Goal: Task Accomplishment & Management: Complete application form

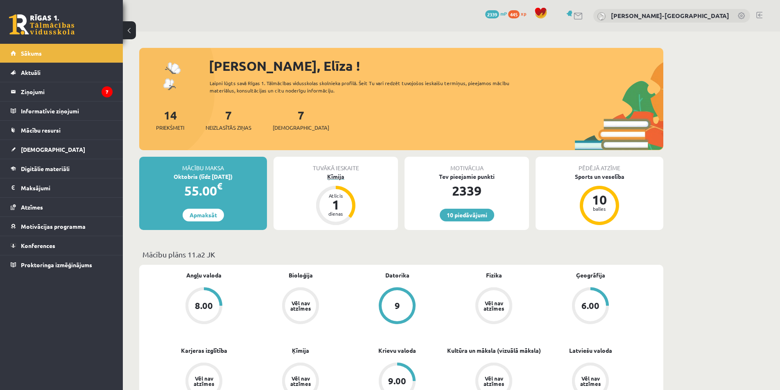
click at [338, 207] on div "1" at bounding box center [336, 204] width 25 height 13
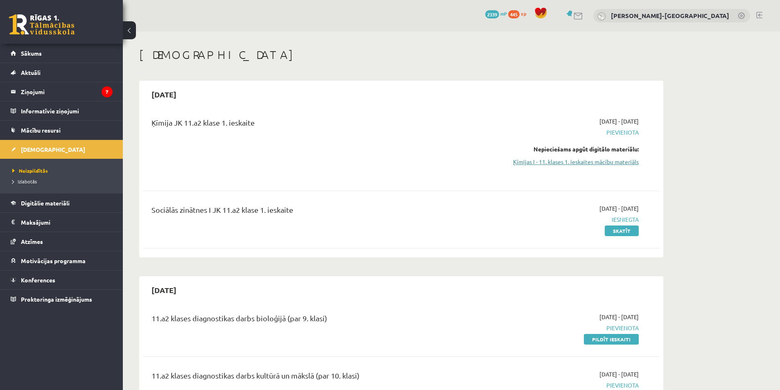
click at [594, 160] on link "Ķīmijas I - 11. klases 1. ieskaites mācību materiāls" at bounding box center [562, 162] width 154 height 9
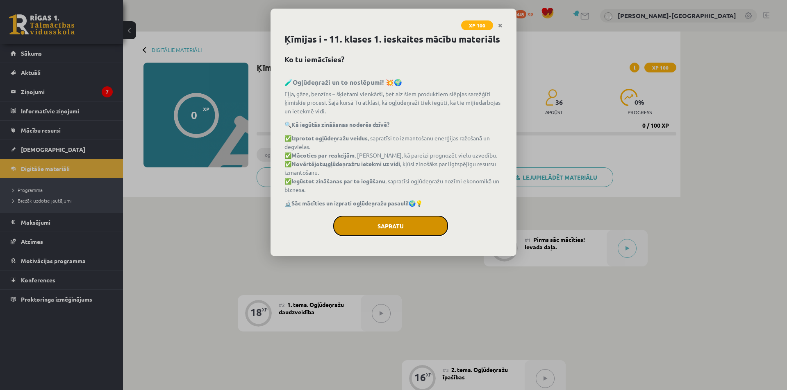
click at [383, 224] on button "Sapratu" at bounding box center [390, 226] width 115 height 20
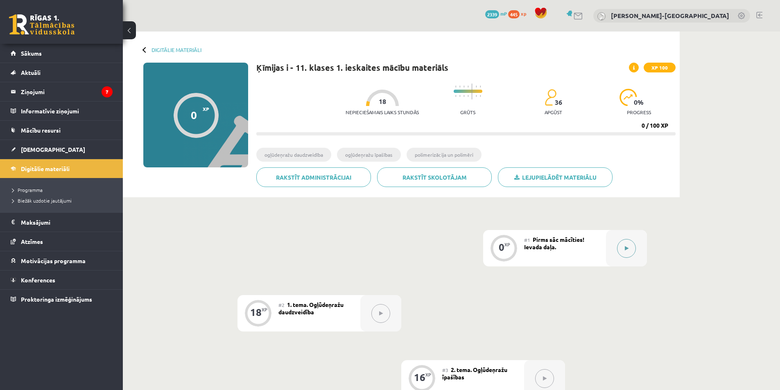
click at [625, 250] on icon at bounding box center [627, 248] width 4 height 5
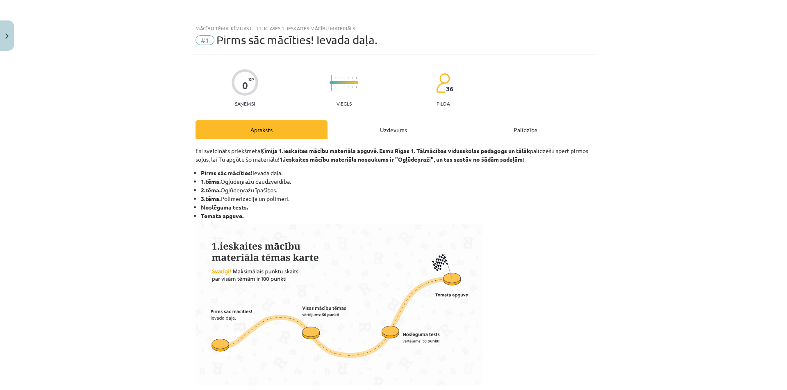
click at [386, 133] on div "Uzdevums" at bounding box center [393, 129] width 132 height 18
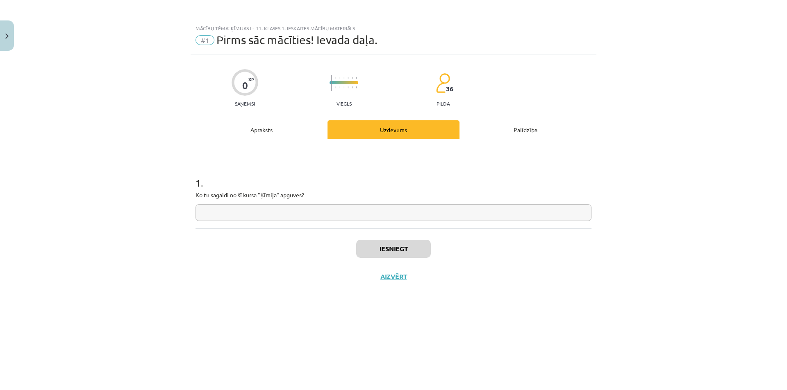
click at [361, 217] on input "text" at bounding box center [393, 212] width 396 height 17
type input "**********"
click at [376, 257] on button "Iesniegt" at bounding box center [393, 249] width 75 height 18
click at [377, 284] on button "Nākamā nodarbība" at bounding box center [393, 282] width 80 height 19
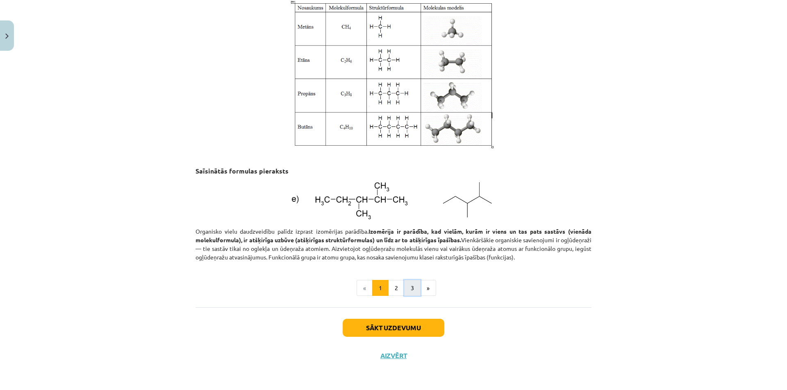
click at [408, 286] on button "3" at bounding box center [412, 288] width 16 height 16
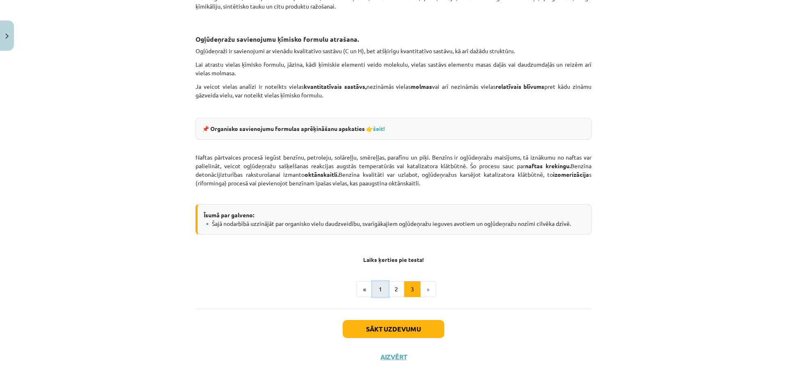
click at [373, 293] on button "1" at bounding box center [380, 289] width 16 height 16
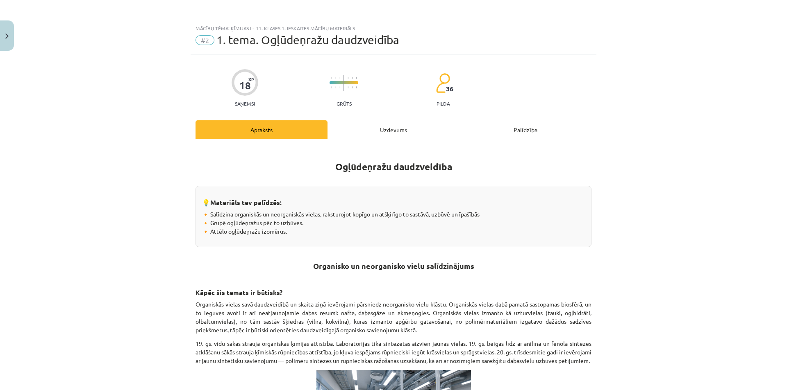
click at [347, 132] on div "Uzdevums" at bounding box center [393, 129] width 132 height 18
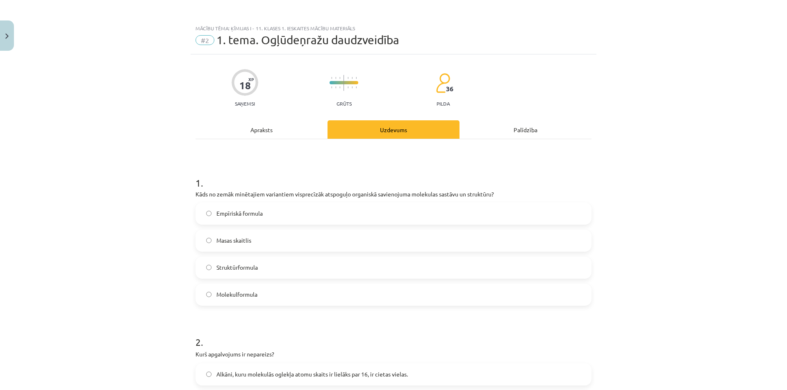
scroll to position [20, 0]
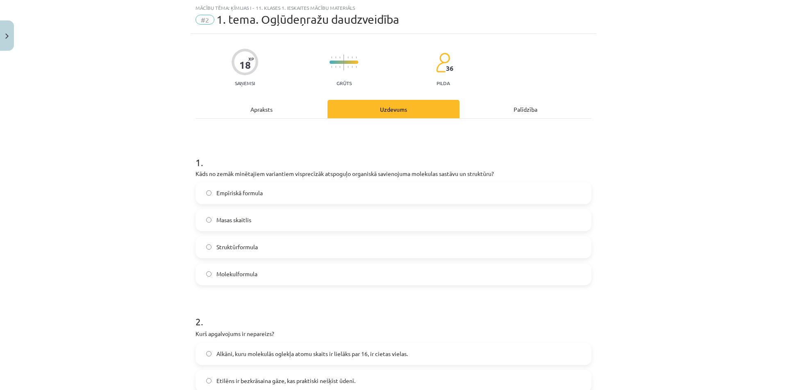
click at [279, 102] on div "Apraksts" at bounding box center [261, 109] width 132 height 18
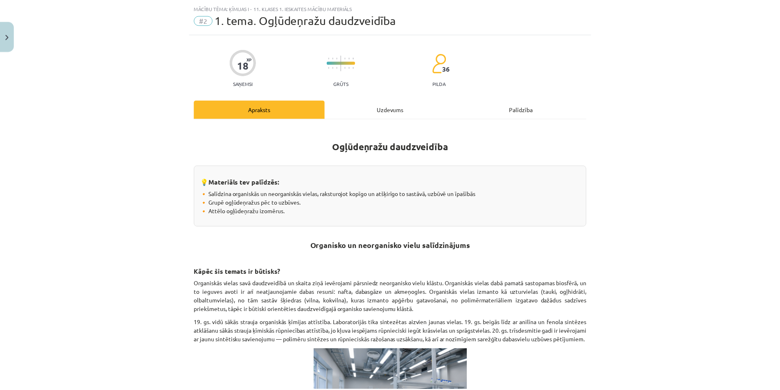
scroll to position [0, 0]
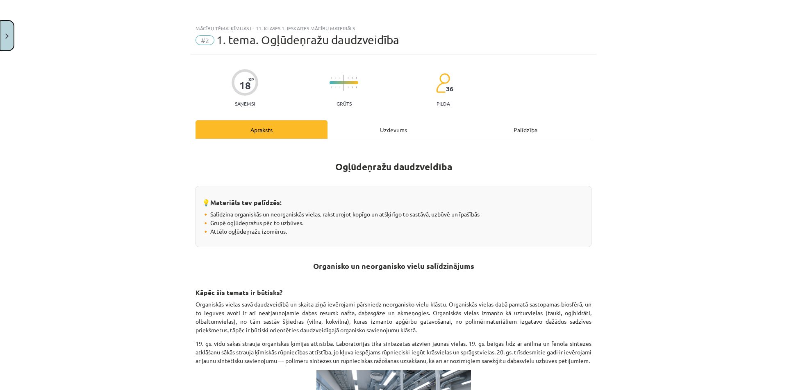
click at [6, 33] on button "Close" at bounding box center [7, 35] width 14 height 30
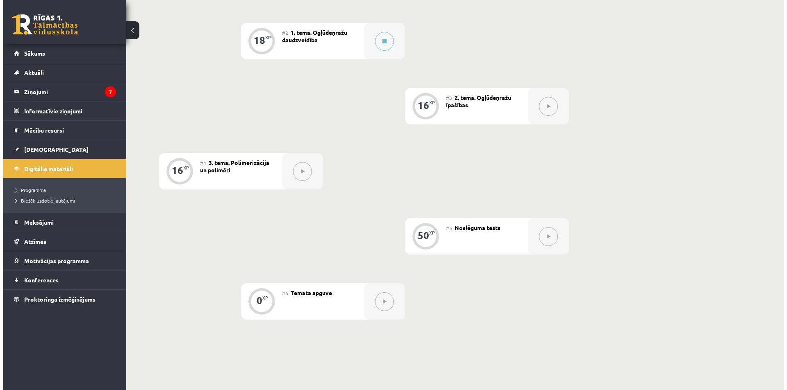
scroll to position [205, 0]
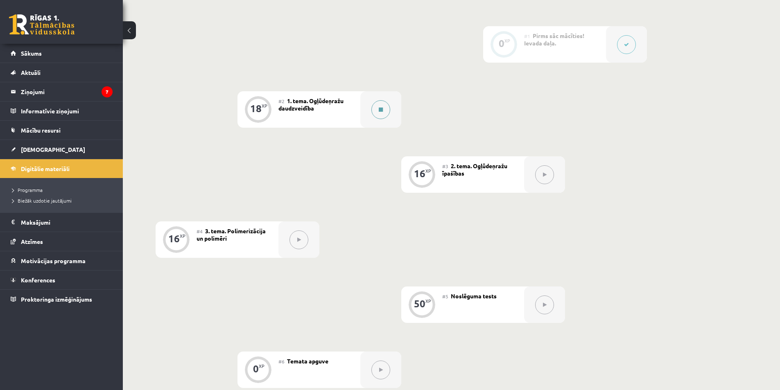
click at [377, 116] on button at bounding box center [381, 109] width 19 height 19
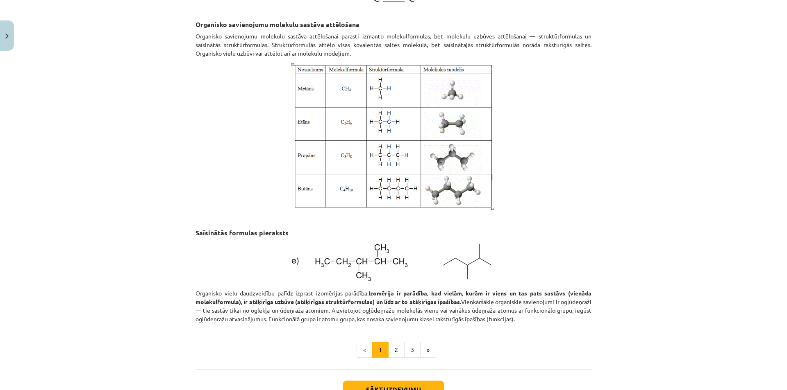
scroll to position [1023, 0]
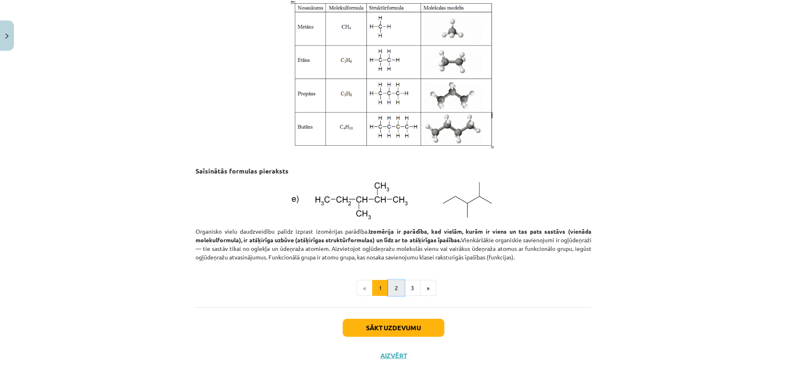
click at [397, 286] on button "2" at bounding box center [396, 288] width 16 height 16
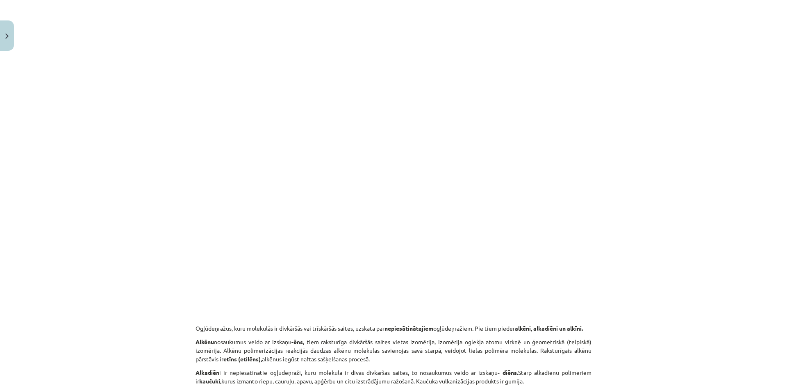
scroll to position [1229, 0]
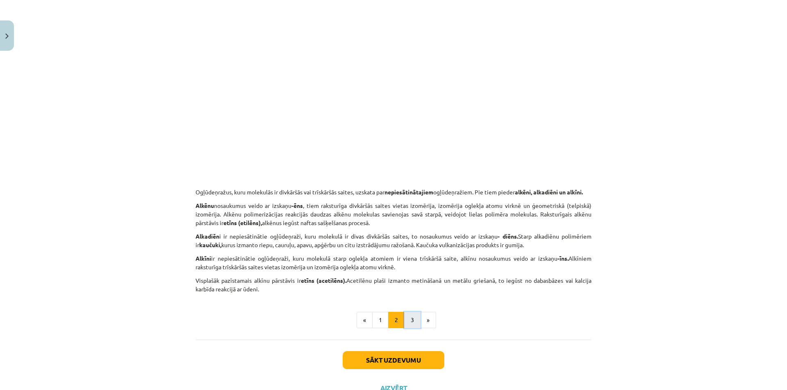
click at [407, 329] on button "3" at bounding box center [412, 320] width 16 height 16
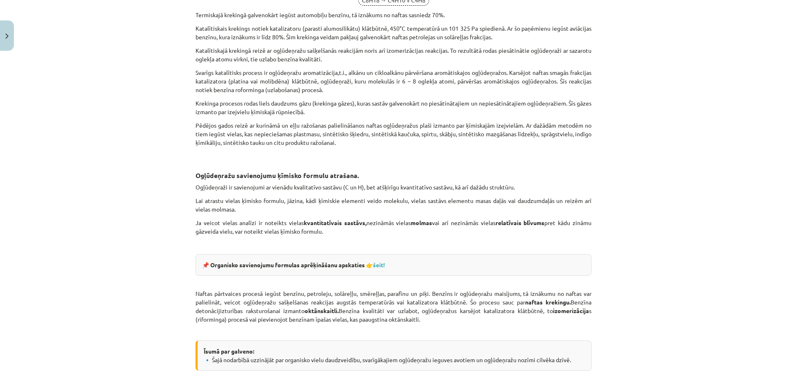
scroll to position [1224, 0]
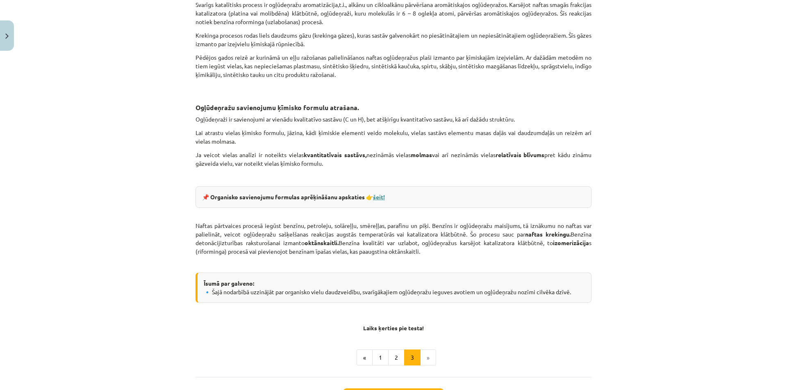
click at [382, 196] on link "šeit!" at bounding box center [379, 196] width 12 height 7
click at [425, 361] on li "»" at bounding box center [428, 358] width 16 height 16
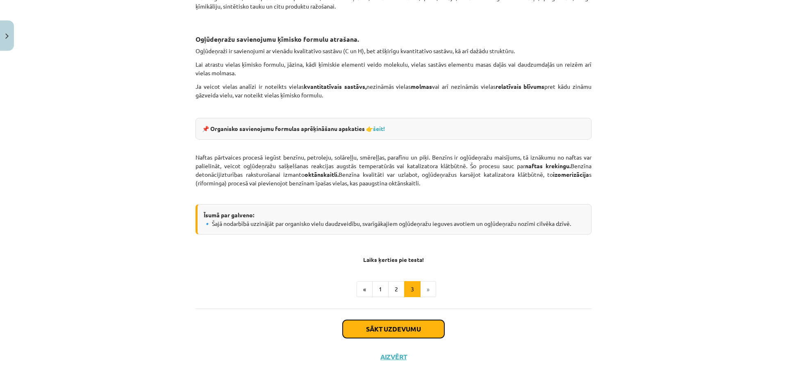
click at [419, 330] on button "Sākt uzdevumu" at bounding box center [393, 329] width 102 height 18
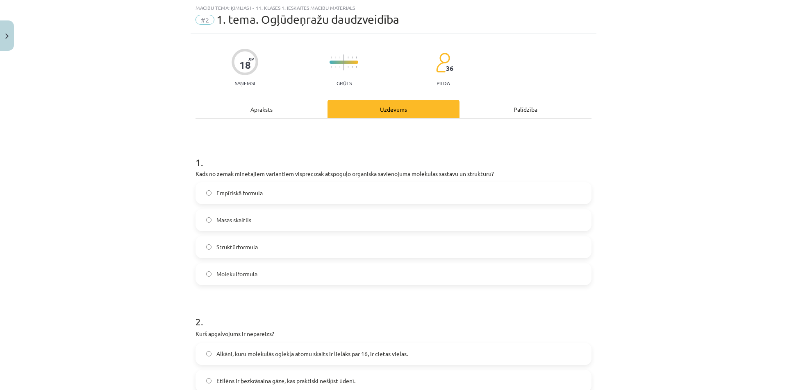
click at [243, 245] on span "Struktūrformula" at bounding box center [236, 247] width 41 height 9
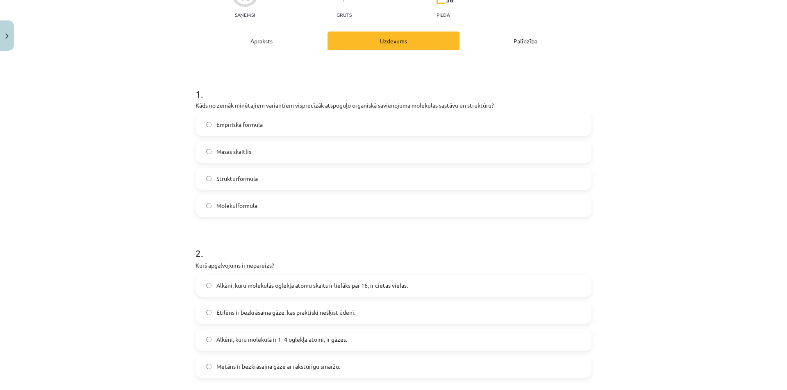
scroll to position [157, 0]
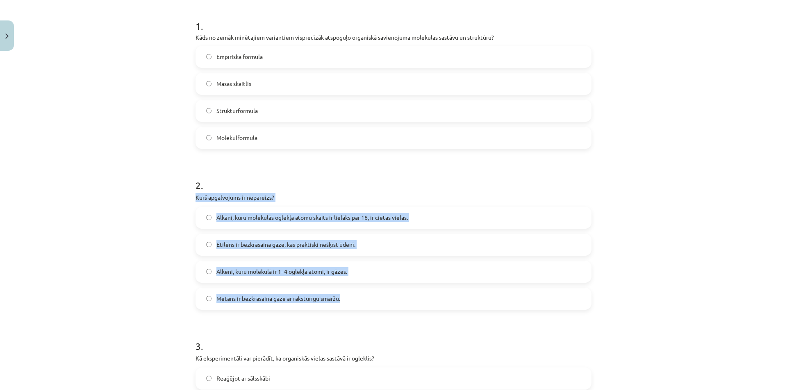
drag, startPoint x: 190, startPoint y: 196, endPoint x: 374, endPoint y: 292, distance: 207.1
copy div "Kurš apgalvojums ir nepareizs? Alkāni, kuru molekulās oglekļa atomu skaits ir l…"
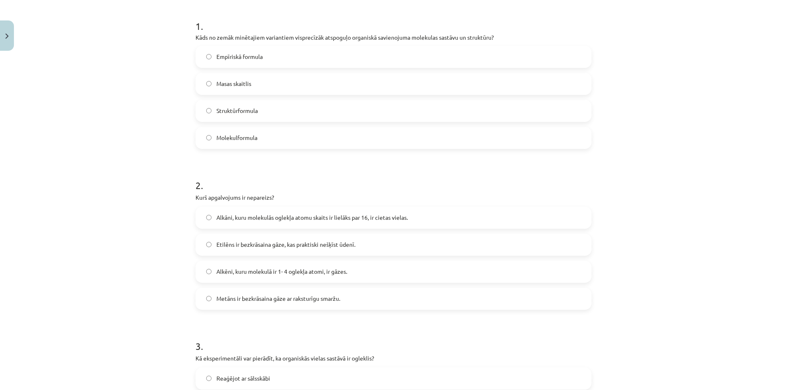
click at [117, 182] on div "Mācību tēma: Ķīmijas i - 11. klases 1. ieskaites mācību materiāls #2 1. tema. O…" at bounding box center [393, 195] width 787 height 390
click at [283, 299] on span "Metāns ir bezkrāsaina gāze ar raksturīgu smaržu." at bounding box center [278, 299] width 124 height 9
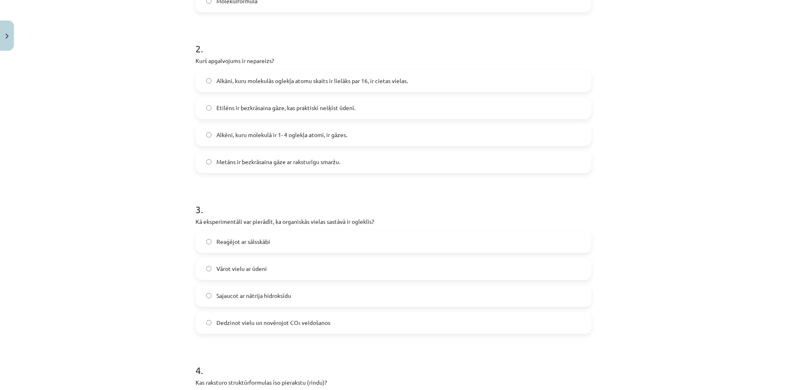
scroll to position [362, 0]
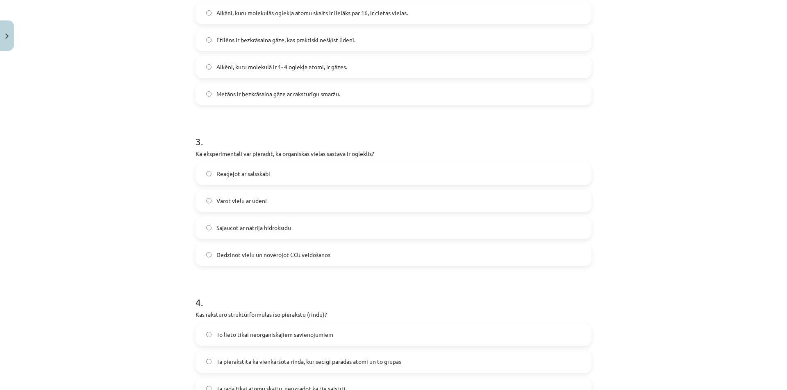
click at [254, 256] on span "Dedzinot vielu un novērojot CO₂ veidošanos" at bounding box center [273, 255] width 114 height 9
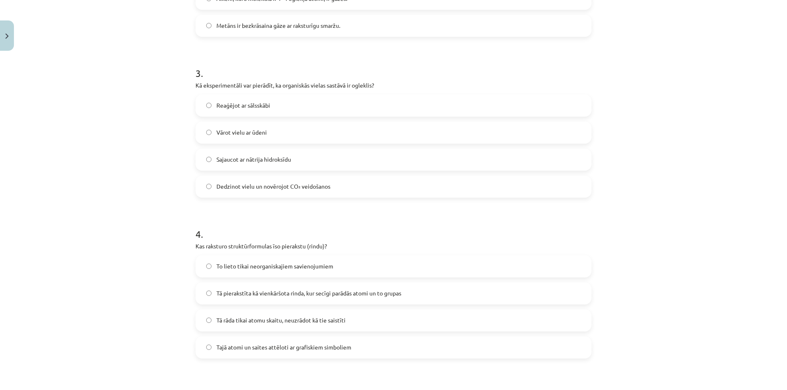
click at [289, 299] on label "Tā pierakstīta kā vienkāršota rinda, kur secīgi parādās atomi un to grupas" at bounding box center [393, 293] width 394 height 20
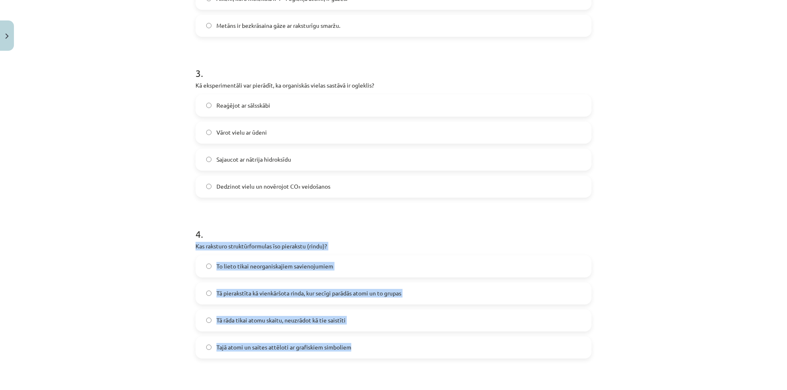
drag, startPoint x: 187, startPoint y: 243, endPoint x: 369, endPoint y: 340, distance: 206.2
click at [369, 340] on div "Mācību tēma: Ķīmijas i - 11. klases 1. ieskaites mācību materiāls #2 1. tema. O…" at bounding box center [393, 195] width 787 height 390
copy div "Kas raksturo struktūrformulas īso pierakstu (rindu)? To lieto tikai neorganiska…"
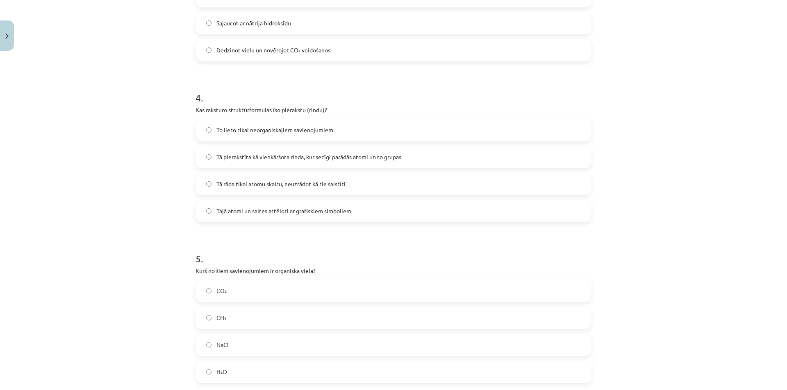
click at [133, 233] on div "Mācību tēma: Ķīmijas i - 11. klases 1. ieskaites mācību materiāls #2 1. tema. O…" at bounding box center [393, 195] width 787 height 390
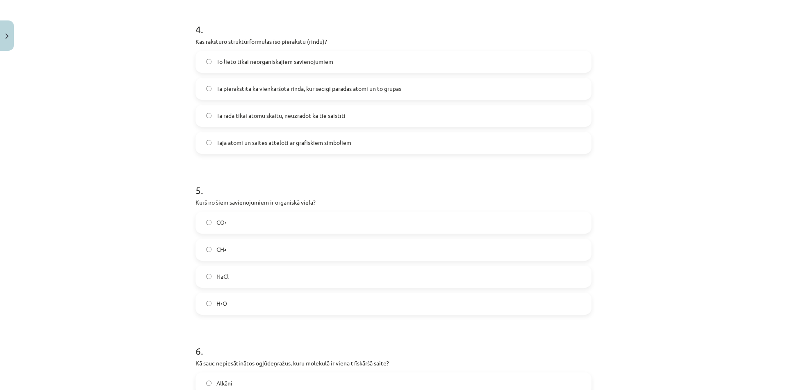
click at [134, 232] on div "Mācību tēma: Ķīmijas i - 11. klases 1. ieskaites mācību materiāls #2 1. tema. O…" at bounding box center [393, 195] width 787 height 390
click at [244, 256] on label "CH₄" at bounding box center [393, 250] width 394 height 20
drag, startPoint x: 191, startPoint y: 202, endPoint x: 227, endPoint y: 311, distance: 114.5
click at [227, 311] on div "18 XP Saņemsi Grūts 36 pilda Apraksts Uzdevums Palīdzība 1 . Kāds no zemāk minē…" at bounding box center [393, 152] width 406 height 1467
copy div "Kurš no šiem savienojumiem ir organiskā viela? CO₂ CH₄ NaCl H₂O"
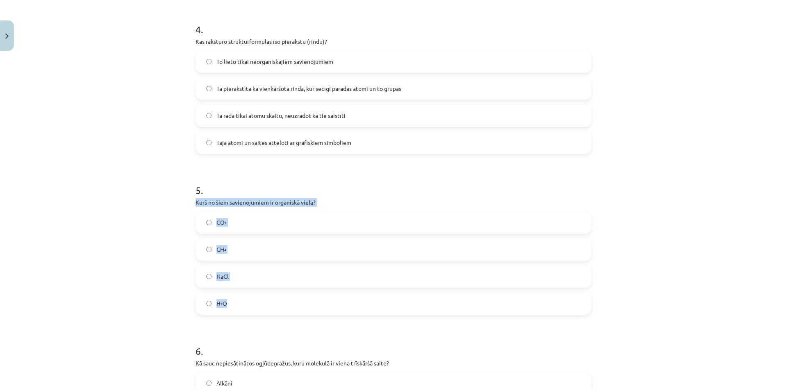
click at [99, 196] on div "Mācību tēma: Ķīmijas i - 11. klases 1. ieskaites mācību materiāls #2 1. tema. O…" at bounding box center [393, 195] width 787 height 390
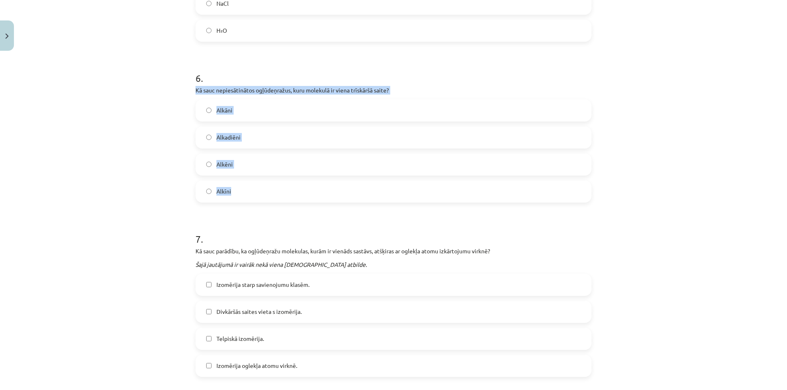
drag, startPoint x: 189, startPoint y: 89, endPoint x: 267, endPoint y: 187, distance: 125.1
copy div "Kā sauc nepiesātinātos ogļūdeņražus, kuru molekulā ir viena trīskāršā saite? Al…"
click at [245, 159] on label "Alkēni" at bounding box center [393, 164] width 394 height 20
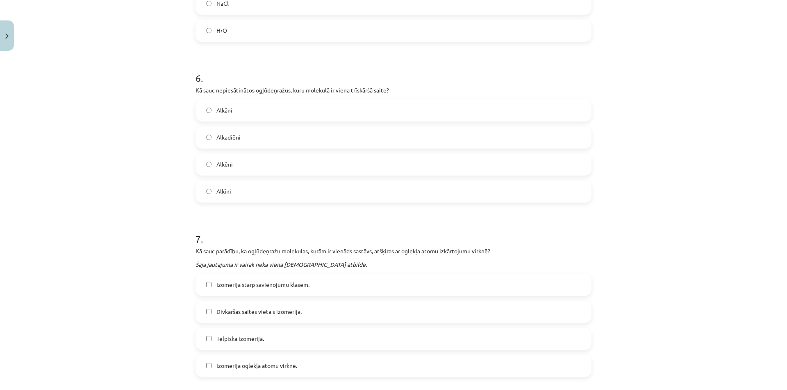
click at [254, 200] on label "Alkīni" at bounding box center [393, 191] width 394 height 20
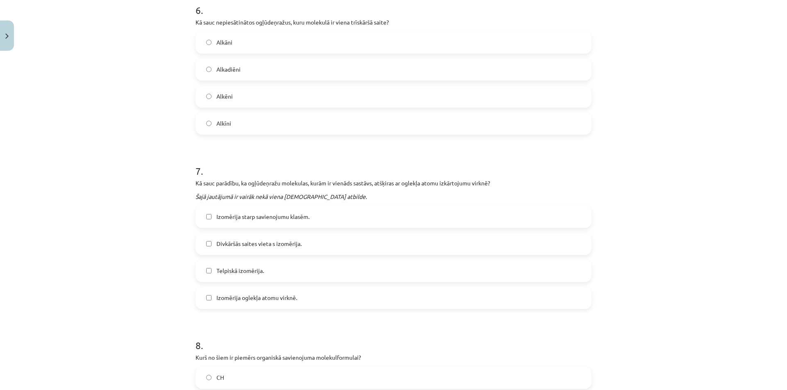
click at [253, 216] on span "Izomērija starp savienojumu klasēm." at bounding box center [262, 217] width 93 height 9
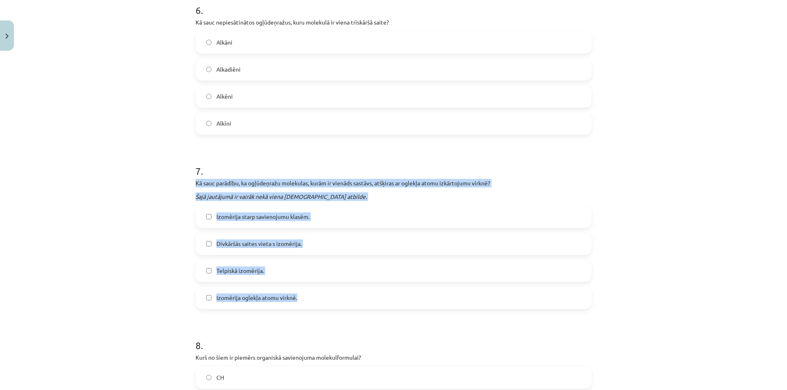
drag, startPoint x: 190, startPoint y: 182, endPoint x: 323, endPoint y: 290, distance: 171.2
copy div "Kā sauc parādību, ka ogļūdeņražu molekulas, kurām ir vienāds sastāvs, atšķiras …"
click at [129, 227] on div "Mācību tēma: Ķīmijas i - 11. klases 1. ieskaites mācību materiāls #2 1. tema. O…" at bounding box center [393, 195] width 787 height 390
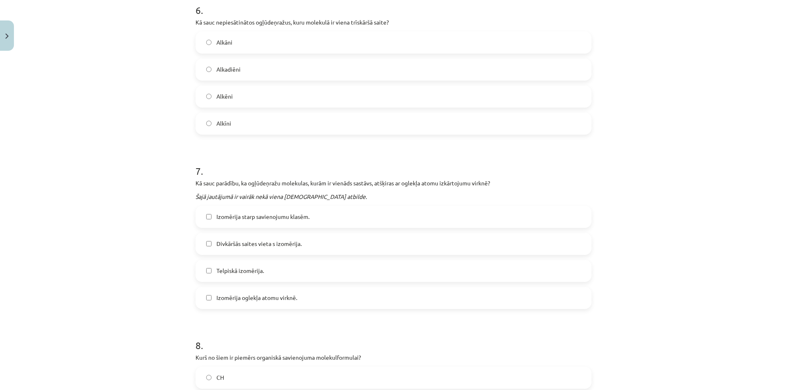
click at [234, 222] on label "Izomērija starp savienojumu klasēm." at bounding box center [393, 217] width 394 height 20
click at [254, 299] on span "Izomērija oglekļa atomu virknē." at bounding box center [256, 298] width 81 height 9
click at [241, 239] on label "Divkāršās saites vieta s izomērija." at bounding box center [393, 244] width 394 height 20
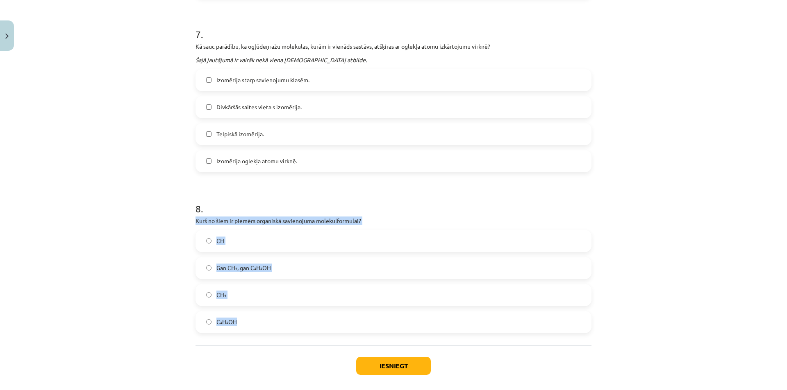
drag, startPoint x: 193, startPoint y: 220, endPoint x: 283, endPoint y: 312, distance: 129.2
copy div "Kurš no šiem ir piemērs organiskā savienojuma molekulformulai? CH Gan CH₄, gan …"
click at [266, 274] on label "Gan CH₄, gan C₂H₅OH" at bounding box center [393, 268] width 394 height 20
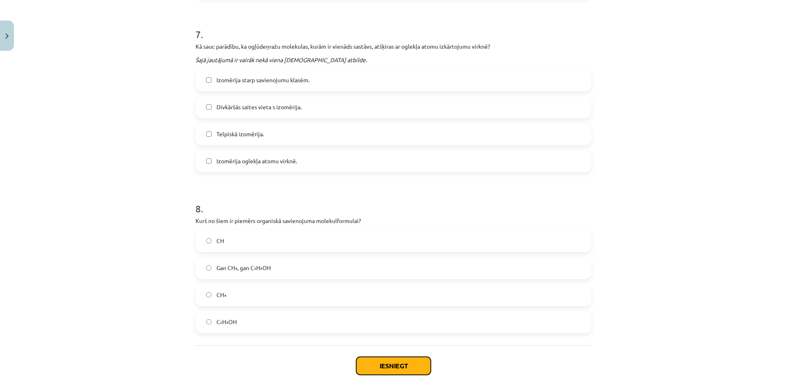
click at [400, 369] on button "Iesniegt" at bounding box center [393, 366] width 75 height 18
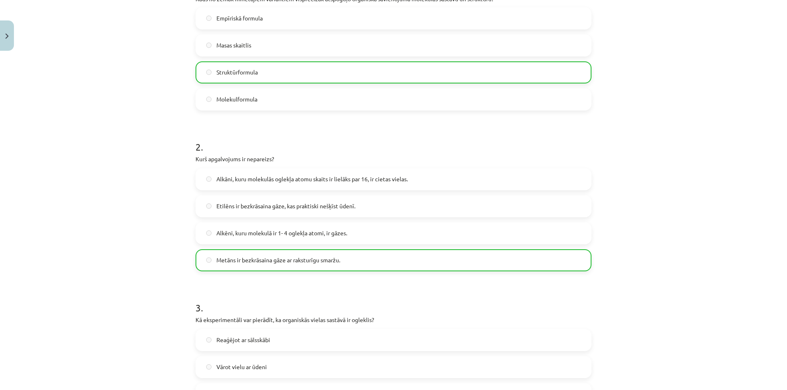
scroll to position [0, 0]
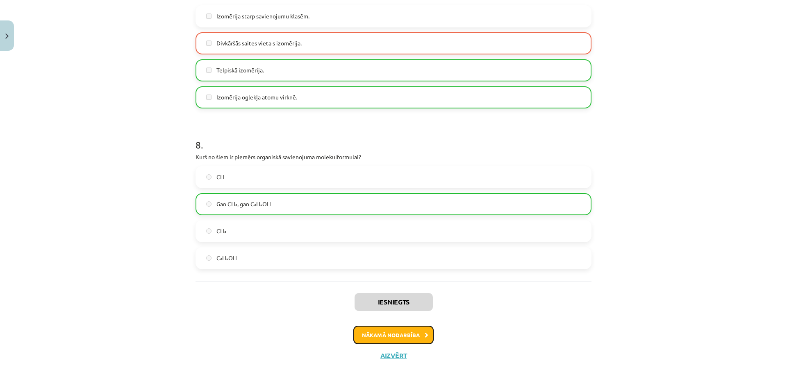
click at [379, 338] on button "Nākamā nodarbība" at bounding box center [393, 335] width 80 height 19
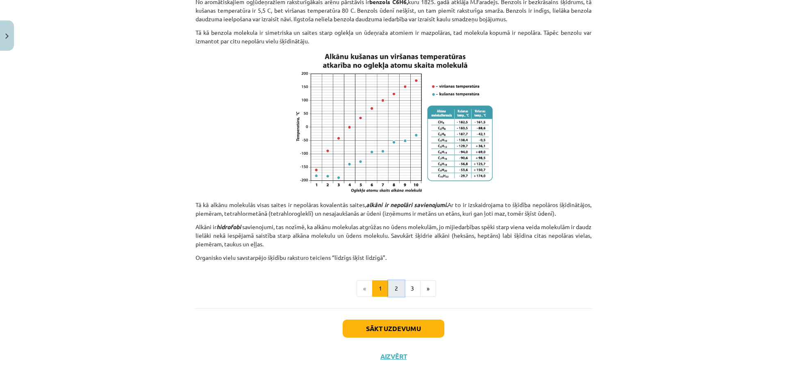
click at [389, 287] on button "2" at bounding box center [396, 289] width 16 height 16
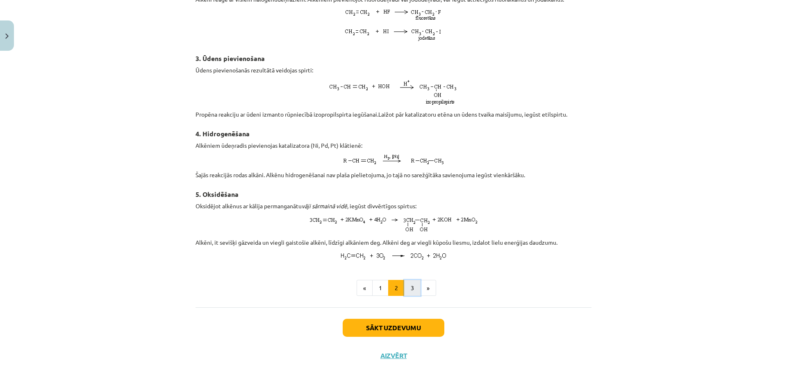
click at [412, 290] on button "3" at bounding box center [412, 288] width 16 height 16
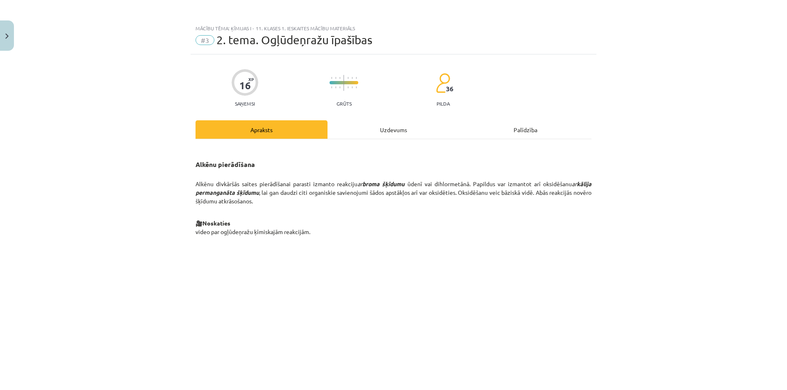
scroll to position [273, 0]
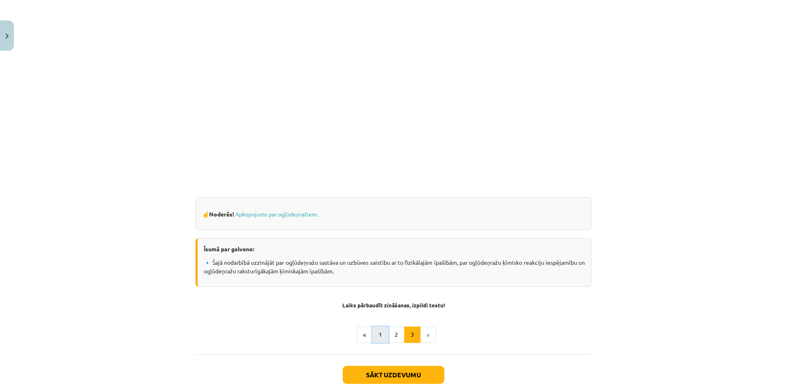
click at [374, 337] on button "1" at bounding box center [380, 335] width 16 height 16
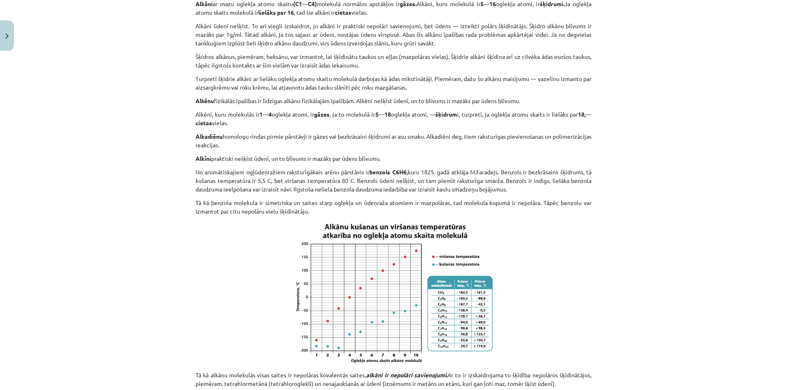
scroll to position [351, 0]
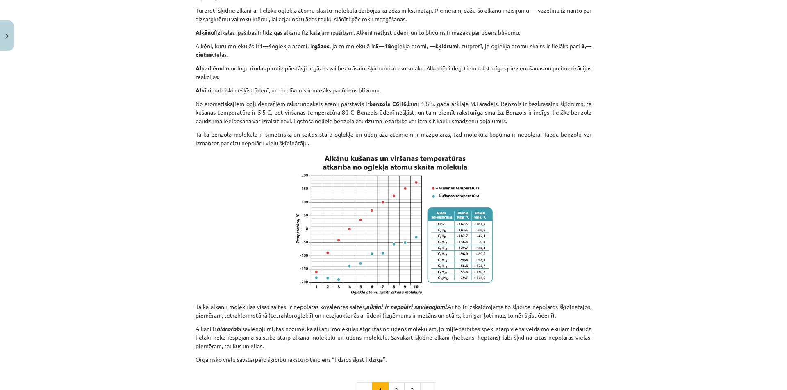
click at [468, 214] on img at bounding box center [393, 224] width 205 height 145
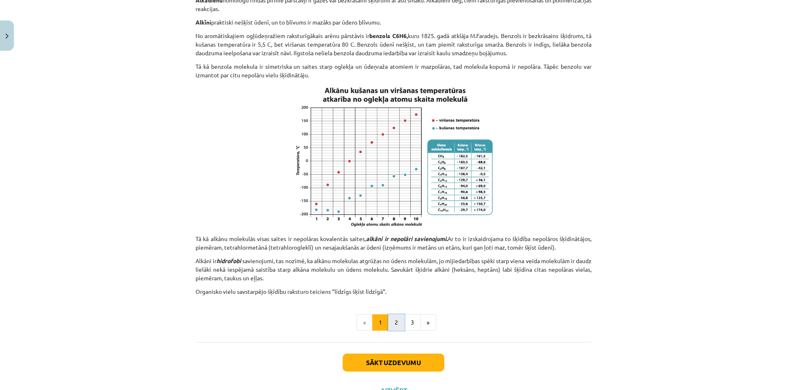
click at [393, 319] on button "2" at bounding box center [396, 323] width 16 height 16
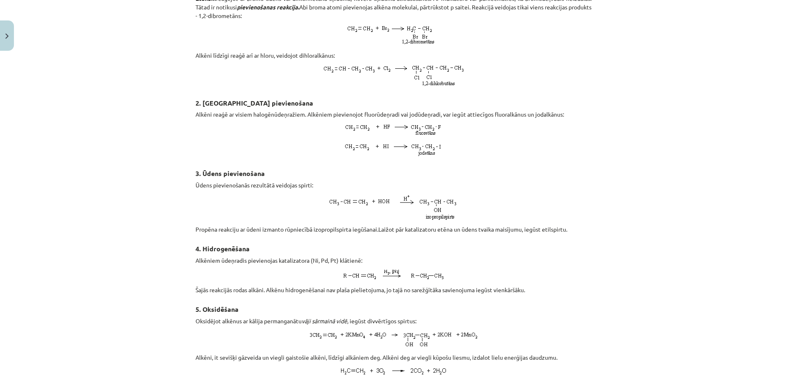
scroll to position [536, 0]
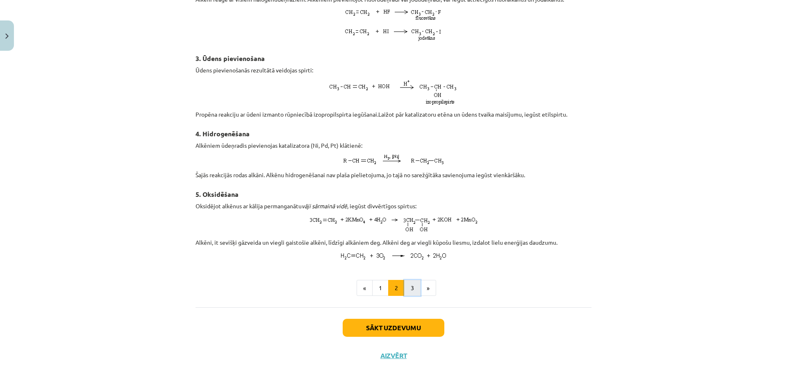
click at [404, 294] on button "3" at bounding box center [412, 288] width 16 height 16
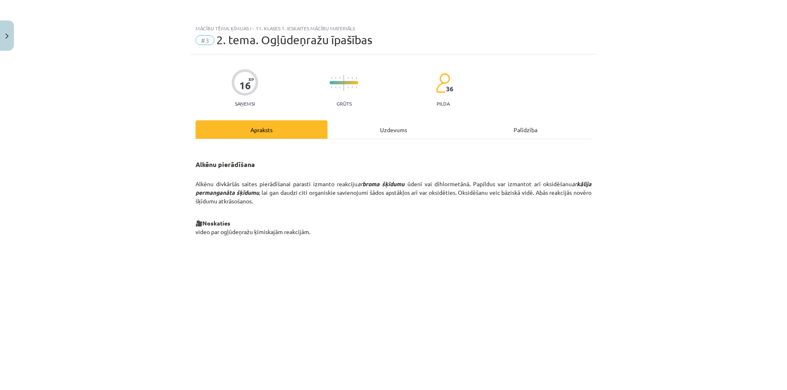
scroll to position [273, 0]
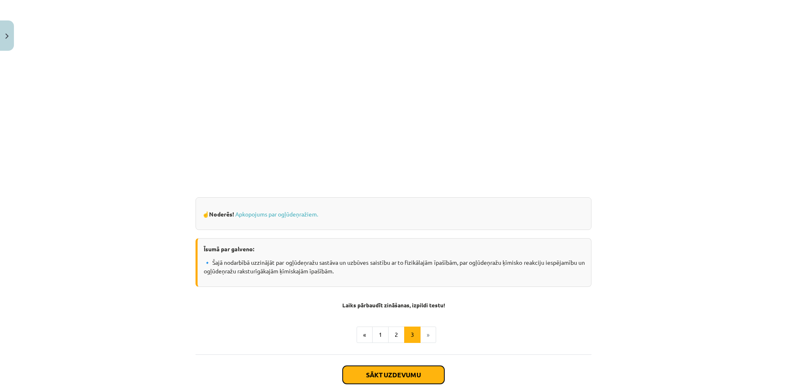
click at [409, 372] on button "Sākt uzdevumu" at bounding box center [393, 375] width 102 height 18
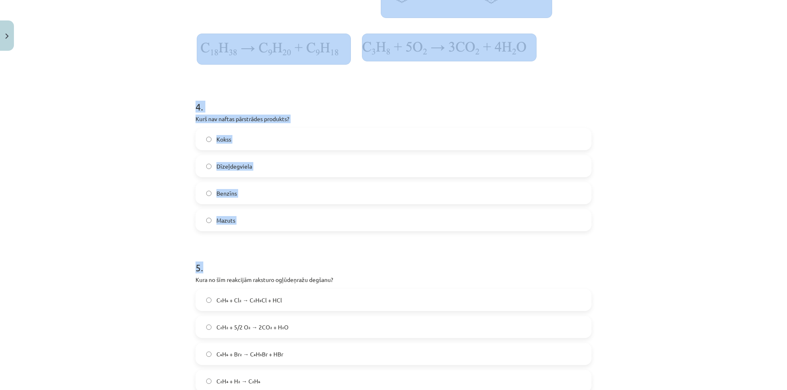
scroll to position [362, 0]
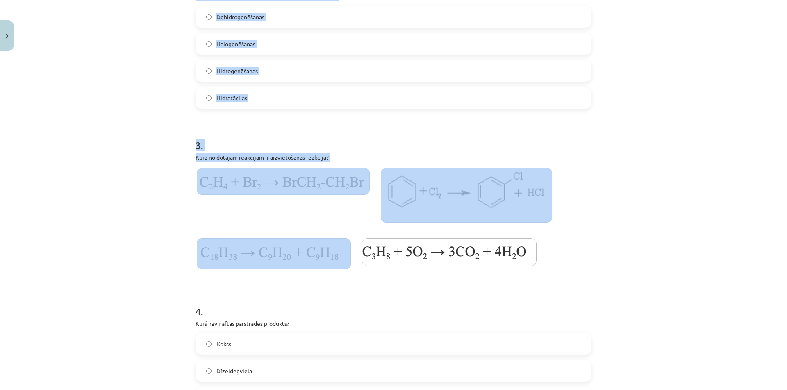
drag, startPoint x: 181, startPoint y: 158, endPoint x: 244, endPoint y: 260, distance: 119.5
click at [246, 260] on div "Mācību tēma: Ķīmijas i - 11. klases 1. ieskaites mācību materiāls #3 2. tema. O…" at bounding box center [393, 195] width 787 height 390
click at [156, 246] on div "Mācību tēma: Ķīmijas i - 11. klases 1. ieskaites mācību materiāls #3 2. tema. O…" at bounding box center [393, 195] width 787 height 390
click at [120, 209] on div "Mācību tēma: Ķīmijas i - 11. klases 1. ieskaites mācību materiāls #3 2. tema. O…" at bounding box center [393, 195] width 787 height 390
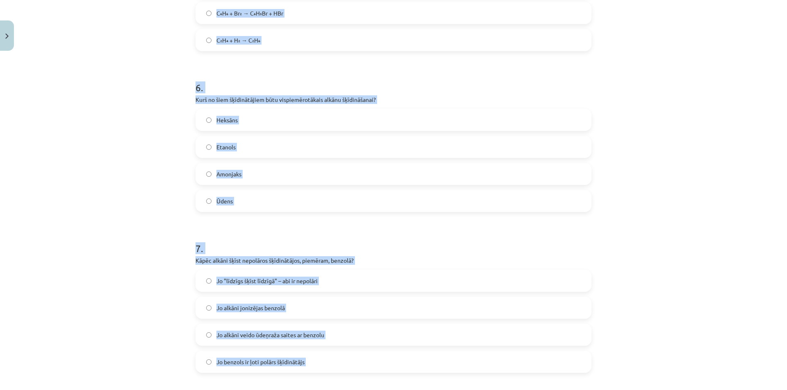
scroll to position [1147, 0]
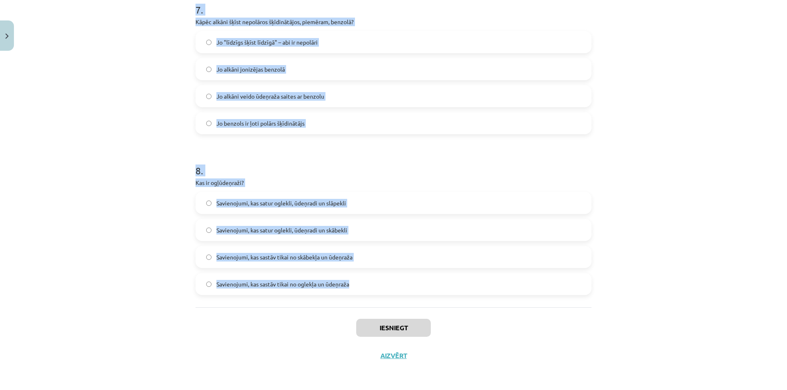
drag, startPoint x: 191, startPoint y: 159, endPoint x: 358, endPoint y: 288, distance: 211.4
copy form "6 . Loremi dolor sitametco adipi: Elitseddoei temporin. Utlaboreetdol magnaali.…"
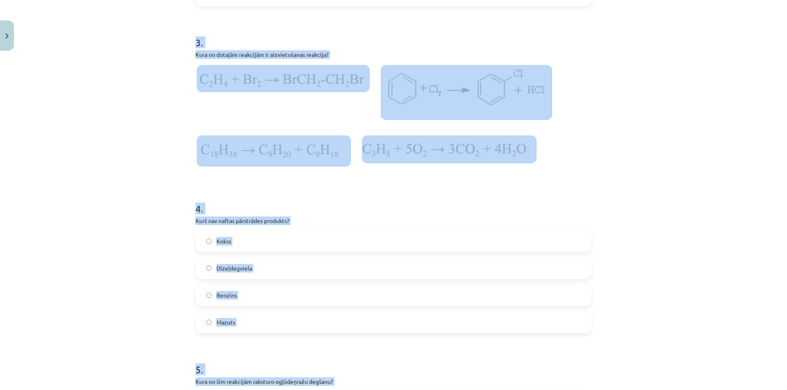
scroll to position [397, 0]
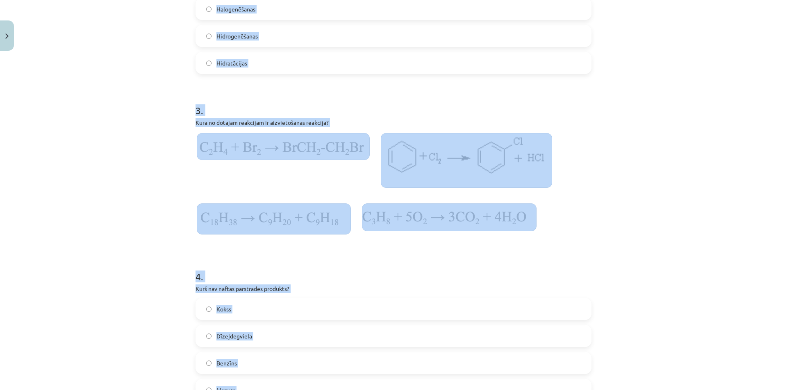
click at [94, 262] on div "Mācību tēma: Ķīmijas i - 11. klases 1. ieskaites mācību materiāls #3 2. tema. O…" at bounding box center [393, 195] width 787 height 390
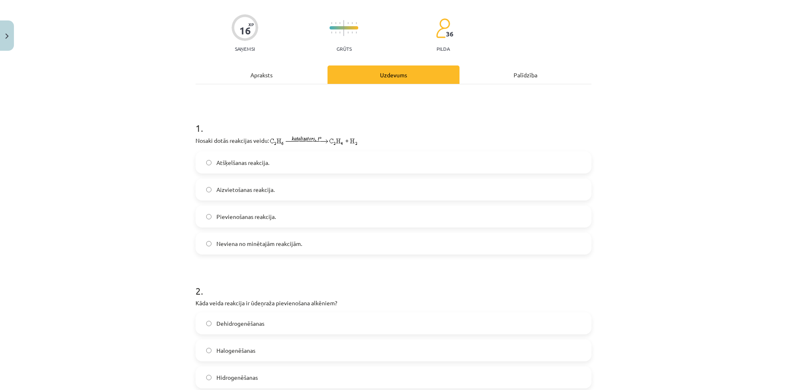
scroll to position [0, 0]
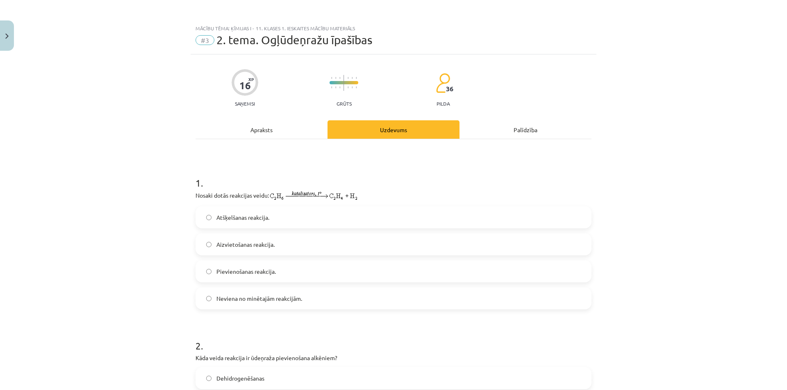
click at [170, 237] on div "Mācību tēma: Ķīmijas i - 11. klases 1. ieskaites mācību materiāls #3 2. tema. O…" at bounding box center [393, 195] width 787 height 390
click at [290, 194] on img at bounding box center [313, 196] width 89 height 11
click at [296, 194] on img at bounding box center [313, 196] width 89 height 11
drag, startPoint x: 296, startPoint y: 194, endPoint x: 500, endPoint y: 209, distance: 204.6
click at [547, 209] on label "Atšķelšanas reakcija." at bounding box center [393, 217] width 394 height 20
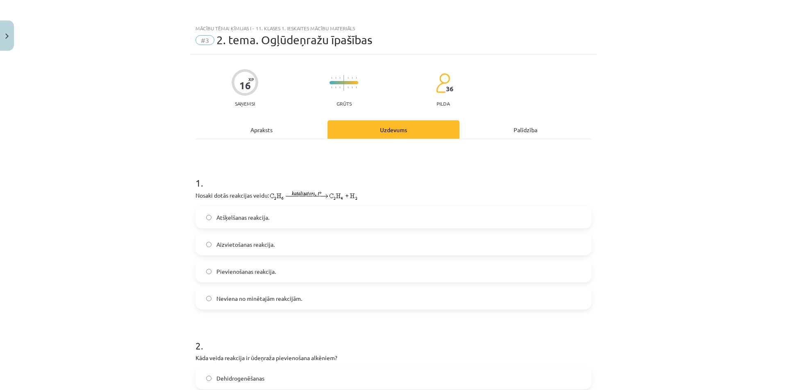
click at [282, 279] on label "Pievienošanas reakcija." at bounding box center [393, 271] width 394 height 20
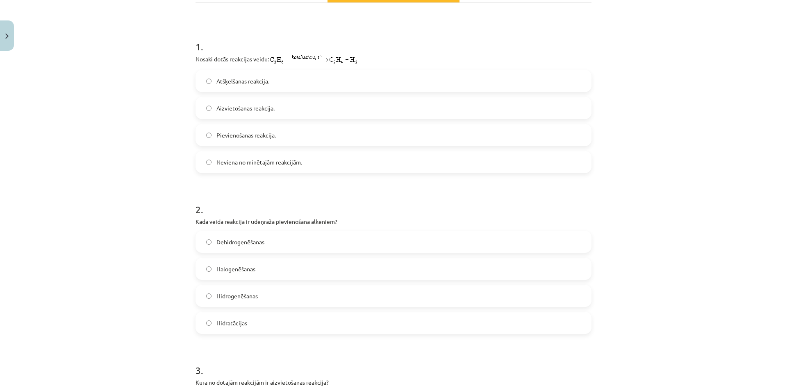
click at [268, 300] on label "Hidrogenēšanas" at bounding box center [393, 296] width 394 height 20
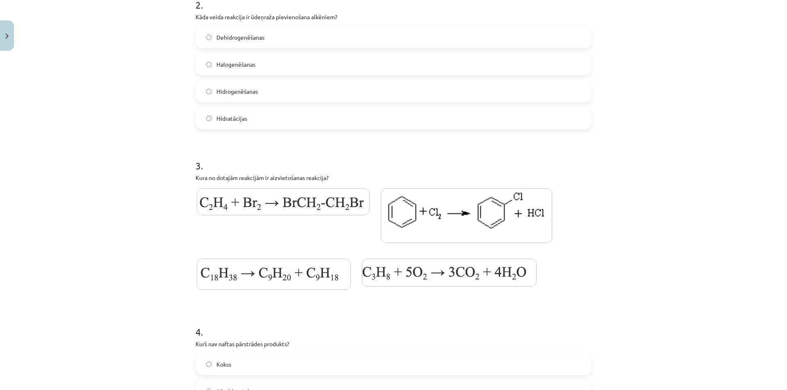
scroll to position [410, 0]
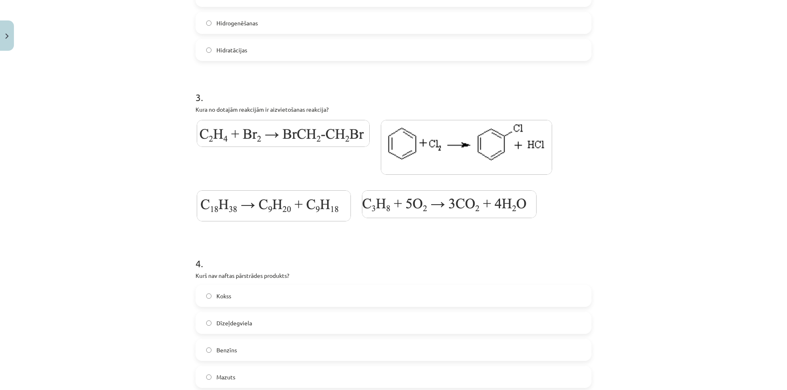
click at [497, 142] on img at bounding box center [466, 147] width 171 height 55
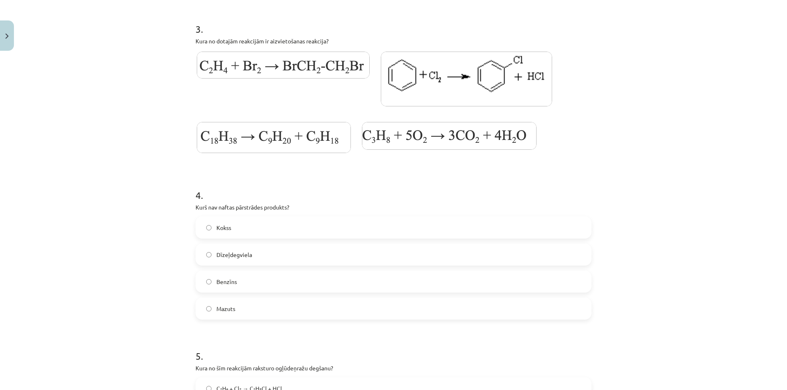
scroll to position [546, 0]
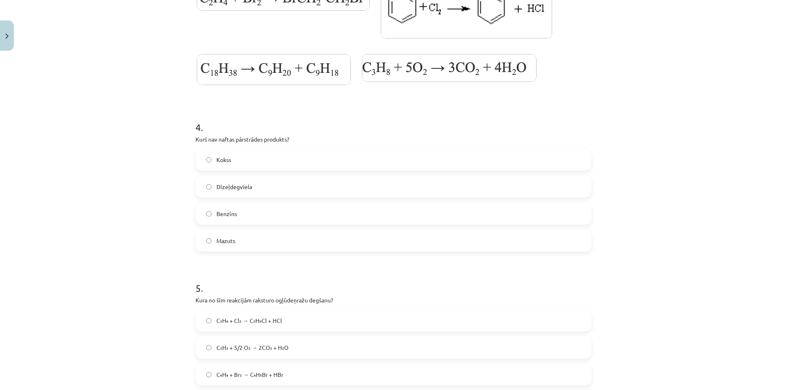
click at [225, 190] on span "Dīzeļdegviela" at bounding box center [234, 187] width 36 height 9
click at [206, 164] on label "Kokss" at bounding box center [393, 160] width 394 height 20
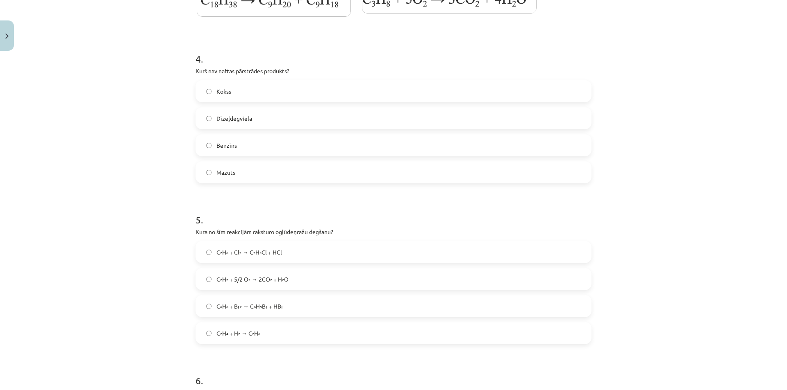
scroll to position [683, 0]
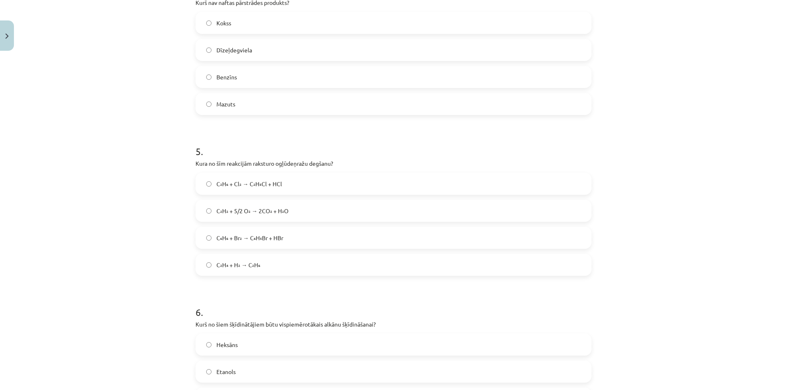
click at [272, 271] on label "C₂H₄ + H₂ → C₂H₆" at bounding box center [393, 265] width 394 height 20
click at [275, 215] on span "C₂H₂ + 5/2 O₂ → 2CO₂ + H₂O" at bounding box center [252, 211] width 72 height 9
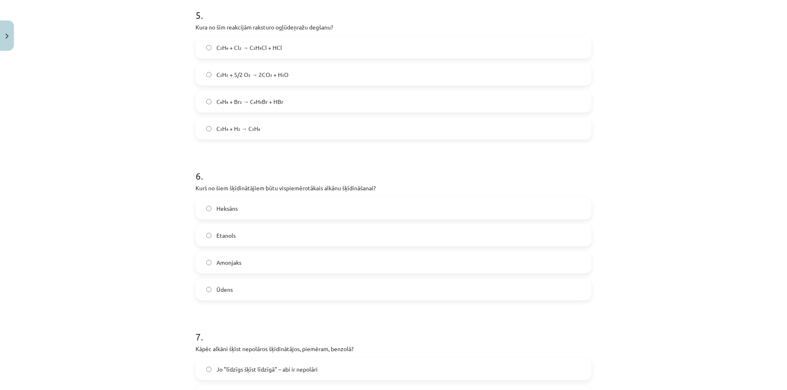
scroll to position [888, 0]
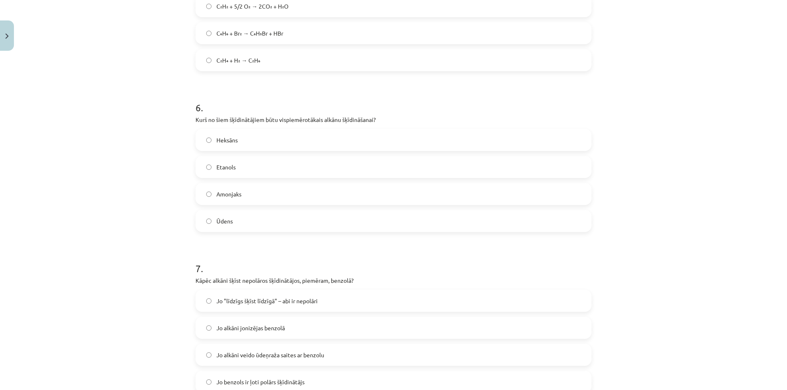
click at [236, 141] on label "Heksāns" at bounding box center [393, 140] width 394 height 20
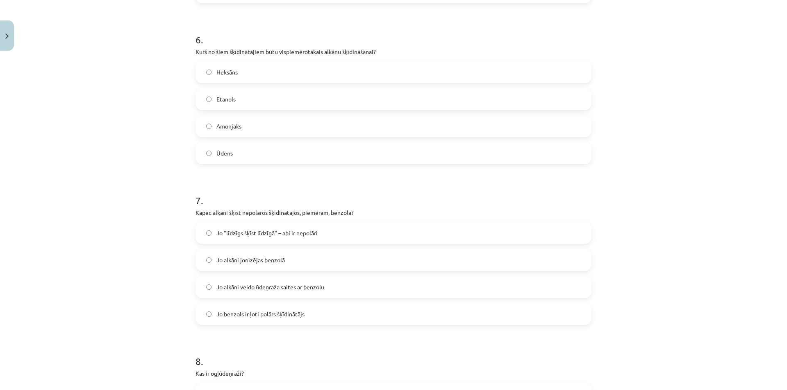
scroll to position [1024, 0]
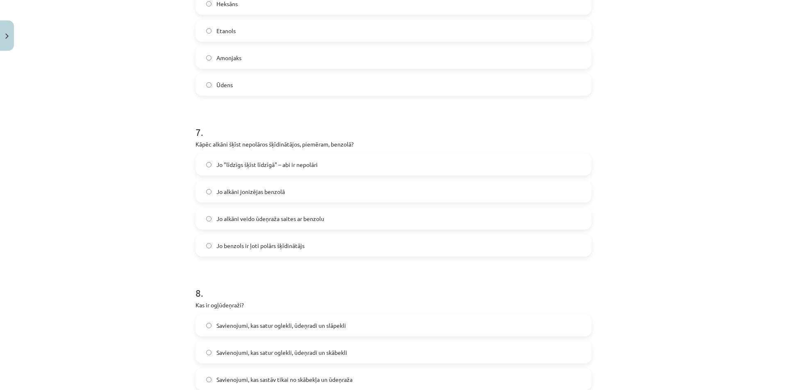
click at [278, 164] on span "Jo "līdzīgs šķīst līdzīgā" – abi ir nepolāri" at bounding box center [266, 165] width 101 height 9
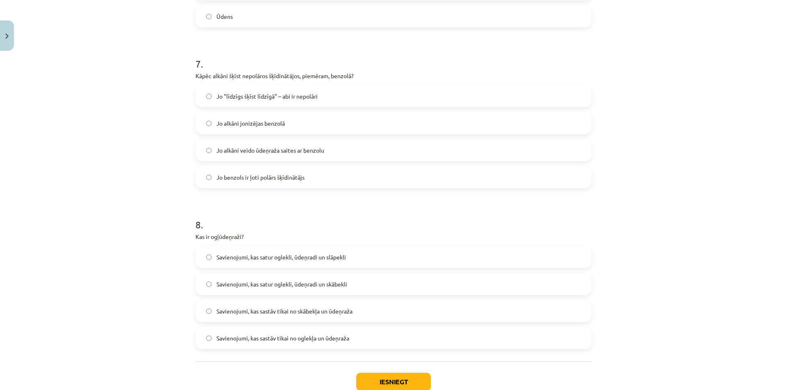
scroll to position [1147, 0]
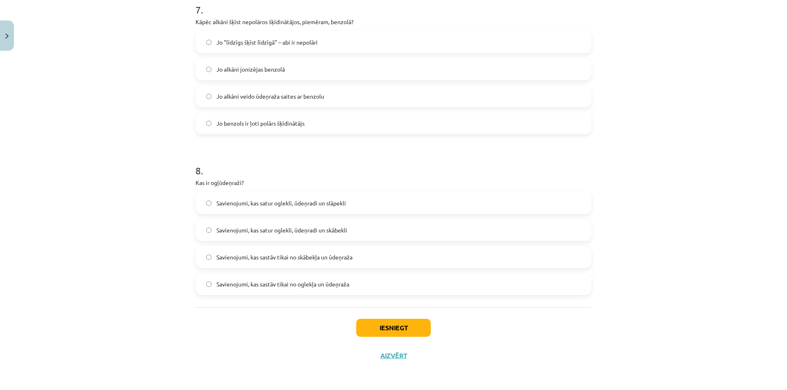
click at [278, 291] on label "Savienojumi, kas sastāv tikai no oglekļa un ūdeņraža" at bounding box center [393, 284] width 394 height 20
click at [391, 331] on button "Iesniegt" at bounding box center [393, 328] width 75 height 18
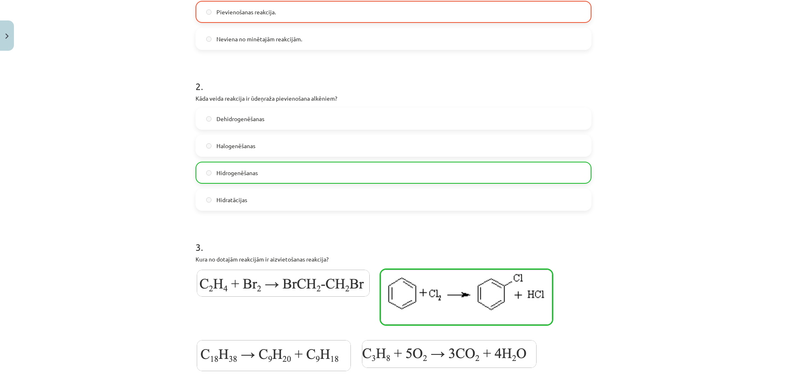
scroll to position [123, 0]
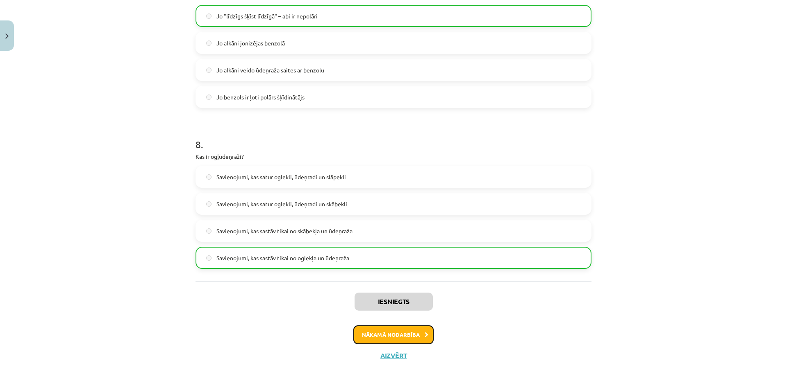
click at [382, 333] on button "Nākamā nodarbība" at bounding box center [393, 335] width 80 height 19
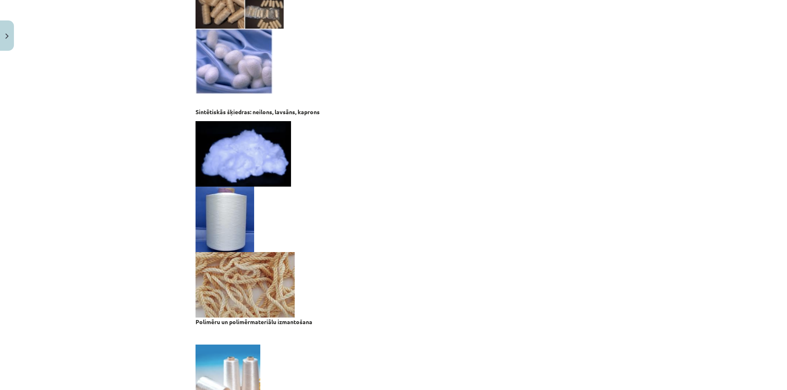
scroll to position [1531, 0]
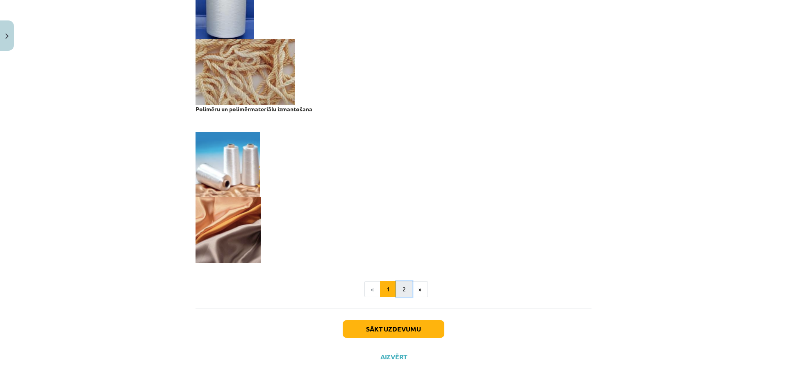
click at [403, 290] on button "2" at bounding box center [404, 289] width 16 height 16
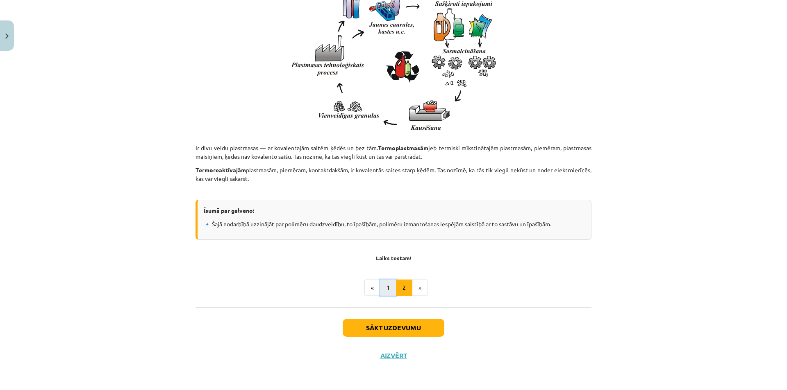
click at [381, 289] on button "1" at bounding box center [388, 288] width 16 height 16
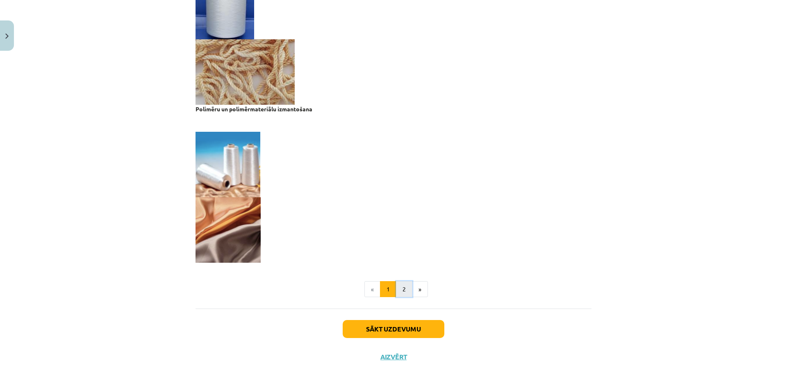
click at [406, 290] on button "2" at bounding box center [404, 289] width 16 height 16
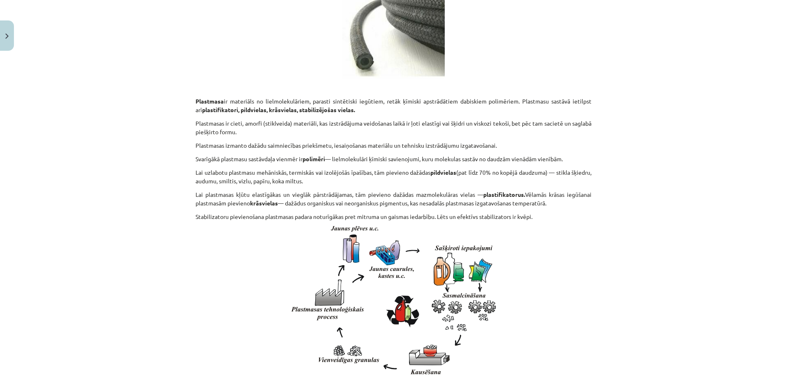
scroll to position [1014, 0]
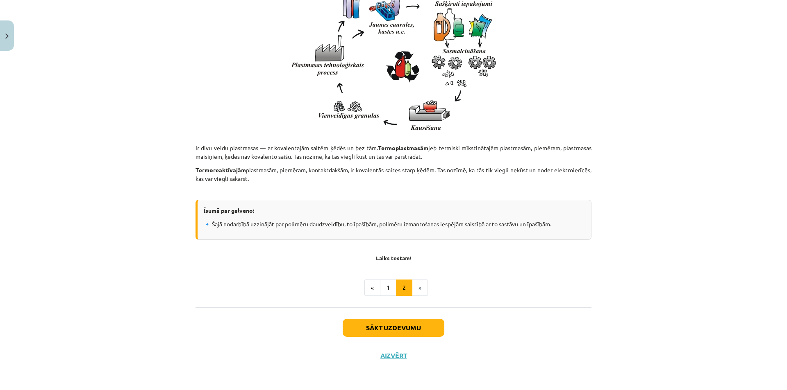
click at [407, 318] on div "Sākt uzdevumu Aizvērt" at bounding box center [393, 336] width 396 height 57
click at [406, 325] on button "Sākt uzdevumu" at bounding box center [393, 328] width 102 height 18
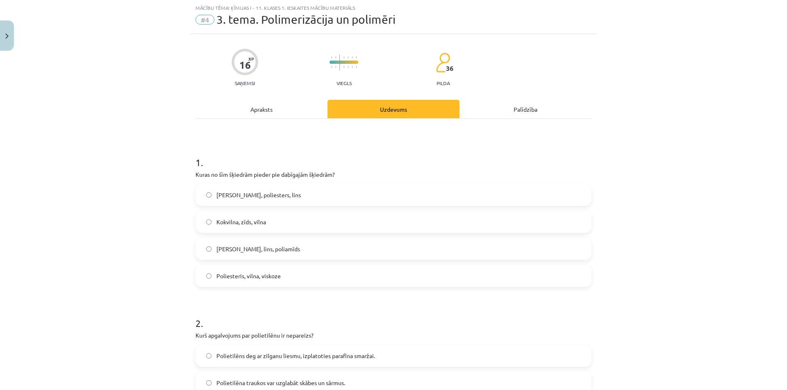
click at [300, 220] on label "Kokvilna, zīds, vilna" at bounding box center [393, 222] width 394 height 20
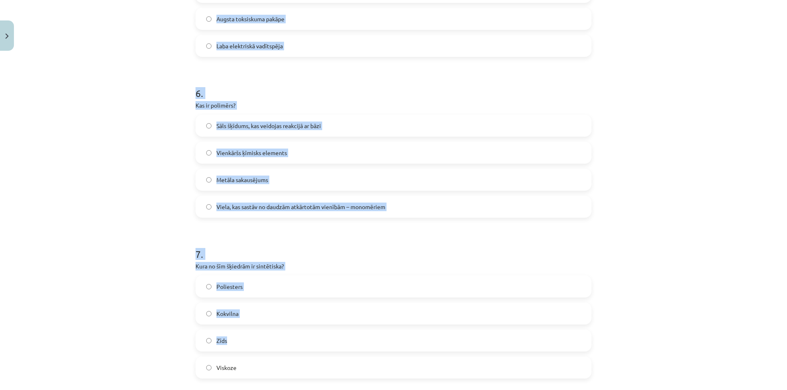
scroll to position [1153, 0]
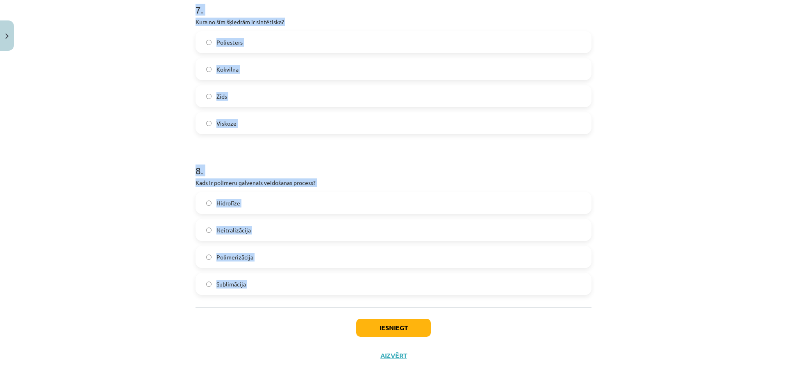
drag, startPoint x: 184, startPoint y: 115, endPoint x: 307, endPoint y: 331, distance: 248.6
click at [307, 331] on div "Mācību tēma: Ķīmijas i - 11. klases 1. ieskaites mācību materiāls #4 3. tema. P…" at bounding box center [393, 195] width 787 height 390
copy form "8 . Lore ipsumdolors ame consectetur ad elitseddo? Eiusmodtemp inc ut laboree d…"
click at [152, 199] on div "Mācību tēma: Ķīmijas i - 11. klases 1. ieskaites mācību materiāls #4 3. tema. P…" at bounding box center [393, 195] width 787 height 390
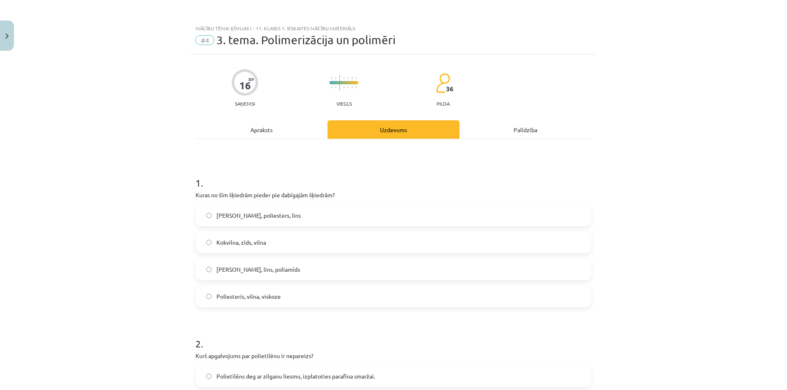
scroll to position [136, 0]
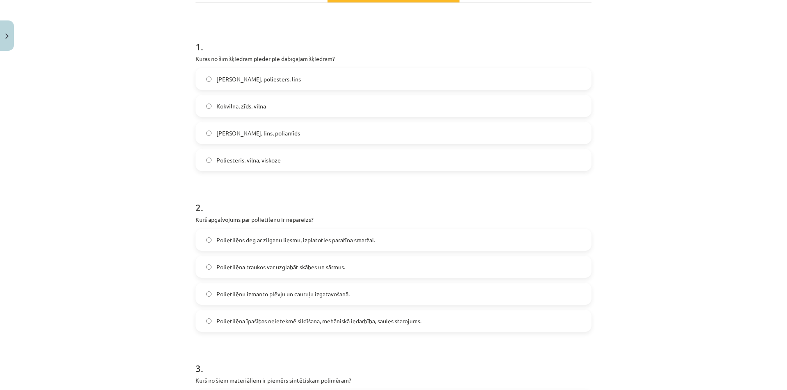
click at [285, 231] on label "Polietilēns deg ar zilganu liesmu, izplatoties parafīna smaržai." at bounding box center [393, 240] width 394 height 20
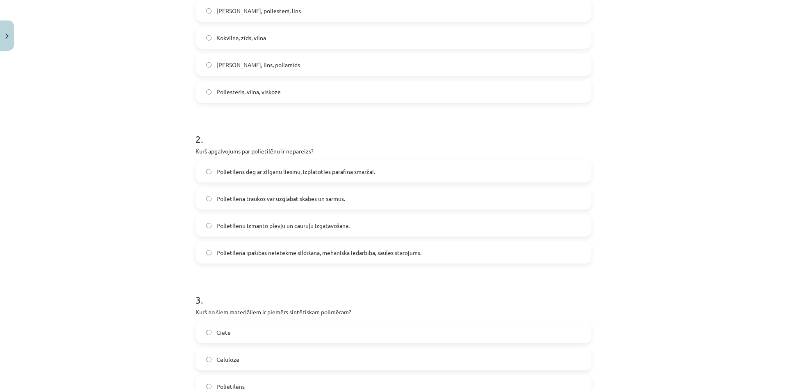
scroll to position [273, 0]
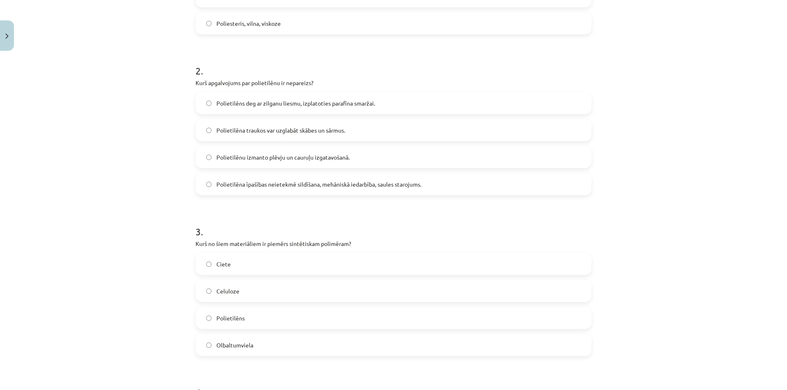
click at [305, 193] on label "Polietilēna īpašības neietekmē sildīšana, mehāniskā iedarbība, saules starojums." at bounding box center [393, 184] width 394 height 20
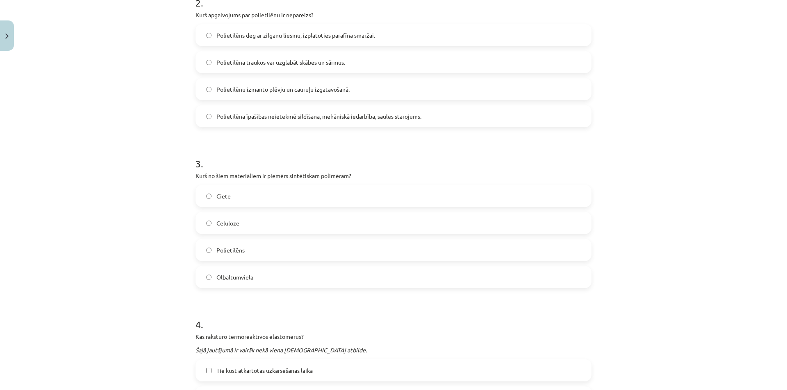
click at [238, 260] on label "Polietilēns" at bounding box center [393, 250] width 394 height 20
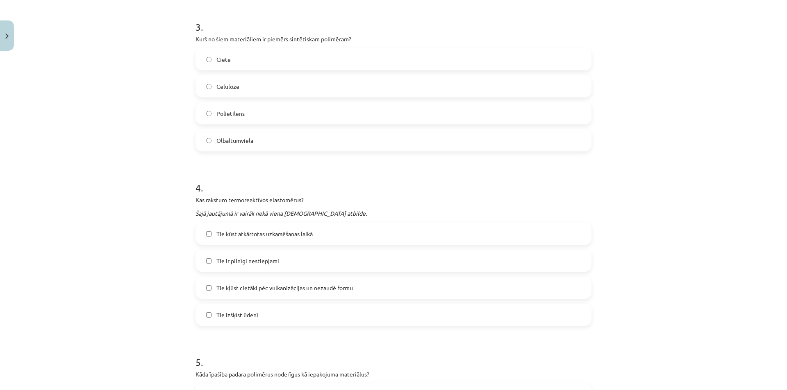
click at [225, 296] on label "Tie kļūst cietāki pēc vulkanizācijas un nezaudē formu" at bounding box center [393, 288] width 394 height 20
click at [233, 238] on span "Tie kūst atkārtotas uzkarsēšanas laikā" at bounding box center [264, 234] width 96 height 9
click at [287, 295] on label "Tie kļūst cietāki pēc vulkanizācijas un nezaudē formu" at bounding box center [393, 288] width 394 height 20
click at [275, 268] on label "Tie ir pilnīgi nestiepjami" at bounding box center [393, 261] width 394 height 20
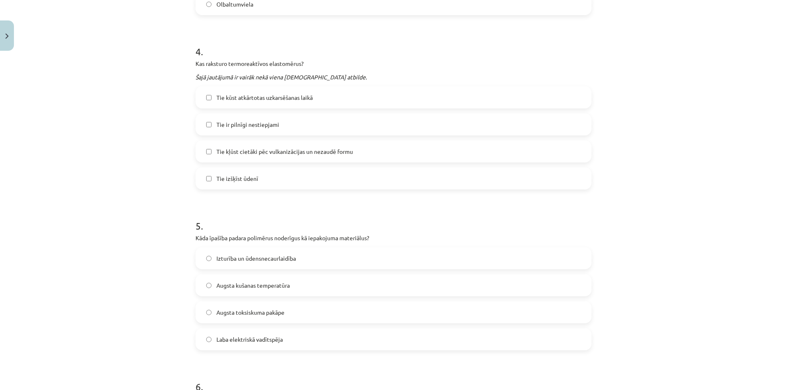
scroll to position [683, 0]
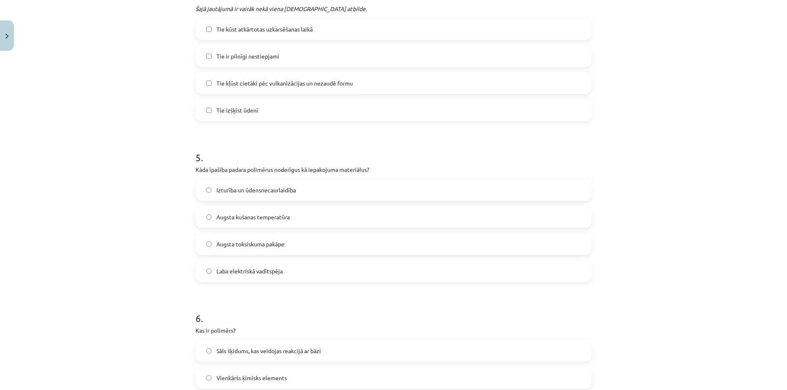
click at [287, 193] on span "Izturība un ūdensnecaurlaidība" at bounding box center [255, 190] width 79 height 9
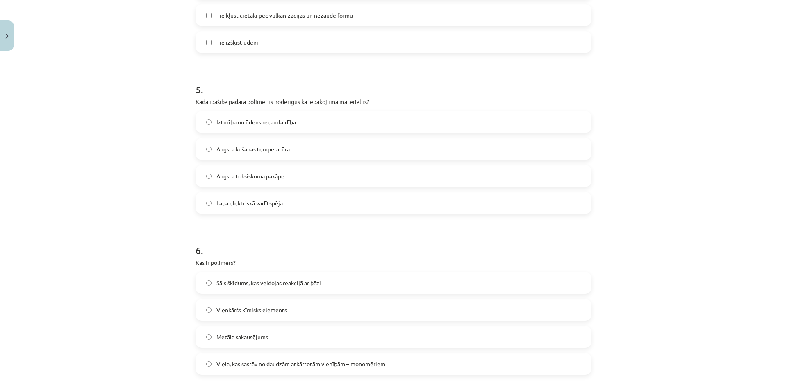
scroll to position [888, 0]
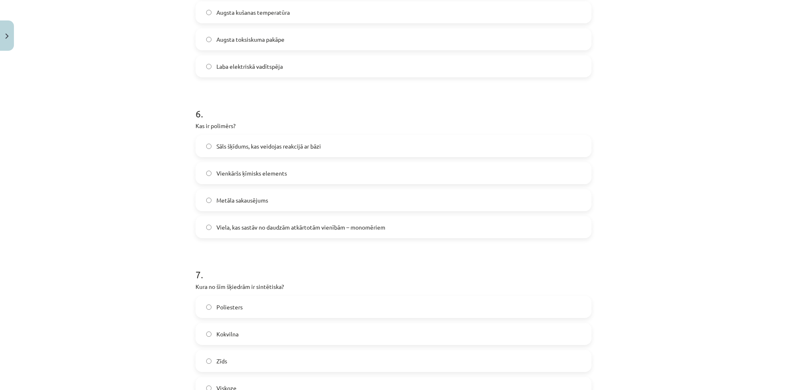
click at [258, 231] on span "Viela, kas sastāv no daudzām atkārtotām vienībām – monomēriem" at bounding box center [300, 227] width 169 height 9
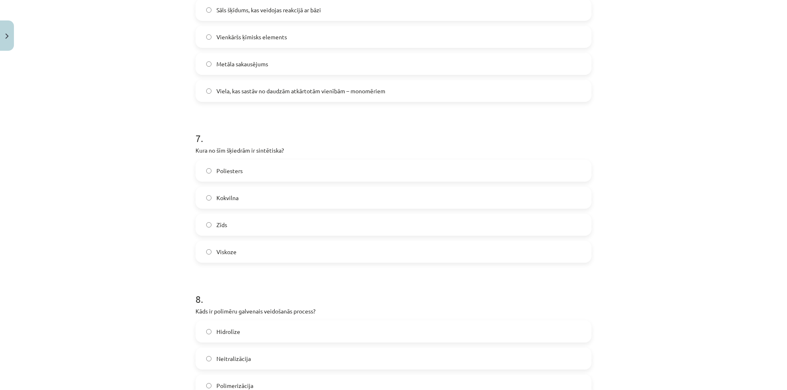
click at [270, 250] on label "Viskoze" at bounding box center [393, 252] width 394 height 20
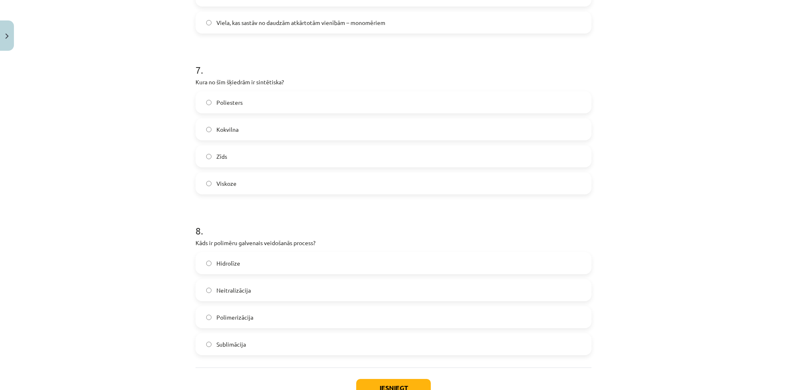
click at [256, 319] on label "Polimerizācija" at bounding box center [393, 317] width 394 height 20
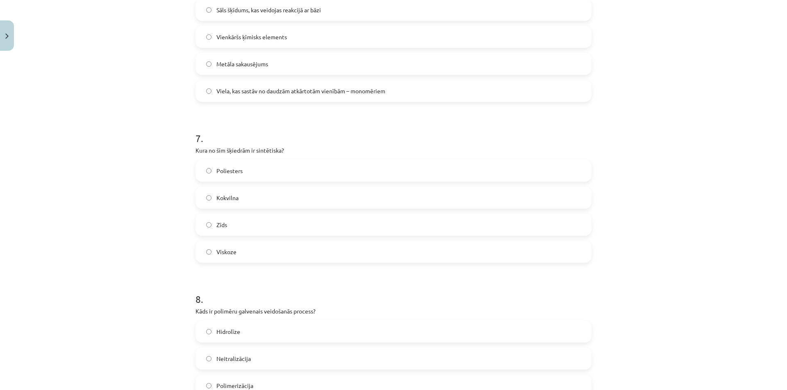
scroll to position [1153, 0]
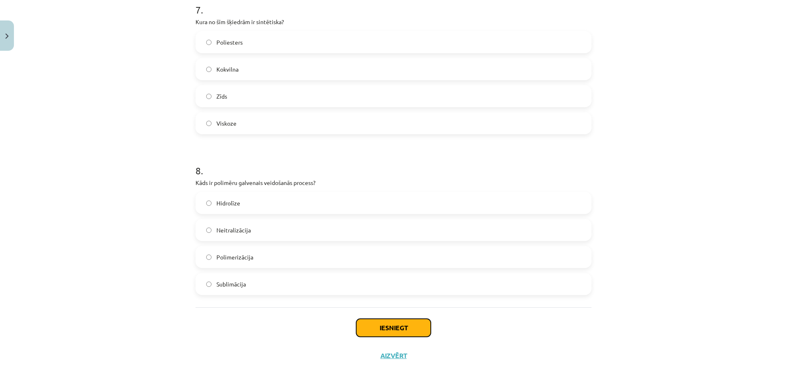
click at [384, 329] on button "Iesniegt" at bounding box center [393, 328] width 75 height 18
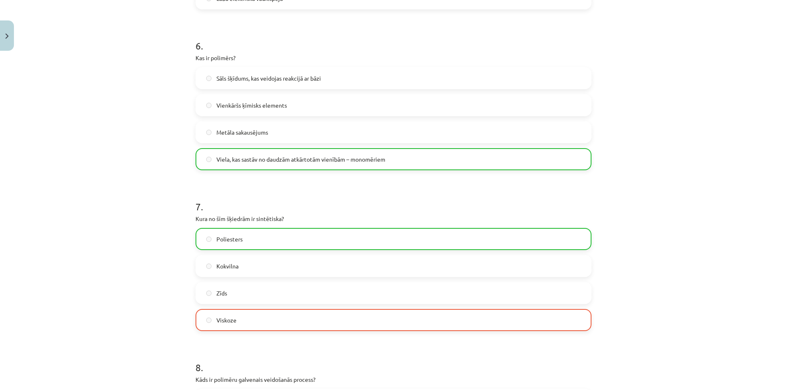
scroll to position [1179, 0]
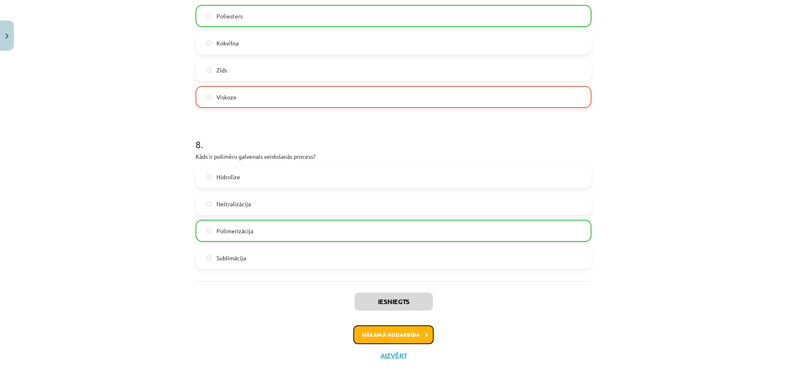
click at [392, 334] on button "Nākamā nodarbība" at bounding box center [393, 335] width 80 height 19
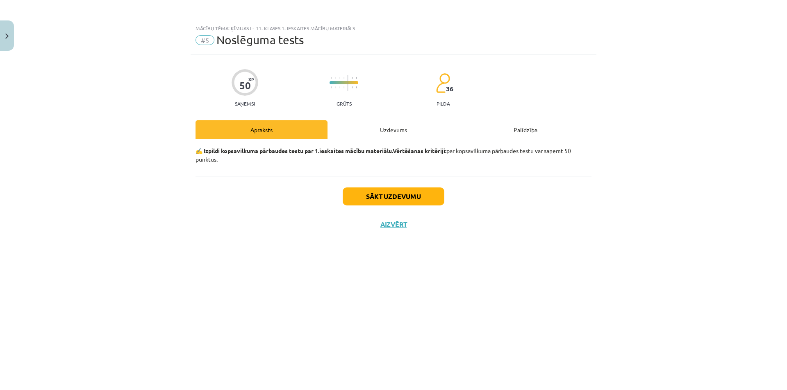
click at [395, 133] on div "Uzdevums" at bounding box center [393, 129] width 132 height 18
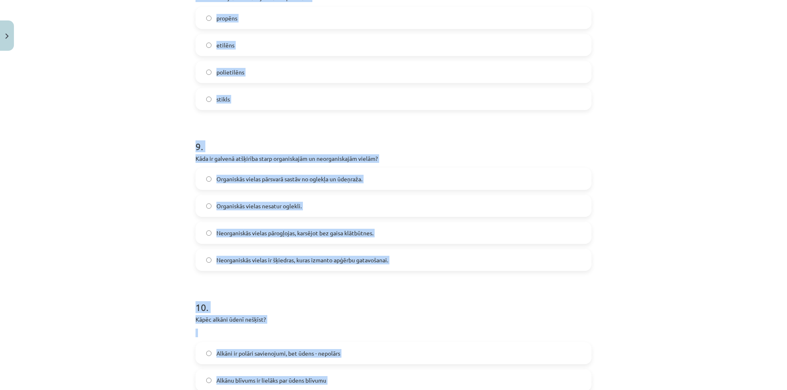
scroll to position [1448, 0]
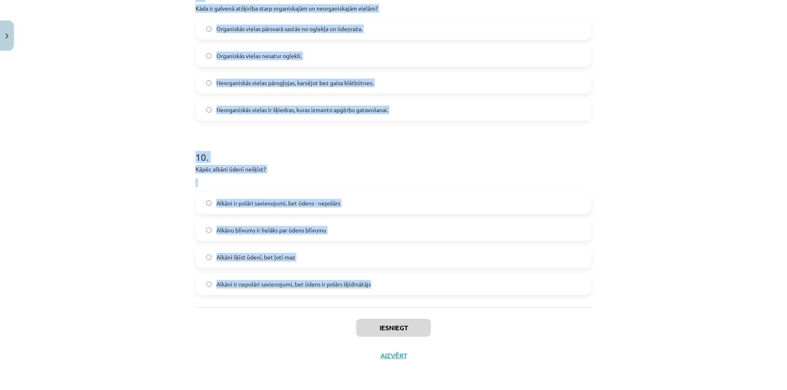
drag, startPoint x: 189, startPoint y: 180, endPoint x: 383, endPoint y: 299, distance: 228.2
click at [383, 299] on div "Mācību tēma: Ķīmijas i - 11. klases 1. ieskaites mācību materiāls #5 Noslēguma …" at bounding box center [393, 195] width 787 height 390
copy form "4 . Lor ip dolorsitametco? Adipiscingelit se doeiusm temporin, utla etdoloremag…"
click at [131, 230] on div "Mācību tēma: Ķīmijas i - 11. klases 1. ieskaites mācību materiāls #5 Noslēguma …" at bounding box center [393, 195] width 787 height 390
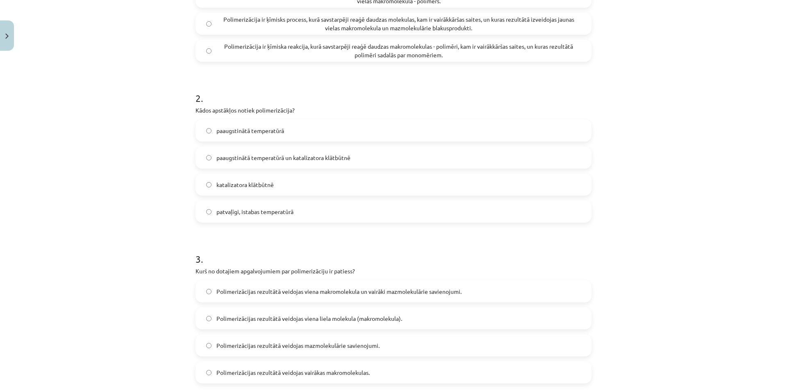
scroll to position [0, 0]
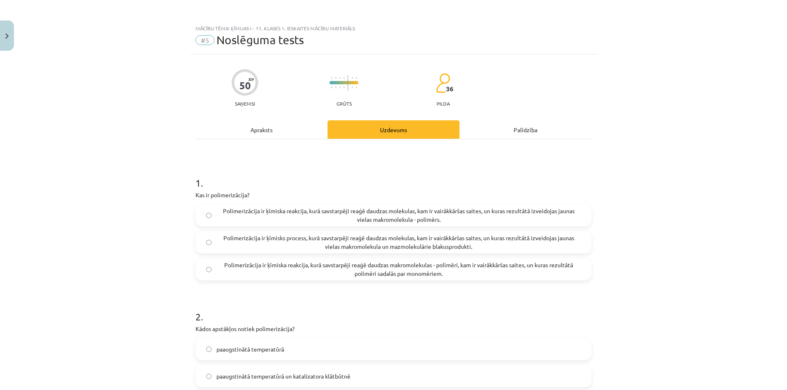
click at [122, 165] on div "Mācību tēma: Ķīmijas i - 11. klases 1. ieskaites mācību materiāls #5 Noslēguma …" at bounding box center [393, 195] width 787 height 390
click at [275, 268] on span "Polimerizācija ir ķīmiska reakcija, kurā savstarpēji reaģē daudzas makromolekul…" at bounding box center [398, 269] width 364 height 17
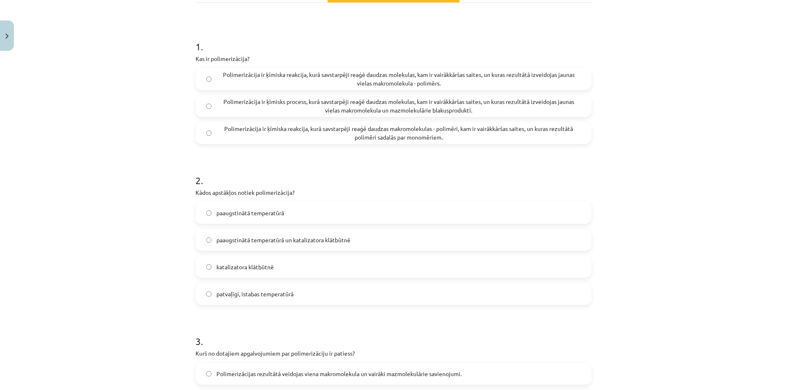
click at [297, 236] on span "paaugstinātā temperatūrā un katalizatora klātbūtnē" at bounding box center [283, 240] width 134 height 9
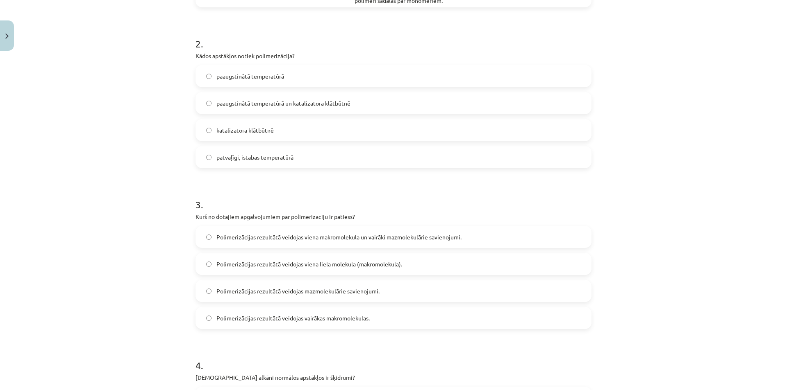
scroll to position [341, 0]
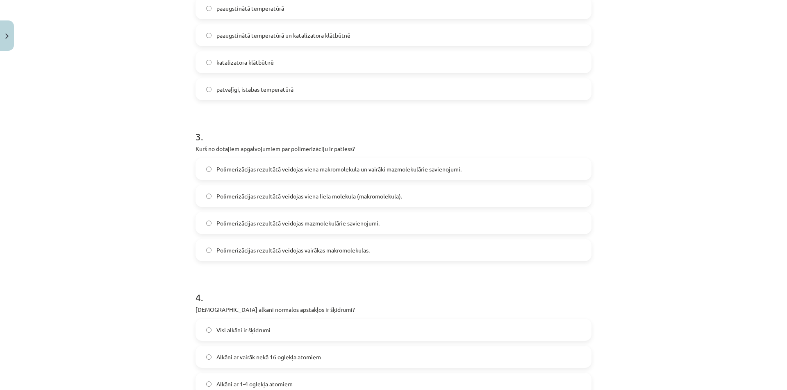
click at [322, 186] on label "Polimerizācijas rezultātā veidojas viena liela molekula (makromolekula)." at bounding box center [393, 196] width 394 height 20
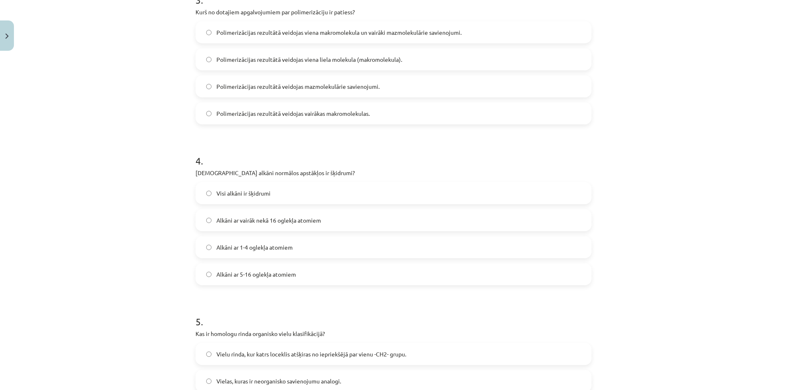
scroll to position [546, 0]
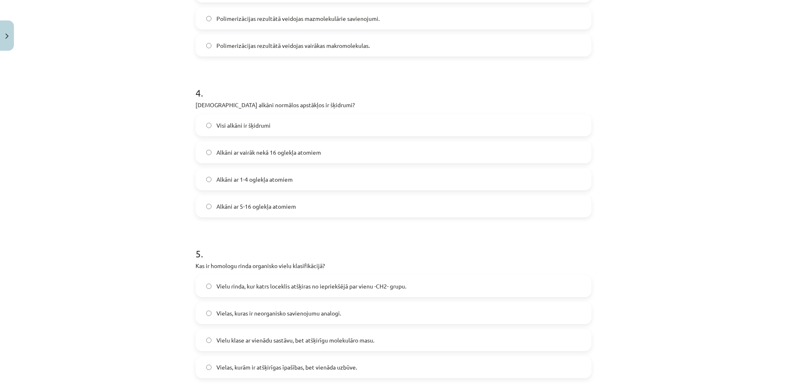
click at [259, 213] on label "Alkāni ar 5-16 oglekļa atomiem" at bounding box center [393, 206] width 394 height 20
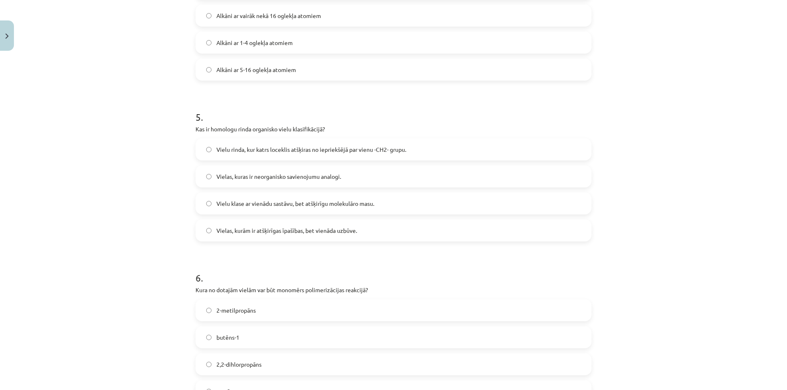
click at [277, 153] on span "Vielu rinda, kur katrs loceklis atšķiras no iepriekšējā par vienu -CH2- grupu." at bounding box center [311, 149] width 190 height 9
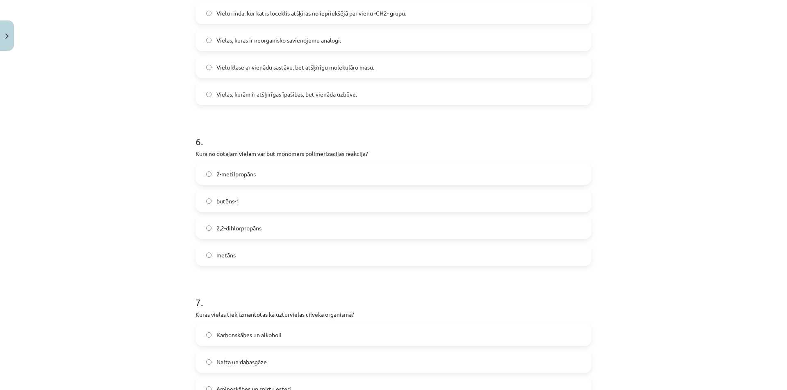
scroll to position [888, 0]
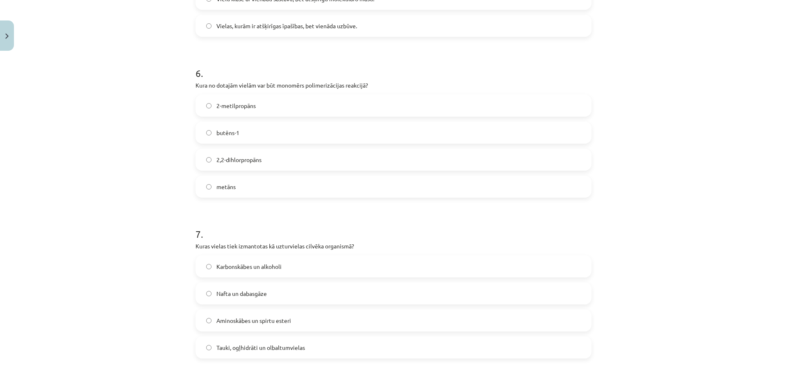
click at [222, 122] on div "butēns-1" at bounding box center [393, 133] width 396 height 22
click at [245, 129] on label "butēns-1" at bounding box center [393, 132] width 394 height 20
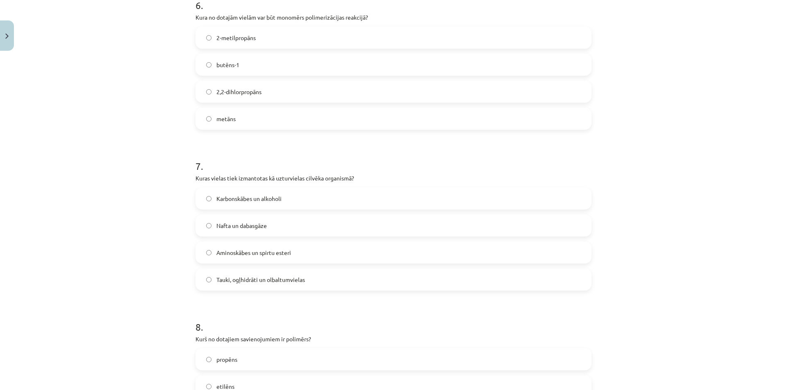
click at [285, 280] on span "Tauki, ogļhidrāti un olbaltumvielas" at bounding box center [260, 280] width 88 height 9
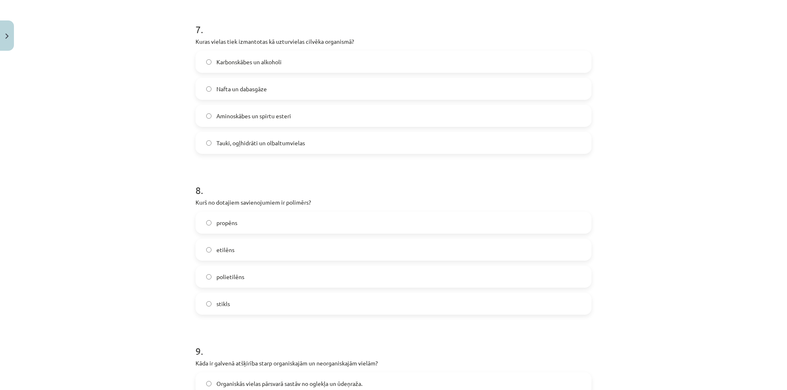
scroll to position [1161, 0]
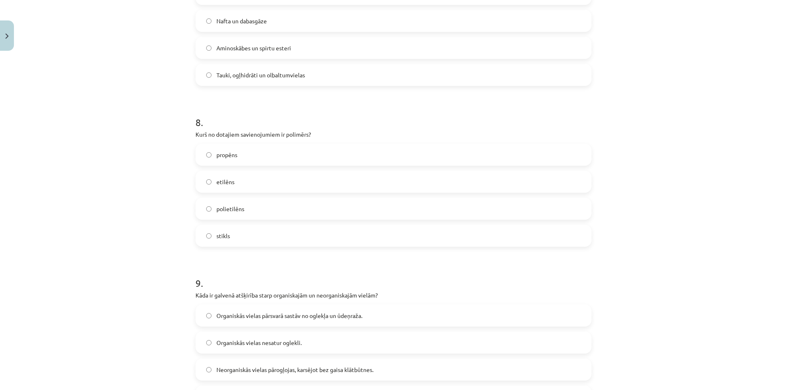
click at [244, 211] on label "polietilēns" at bounding box center [393, 209] width 394 height 20
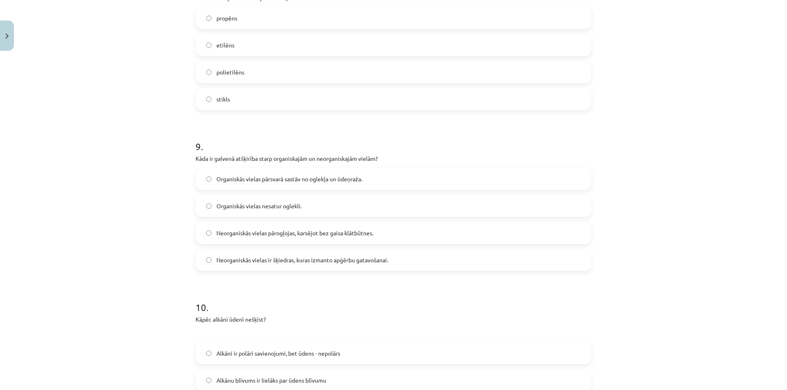
scroll to position [1365, 0]
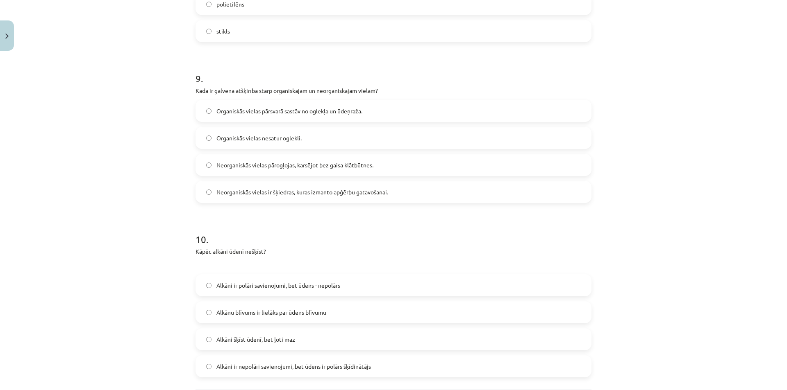
click at [271, 115] on span "Organiskās vielas pārsvarā sastāv no oglekļa un ūdeņraža." at bounding box center [289, 111] width 146 height 9
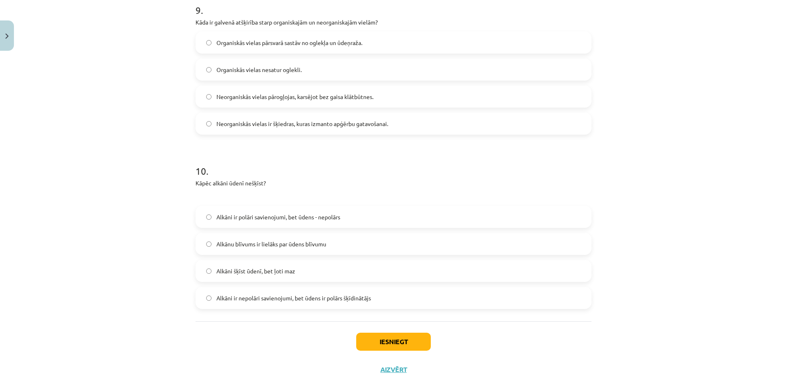
click at [245, 219] on span "Alkāni ir polāri savienojumi, bet ūdens - nepolārs" at bounding box center [278, 217] width 124 height 9
click at [245, 245] on span "Alkānu blīvums ir lielāks par ūdens blīvumu" at bounding box center [271, 244] width 110 height 9
click at [336, 302] on span "Alkāni ir nepolāri savienojumi, bet ūdens ir polārs šķīdinātājs" at bounding box center [293, 298] width 154 height 9
click at [374, 345] on button "Iesniegt" at bounding box center [393, 342] width 75 height 18
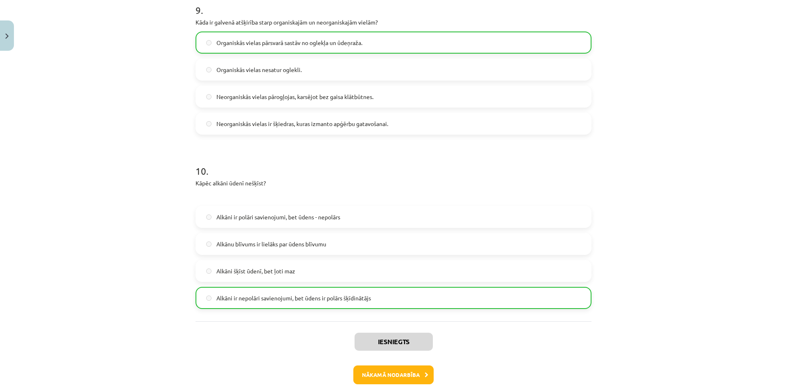
scroll to position [1474, 0]
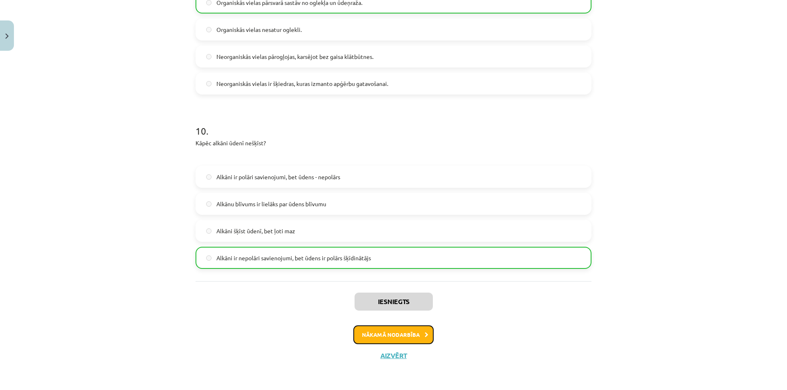
click at [386, 333] on button "Nākamā nodarbība" at bounding box center [393, 335] width 80 height 19
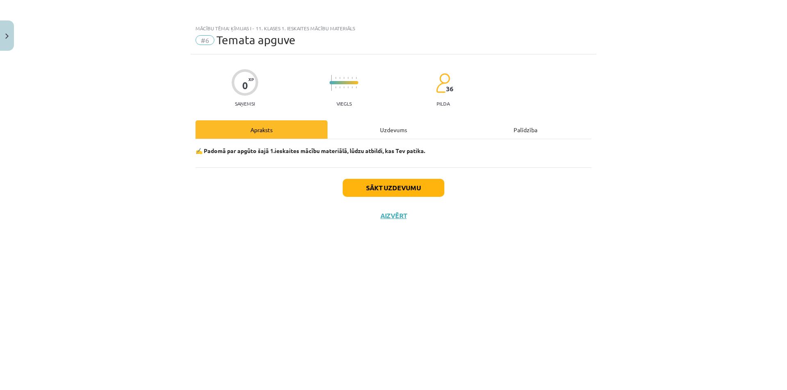
click at [414, 123] on div "Uzdevums" at bounding box center [393, 129] width 132 height 18
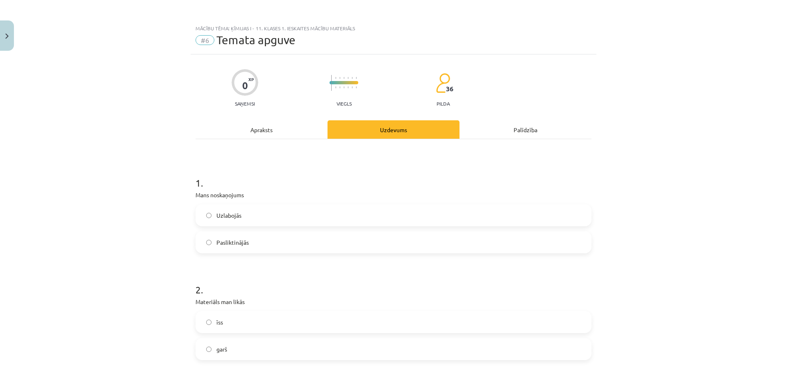
scroll to position [68, 0]
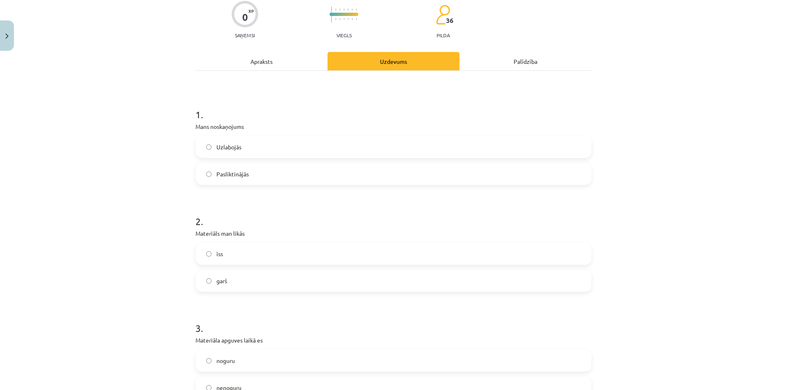
click at [249, 147] on label "Uzlabojās" at bounding box center [393, 147] width 394 height 20
click at [248, 285] on label "garš" at bounding box center [393, 281] width 394 height 20
click at [245, 265] on div "īss garš" at bounding box center [393, 267] width 396 height 49
click at [246, 258] on label "īss" at bounding box center [393, 254] width 394 height 20
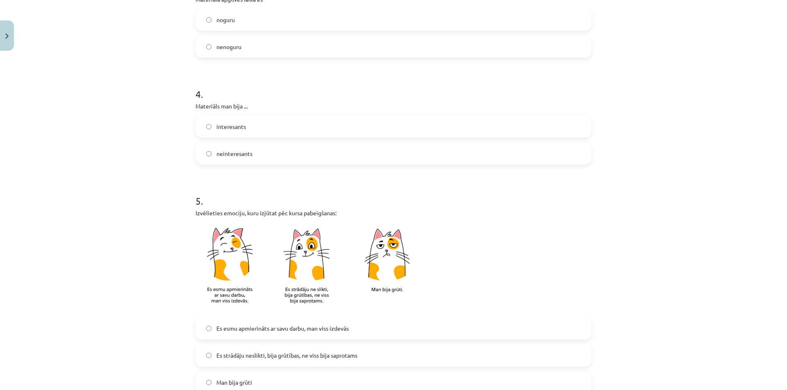
click at [251, 129] on label "interesants" at bounding box center [393, 126] width 394 height 20
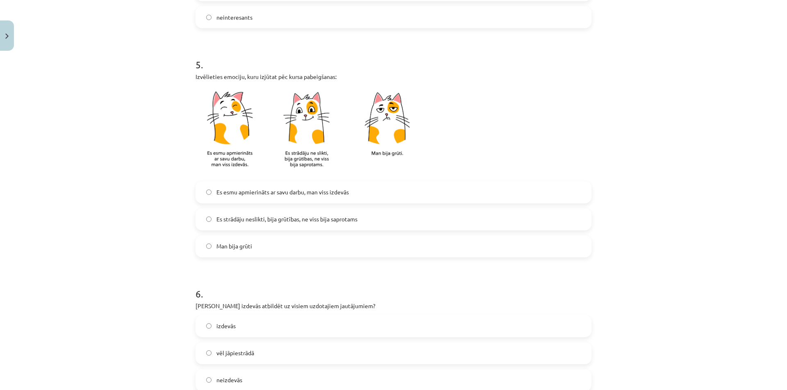
click at [334, 213] on label "Es strādāju neslikti, bija grūtības, ne viss bija saprotams" at bounding box center [393, 219] width 394 height 20
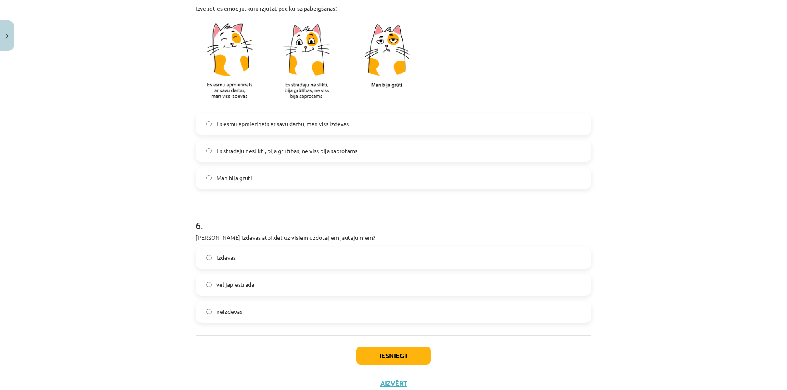
click at [282, 282] on label "vēl jāpiestrādā" at bounding box center [393, 285] width 394 height 20
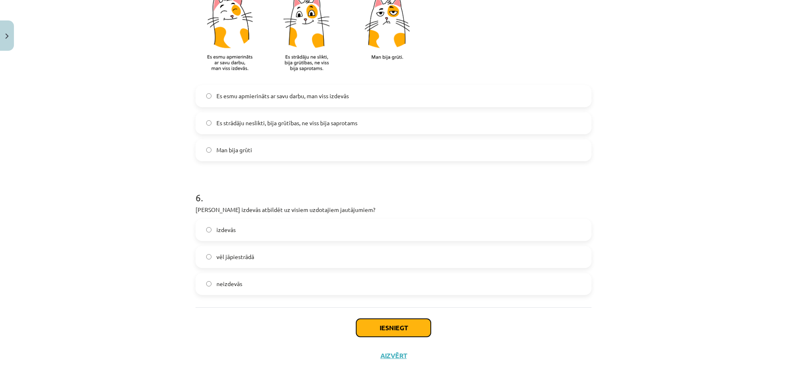
click at [383, 321] on button "Iesniegt" at bounding box center [393, 328] width 75 height 18
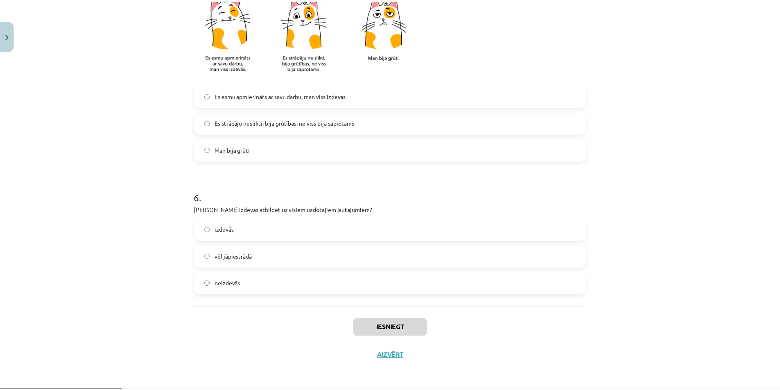
scroll to position [204, 0]
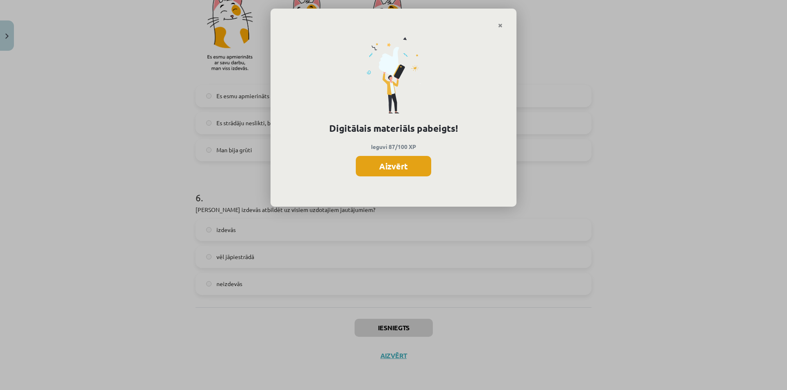
click at [393, 175] on button "Aizvērt" at bounding box center [393, 166] width 75 height 20
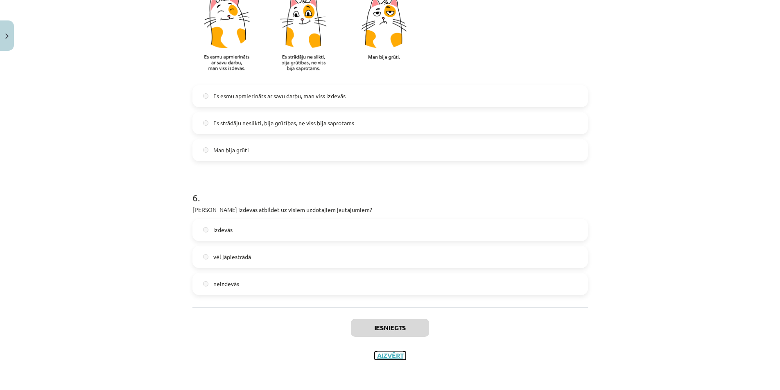
click at [392, 356] on button "Aizvērt" at bounding box center [390, 356] width 31 height 8
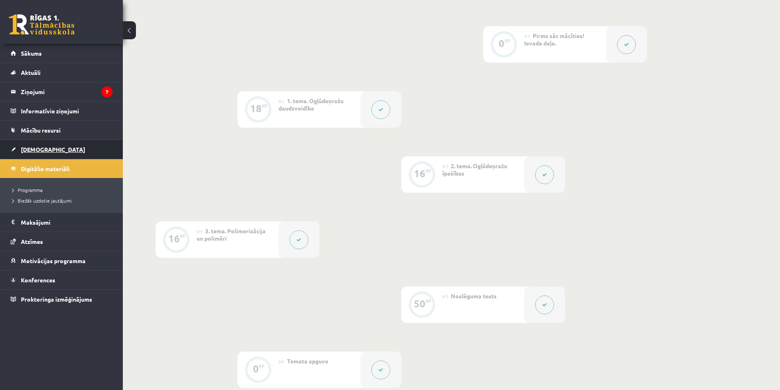
click at [55, 146] on link "[DEMOGRAPHIC_DATA]" at bounding box center [62, 149] width 102 height 19
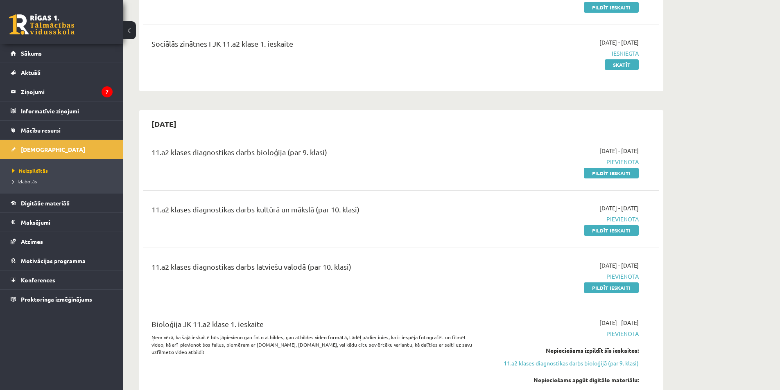
scroll to position [68, 0]
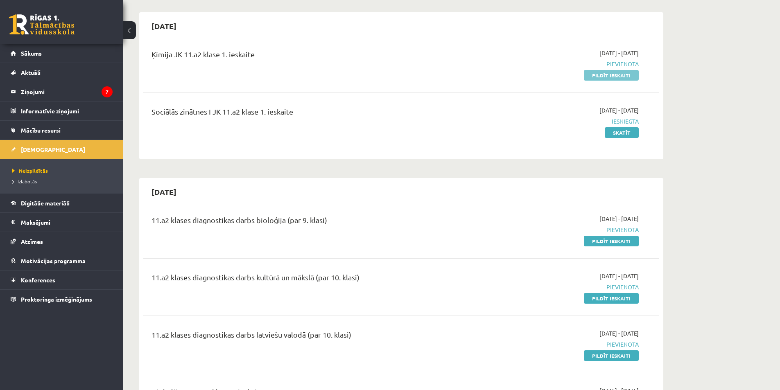
click at [615, 71] on link "Pildīt ieskaiti" at bounding box center [611, 75] width 55 height 11
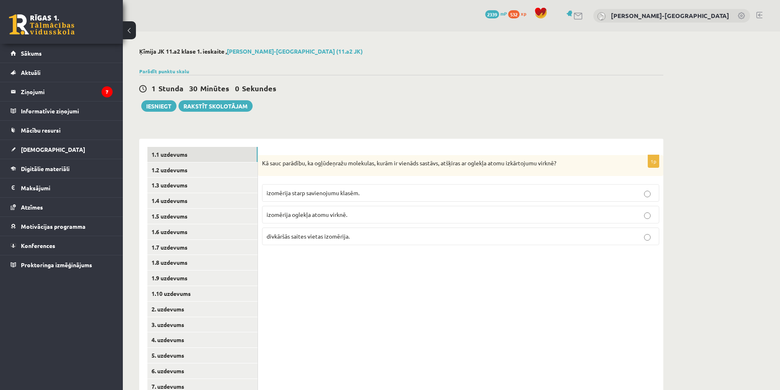
scroll to position [76, 0]
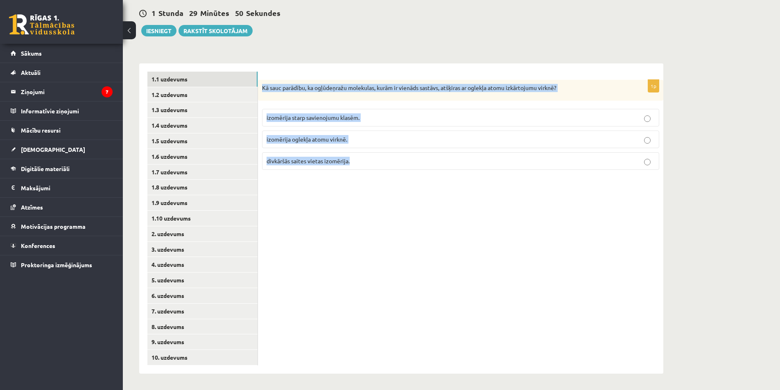
drag, startPoint x: 263, startPoint y: 88, endPoint x: 358, endPoint y: 159, distance: 119.0
click at [358, 156] on div "1p Kā sauc parādību, ka ogļūdeņražu molekulas, kurām ir vienāds sastāvs, atšķir…" at bounding box center [461, 128] width 406 height 97
copy div "Kā sauc parādību, ka ogļūdeņražu molekulas, kurām ir vienāds sastāvs, atšķiras …"
click at [411, 278] on div "1p Kā sauc parādību, ka ogļūdeņražu molekulas, kurām ir vienāds sastāvs, atšķir…" at bounding box center [461, 218] width 406 height 311
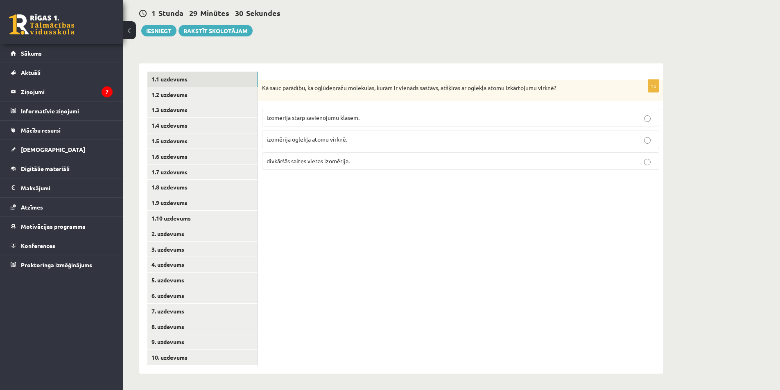
click at [307, 142] on span "izomērija oglekļa atomu virknē." at bounding box center [307, 139] width 81 height 7
click at [183, 96] on link "1.2 uzdevums" at bounding box center [202, 94] width 110 height 15
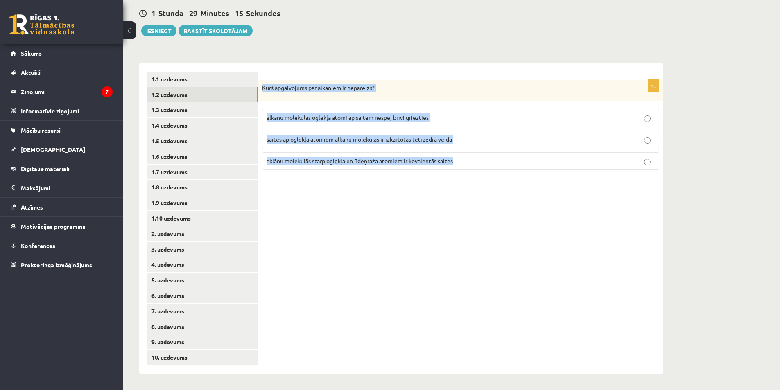
drag, startPoint x: 261, startPoint y: 86, endPoint x: 472, endPoint y: 152, distance: 220.3
click at [472, 152] on div "1p Kurš apgalvojums par alkāniem ir nepareizs? alkānu molekulās oglekļa atomi a…" at bounding box center [461, 128] width 406 height 97
copy div "Kurš apgalvojums par alkāniem ir nepareizs? alkānu molekulās oglekļa atomi ap s…"
click at [333, 219] on div "1p Kurš apgalvojums par alkāniem ir nepareizs? alkānu molekulās oglekļa atomi a…" at bounding box center [461, 218] width 406 height 311
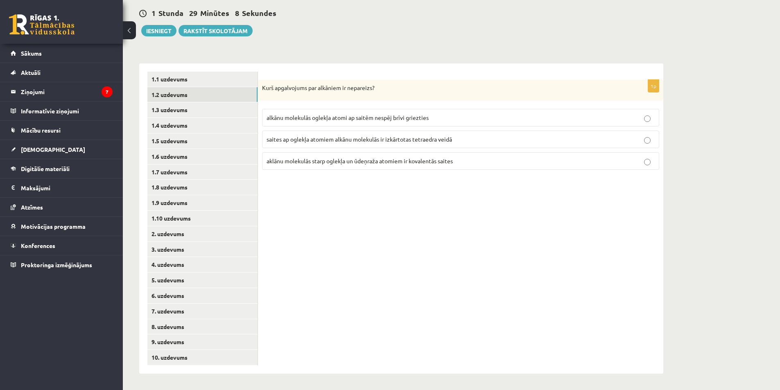
click at [304, 120] on span "alkānu molekulās oglekļa atomi ap saitēm nespēj brīvi griezties" at bounding box center [348, 117] width 162 height 7
click at [199, 113] on link "1.3 uzdevums" at bounding box center [202, 109] width 110 height 15
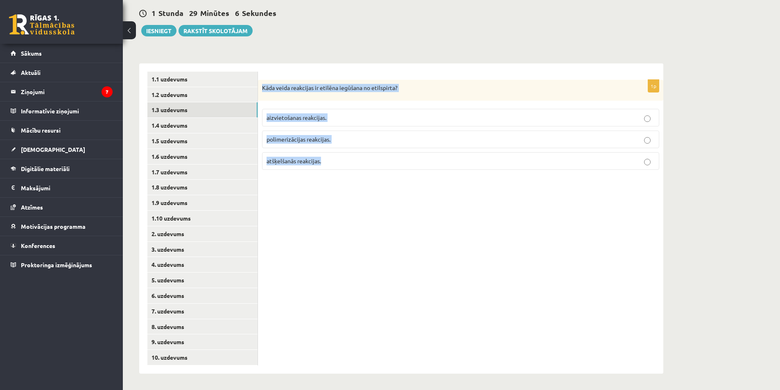
drag, startPoint x: 261, startPoint y: 86, endPoint x: 352, endPoint y: 162, distance: 118.1
click at [352, 162] on div "1p Kāda veida reakcijas ir etilēna iegūšana no etilspirta? aizvietošanas reakci…" at bounding box center [461, 128] width 406 height 97
copy div "Kāda veida reakcijas ir etilēna iegūšana no etilspirta? aizvietošanas reakcijas…"
click at [279, 202] on div "1p Kāda veida reakcijas ir etilēna iegūšana no etilspirta? aizvietošanas reakci…" at bounding box center [461, 218] width 406 height 311
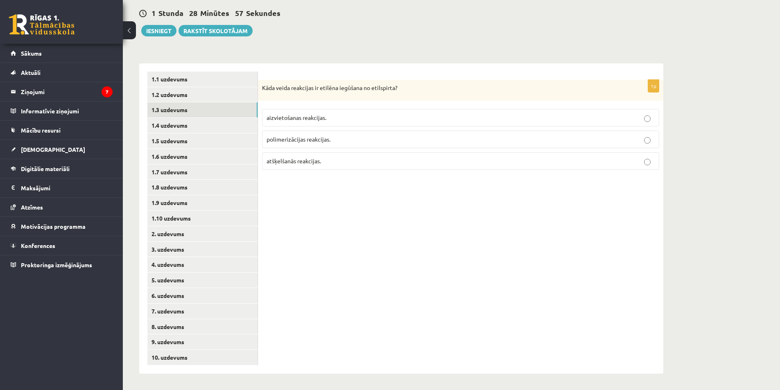
click at [286, 168] on label "atšķelšanās reakcijas." at bounding box center [460, 161] width 397 height 18
click at [213, 128] on link "1.4 uzdevums" at bounding box center [202, 125] width 110 height 15
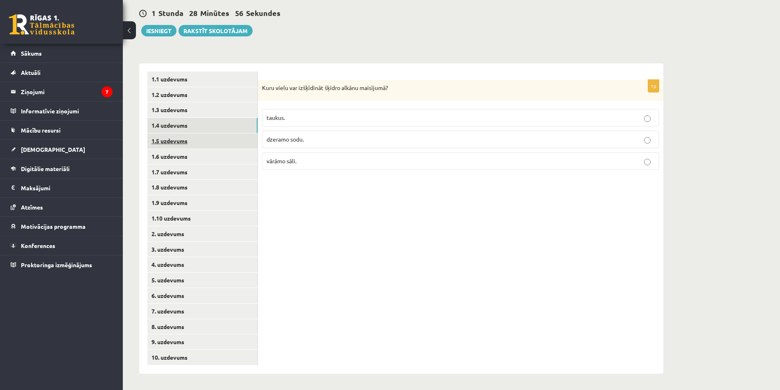
click at [210, 142] on link "1.5 uzdevums" at bounding box center [202, 141] width 110 height 15
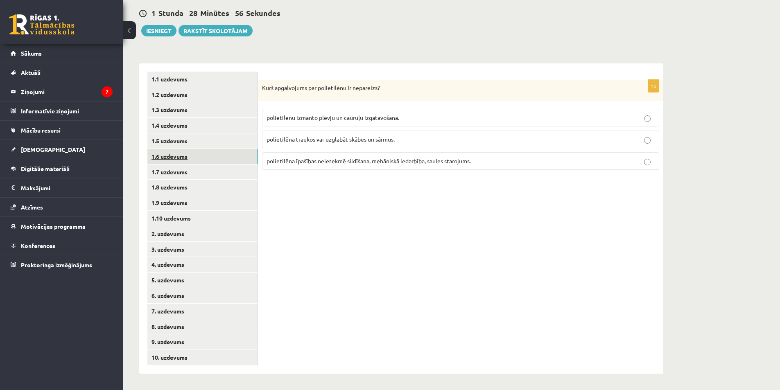
click at [205, 156] on link "1.6 uzdevums" at bounding box center [202, 156] width 110 height 15
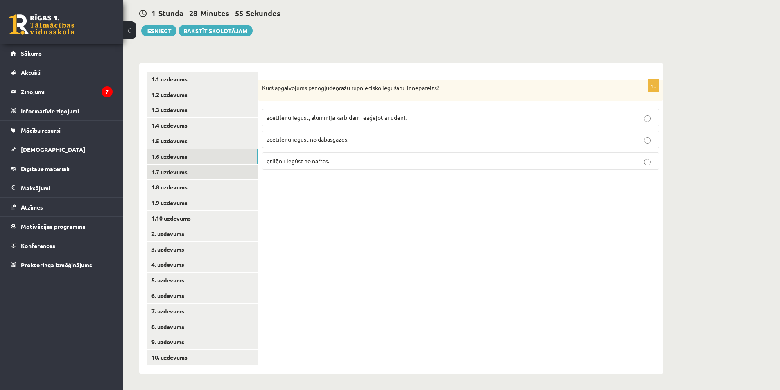
click at [203, 175] on link "1.7 uzdevums" at bounding box center [202, 172] width 110 height 15
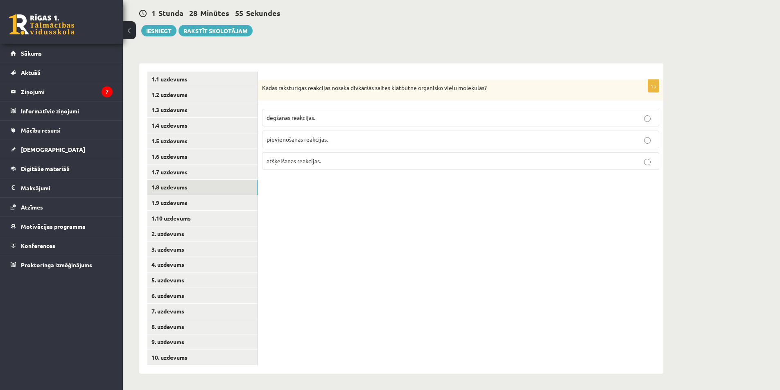
click at [203, 190] on link "1.8 uzdevums" at bounding box center [202, 187] width 110 height 15
click at [201, 209] on link "1.9 uzdevums" at bounding box center [202, 202] width 110 height 15
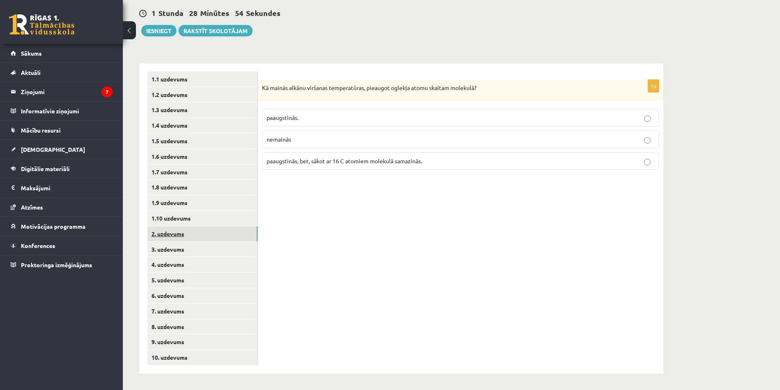
click at [198, 227] on link "2. uzdevums" at bounding box center [202, 234] width 110 height 15
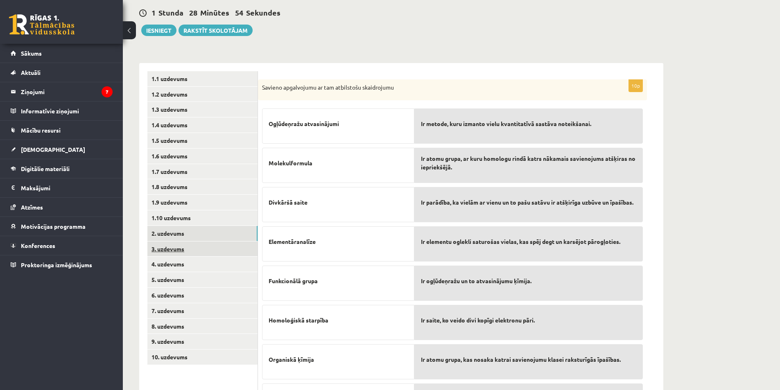
click at [198, 254] on link "3. uzdevums" at bounding box center [202, 249] width 110 height 15
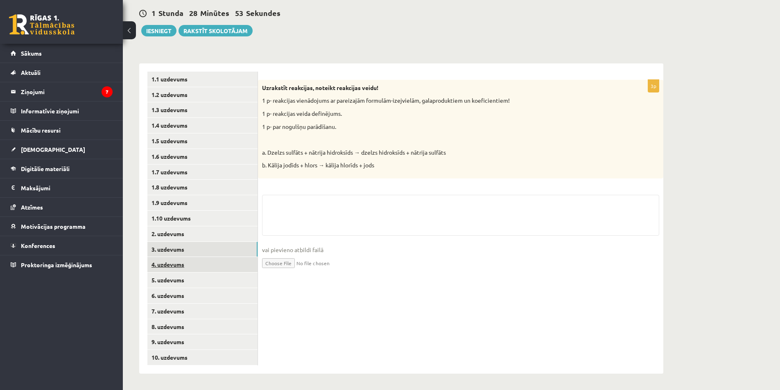
click at [195, 270] on link "4. uzdevums" at bounding box center [202, 264] width 110 height 15
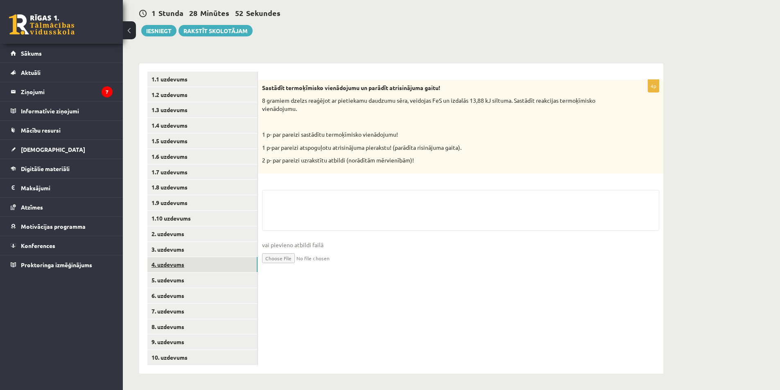
drag, startPoint x: 191, startPoint y: 262, endPoint x: 190, endPoint y: 251, distance: 11.1
click at [191, 261] on link "4. uzdevums" at bounding box center [202, 264] width 110 height 15
click at [190, 251] on link "3. uzdevums" at bounding box center [202, 249] width 110 height 15
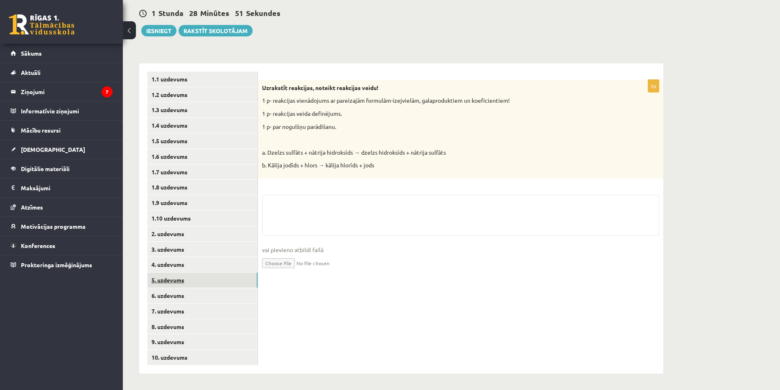
click at [190, 286] on link "5. uzdevums" at bounding box center [202, 280] width 110 height 15
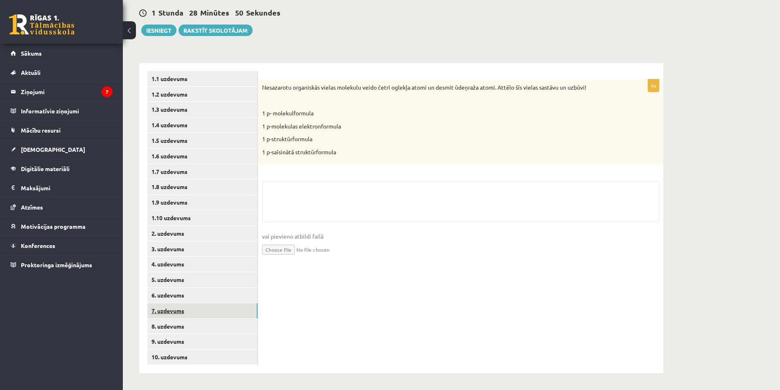
click at [193, 305] on link "7. uzdevums" at bounding box center [202, 311] width 110 height 15
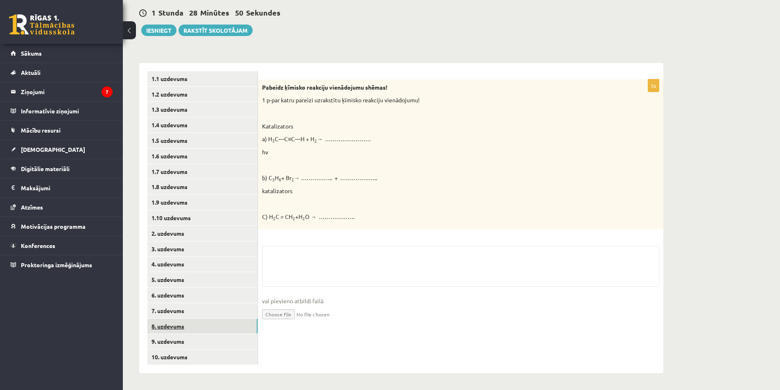
click at [195, 322] on link "8. uzdevums" at bounding box center [202, 326] width 110 height 15
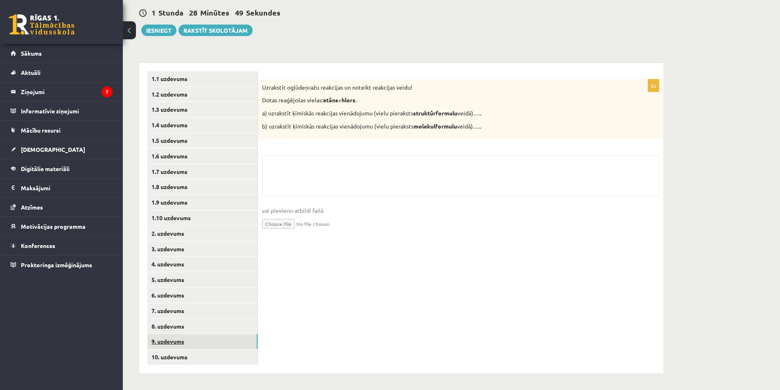
click at [197, 335] on link "9. uzdevums" at bounding box center [202, 341] width 110 height 15
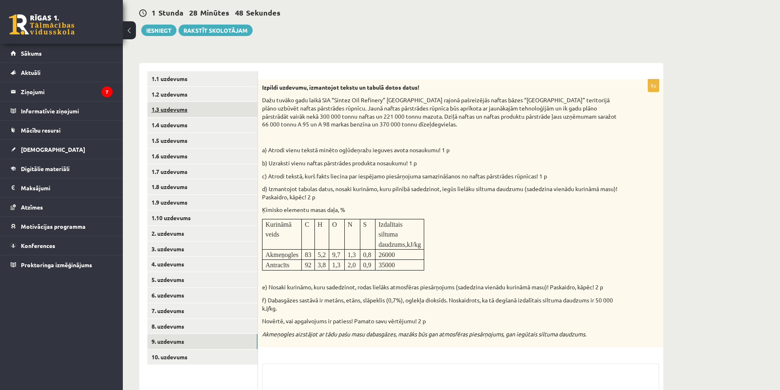
click at [165, 117] on link "1.3 uzdevums" at bounding box center [202, 109] width 110 height 15
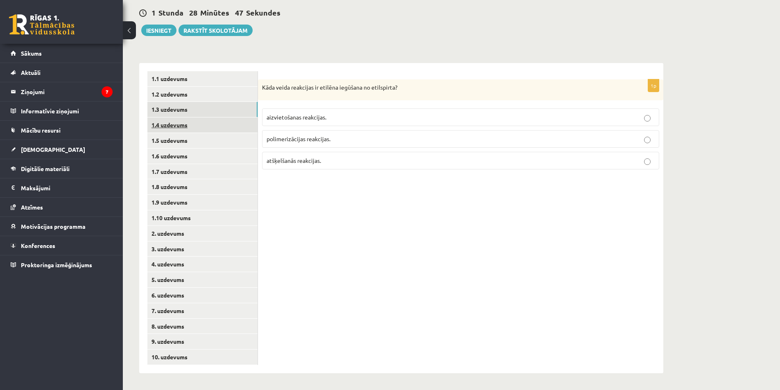
click at [165, 124] on link "1.4 uzdevums" at bounding box center [202, 125] width 110 height 15
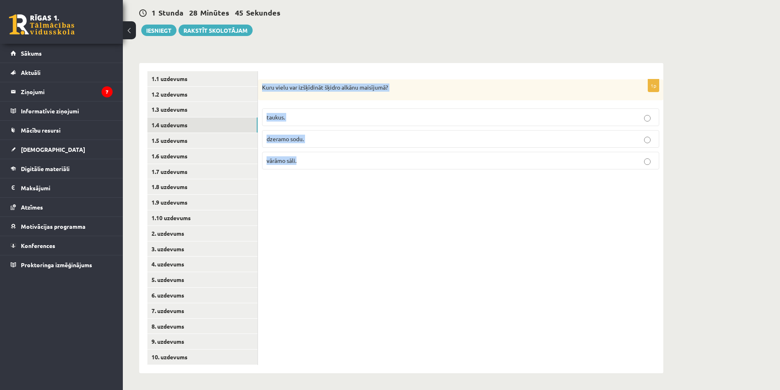
drag, startPoint x: 262, startPoint y: 86, endPoint x: 317, endPoint y: 152, distance: 85.8
click at [317, 152] on div "1p Kuru vielu var izšķīdināt šķidro alkānu maisījumā? taukus. dzeramo sodu. vār…" at bounding box center [461, 127] width 406 height 97
copy div "Kuru vielu var izšķīdināt šķidro alkānu maisījumā? taukus. dzeramo sodu. vārāmo…"
click at [320, 122] on p "taukus." at bounding box center [461, 117] width 388 height 9
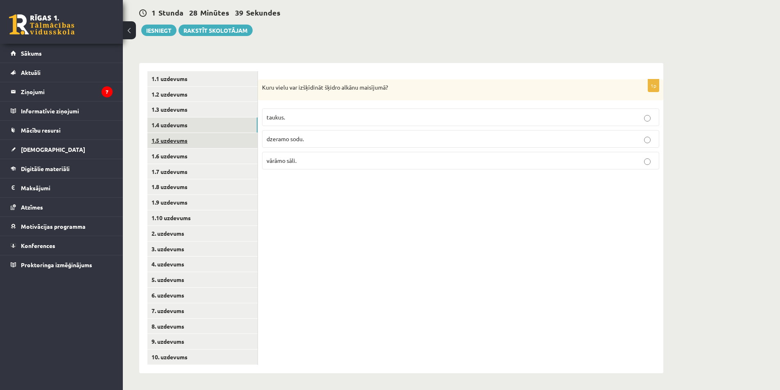
click at [214, 143] on link "1.5 uzdevums" at bounding box center [202, 140] width 110 height 15
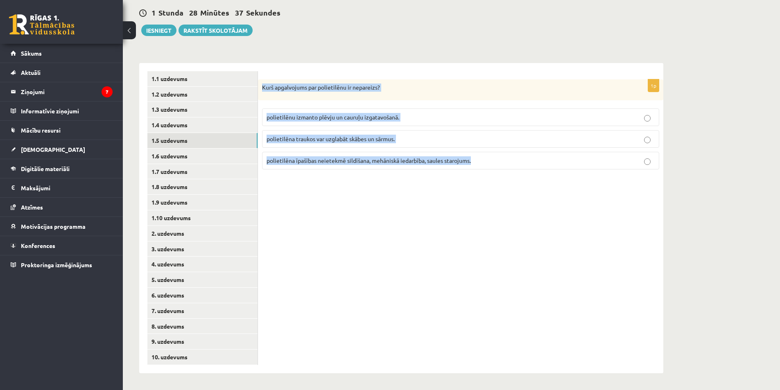
drag, startPoint x: 260, startPoint y: 87, endPoint x: 514, endPoint y: 156, distance: 263.0
click at [513, 153] on div "1p Kurš apgalvojums par polietilēnu ir nepareizs? polietilēnu izmanto plēvju un…" at bounding box center [461, 127] width 406 height 97
copy div "Kurš apgalvojums par polietilēnu ir nepareizs? polietilēnu izmanto plēvju un ca…"
click at [292, 215] on div "1p Kurš apgalvojums par polietilēnu ir nepareizs? polietilēnu izmanto plēvju un…" at bounding box center [461, 218] width 406 height 311
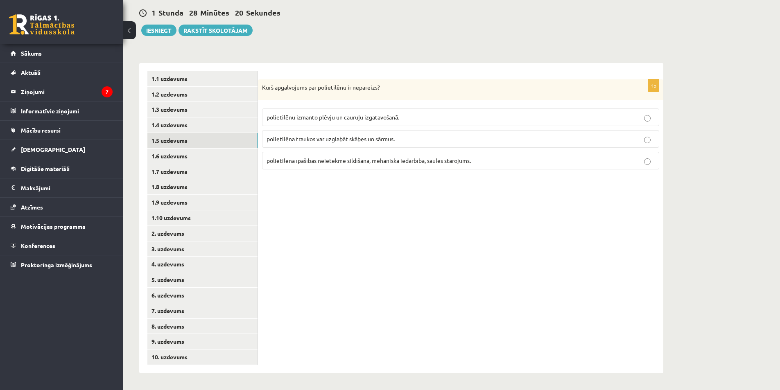
click at [336, 163] on span "polietilēna īpašības neietekmē sildīšana, mehāniskā iedarbība, saules starojums." at bounding box center [369, 160] width 204 height 7
click at [194, 162] on link "1.6 uzdevums" at bounding box center [202, 156] width 110 height 15
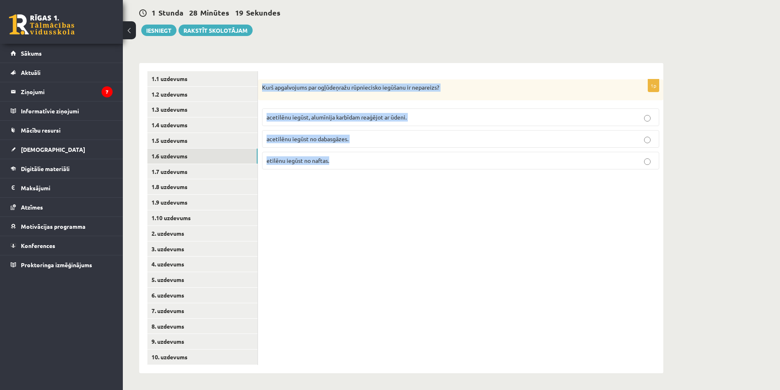
drag, startPoint x: 263, startPoint y: 86, endPoint x: 336, endPoint y: 160, distance: 104.0
click at [336, 158] on div "1p Kurš apgalvojums par ogļūdeņražu rūpniecisko iegūšanu ir nepareizs? acetilēn…" at bounding box center [461, 127] width 406 height 97
copy div "Kurš apgalvojums par ogļūdeņražu rūpniecisko iegūšanu ir nepareizs? acetilēnu i…"
click at [325, 215] on div "1p Kurš apgalvojums par ogļūdeņražu rūpniecisko iegūšanu ir nepareizs? acetilēn…" at bounding box center [461, 218] width 406 height 311
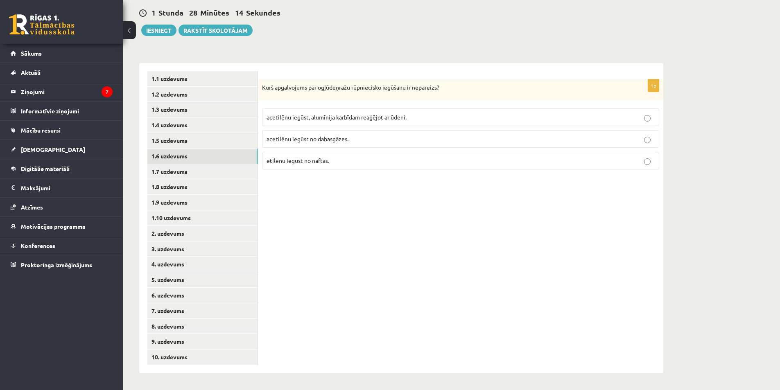
click at [320, 140] on span "acetilēnu iegūst no dabasgāzes." at bounding box center [308, 138] width 82 height 7
click at [194, 173] on link "1.7 uzdevums" at bounding box center [202, 171] width 110 height 15
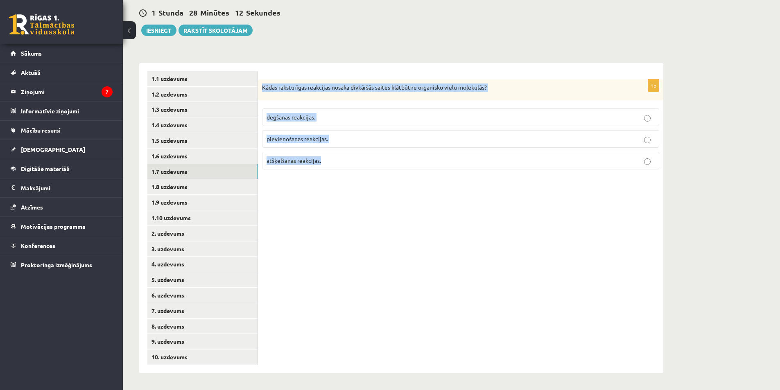
drag, startPoint x: 274, startPoint y: 91, endPoint x: 338, endPoint y: 159, distance: 94.2
click at [338, 159] on div "1p Kādas raksturīgas reakcijas nosaka divkāršās saites klātbūtne organisko viel…" at bounding box center [461, 127] width 406 height 97
copy div "Kādas raksturīgas reakcijas nosaka divkāršās saites klātbūtne organisko vielu m…"
click at [283, 141] on span "pievienošanas reakcijas." at bounding box center [297, 138] width 61 height 7
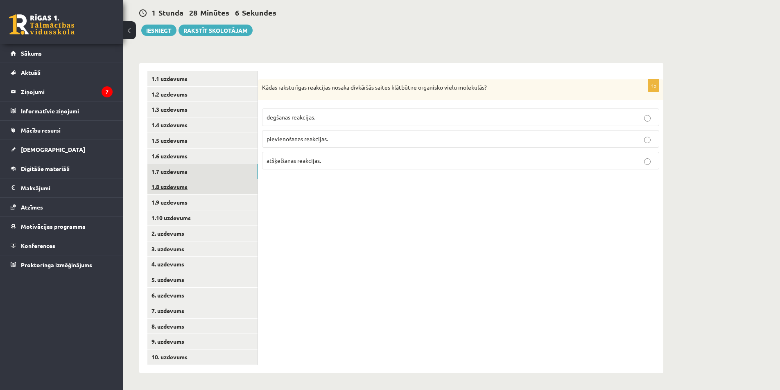
click at [205, 193] on link "1.8 uzdevums" at bounding box center [202, 186] width 110 height 15
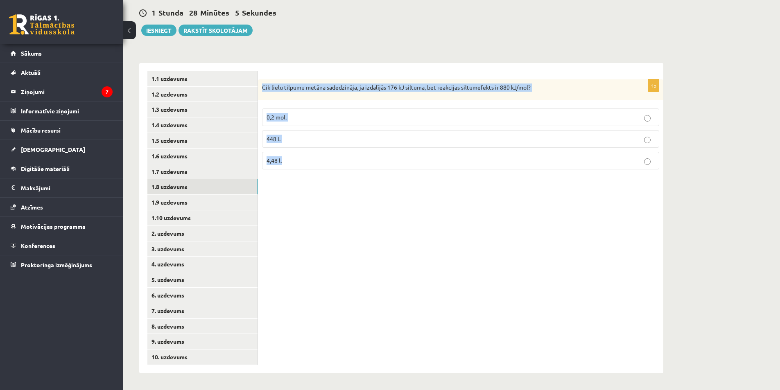
drag, startPoint x: 262, startPoint y: 84, endPoint x: 329, endPoint y: 163, distance: 103.5
click at [328, 163] on div "1p Cik lielu tilpumu metāna sadedzināja, ja izdalījās 176 kJ siltuma, bet reakc…" at bounding box center [461, 127] width 406 height 97
copy div "Cik lielu tilpumu metāna sadedzināja, ja izdalījās 176 kJ siltuma, bet reakcija…"
click at [331, 186] on div "1p Cik lielu tilpumu metāna sadedzināja, ja izdalījās 176 kJ siltuma, bet reakc…" at bounding box center [461, 218] width 406 height 311
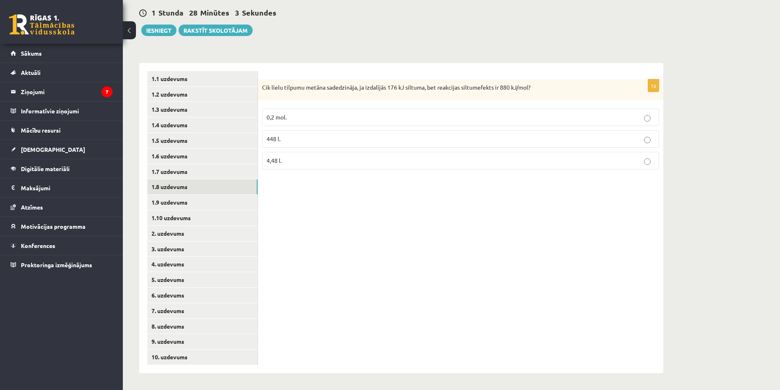
click at [310, 82] on div "Cik lielu tilpumu metāna sadedzināja, ja izdalījās 176 kJ siltuma, bet reakcija…" at bounding box center [461, 89] width 406 height 21
click at [304, 163] on p "4,48 l." at bounding box center [461, 160] width 388 height 9
click at [184, 208] on link "1.9 uzdevums" at bounding box center [202, 202] width 110 height 15
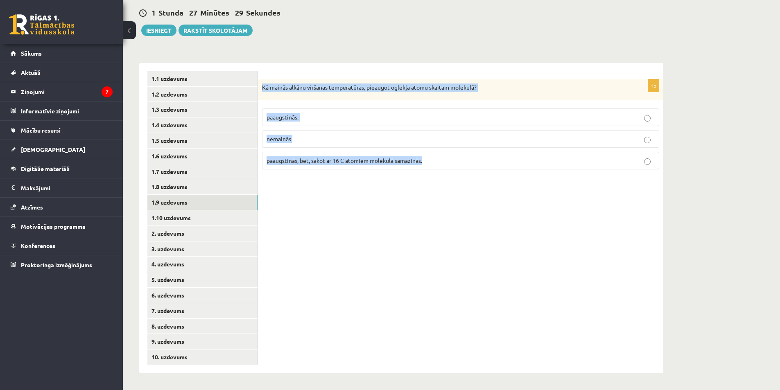
drag, startPoint x: 264, startPoint y: 88, endPoint x: 451, endPoint y: 167, distance: 202.9
click at [451, 167] on div "1p Kā mainās alkānu viršanas temperatūras, pieaugot oglekļa atomu skaitam molek…" at bounding box center [461, 127] width 406 height 97
click at [454, 204] on div "1p Kā mainās alkānu viršanas temperatūras, pieaugot oglekļa atomu skaitam molek…" at bounding box center [461, 218] width 406 height 311
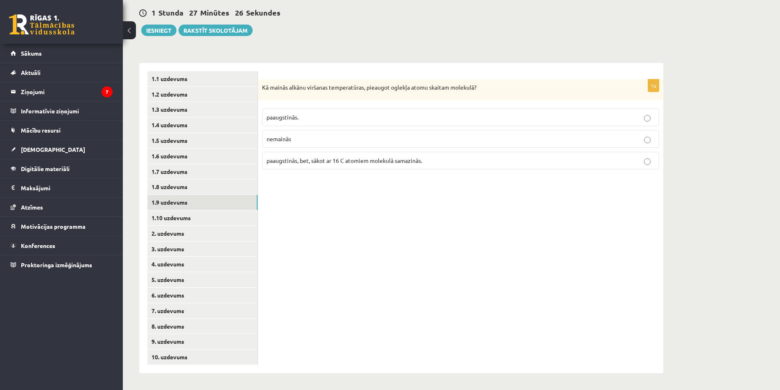
click at [380, 164] on span "paaugstinās, bet, sākot ar 16 C atomiem molekulā samazinās." at bounding box center [345, 160] width 156 height 7
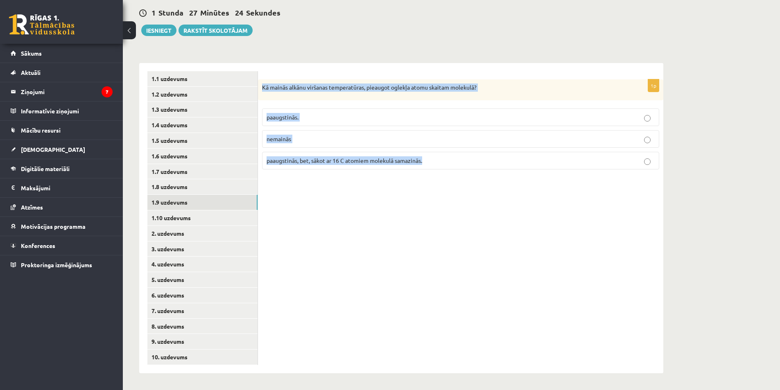
drag, startPoint x: 261, startPoint y: 86, endPoint x: 483, endPoint y: 175, distance: 238.4
click at [439, 158] on div "1p Kā mainās alkānu viršanas temperatūras, pieaugot oglekļa atomu skaitam molek…" at bounding box center [461, 127] width 406 height 97
copy div "Kā mainās alkānu viršanas temperatūras, pieaugot oglekļa atomu skaitam molekulā…"
click at [304, 111] on label "paaugstinās." at bounding box center [460, 118] width 397 height 18
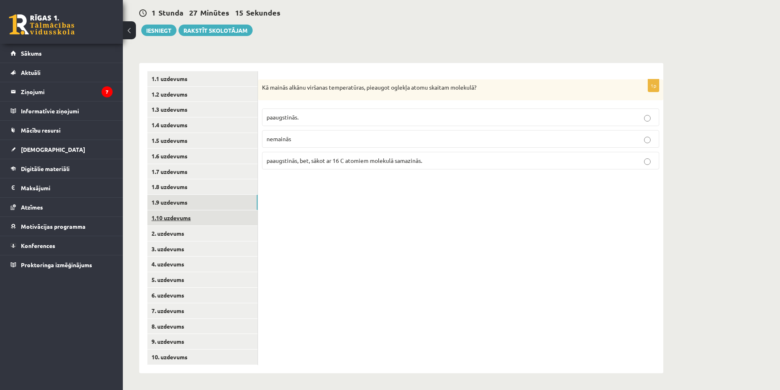
click at [204, 217] on link "1.10 uzdevums" at bounding box center [202, 218] width 110 height 15
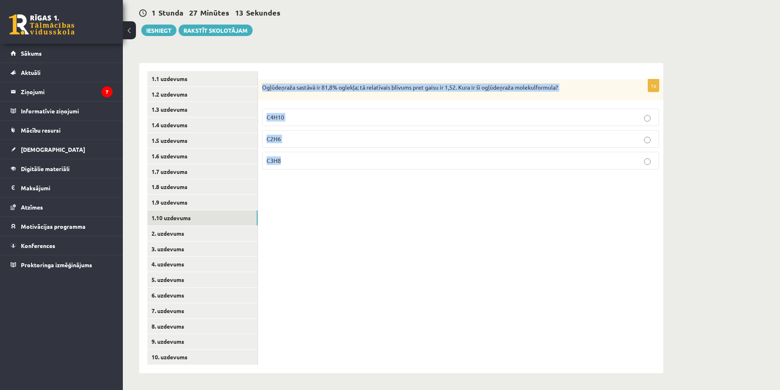
drag, startPoint x: 261, startPoint y: 86, endPoint x: 333, endPoint y: 165, distance: 106.7
click at [333, 165] on div "1p Ogļūdeņraža sastāvā ir 81,8% oglekļa; tā relatīvais blīvums pret gaisu ir 1,…" at bounding box center [461, 127] width 406 height 97
copy div "Ogļūdeņraža sastāvā ir 81,8% oglekļa; tā relatīvais blīvums pret gaisu ir 1,52.…"
click at [324, 191] on div "1p Ogļūdeņraža sastāvā ir 81,8% oglekļa; tā relatīvais blīvums pret gaisu ir 1,…" at bounding box center [461, 218] width 406 height 311
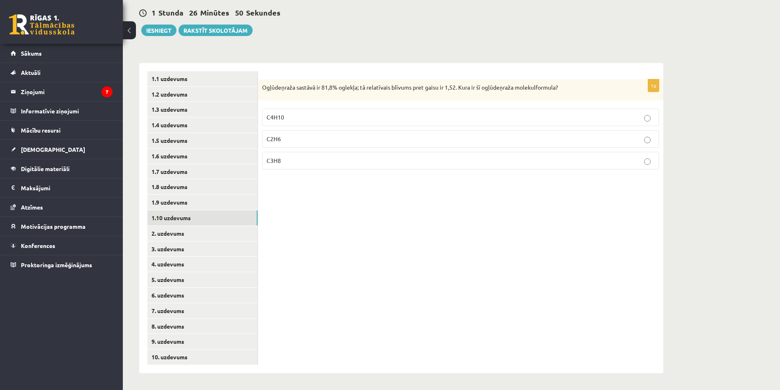
click at [330, 163] on p "C3H8" at bounding box center [461, 160] width 388 height 9
click at [218, 231] on link "2. uzdevums" at bounding box center [202, 233] width 110 height 15
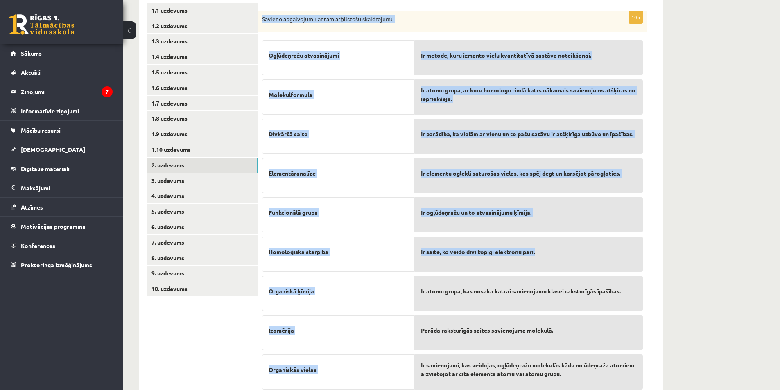
scroll to position [213, 0]
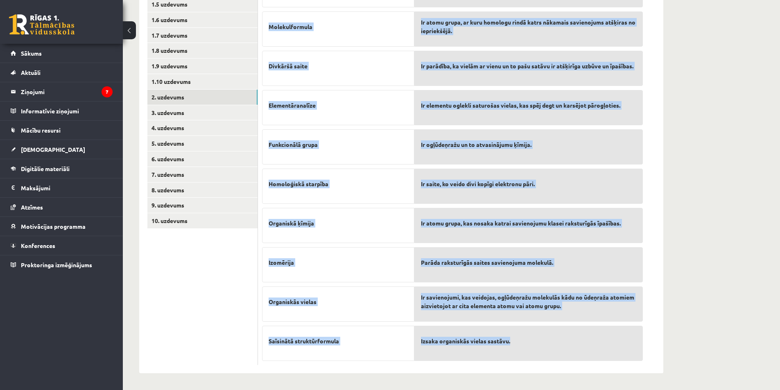
drag, startPoint x: 263, startPoint y: 88, endPoint x: 589, endPoint y: 356, distance: 422.0
click at [576, 348] on div "10p Savieno apgalvojumu ar tam atbilstošu skaidrojumu Ogļūdeņražu atvasinājumi …" at bounding box center [452, 154] width 389 height 423
click at [678, 237] on div "**********" at bounding box center [401, 104] width 557 height 571
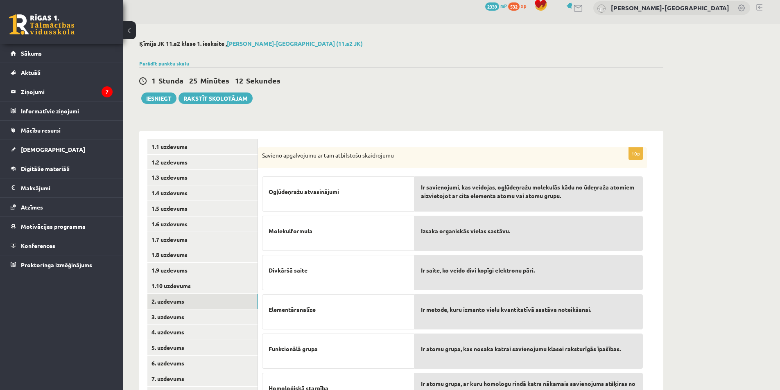
scroll to position [0, 0]
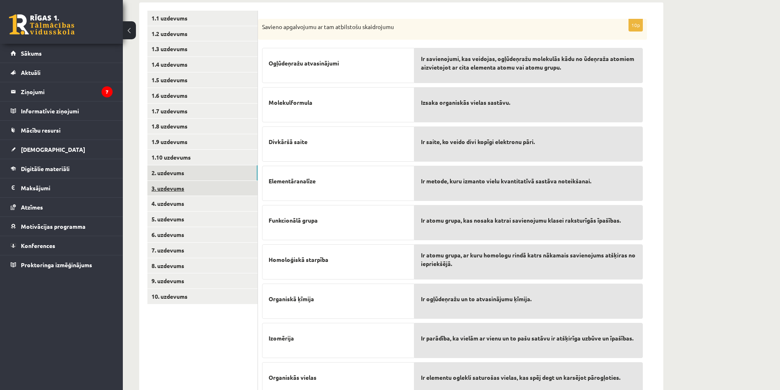
click at [191, 187] on link "3. uzdevums" at bounding box center [202, 188] width 110 height 15
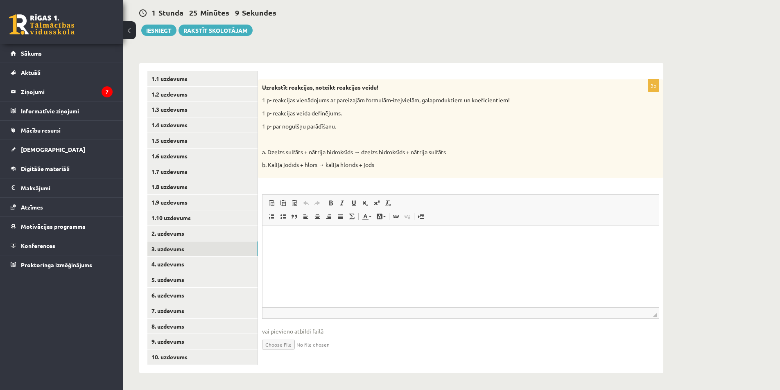
click at [327, 250] on html at bounding box center [461, 237] width 397 height 25
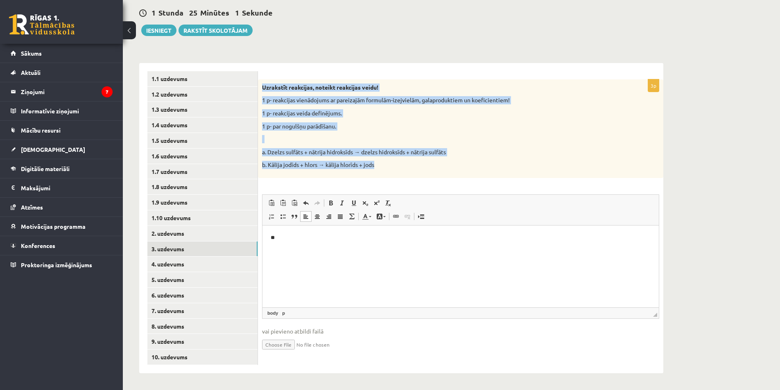
drag, startPoint x: 295, startPoint y: 100, endPoint x: 426, endPoint y: 163, distance: 145.3
click at [426, 163] on div "Uzrakstīt reakcijas, noteikt reakcijas veidu! 1 p- reakcijas vienādojums ar par…" at bounding box center [461, 128] width 406 height 99
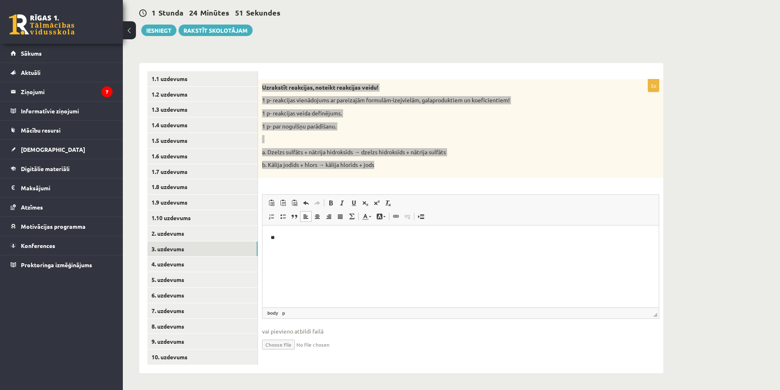
click at [312, 245] on html "**" at bounding box center [461, 237] width 397 height 25
click at [410, 249] on html "*******" at bounding box center [461, 237] width 397 height 25
drag, startPoint x: 410, startPoint y: 249, endPoint x: 397, endPoint y: 228, distance: 25.0
click at [410, 249] on html "*******" at bounding box center [461, 237] width 397 height 25
click at [368, 204] on span at bounding box center [365, 203] width 7 height 7
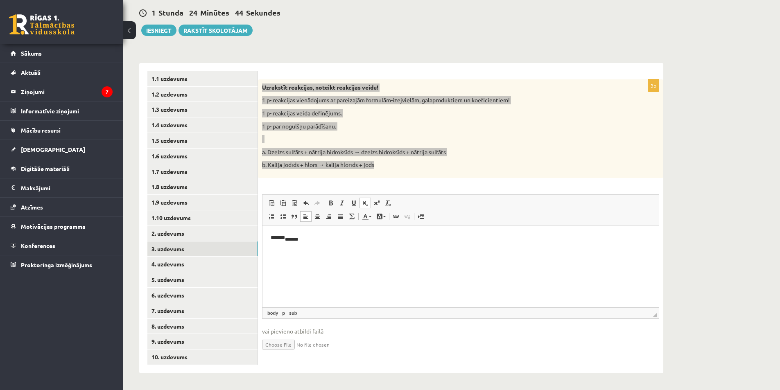
click at [368, 204] on span at bounding box center [365, 203] width 7 height 7
click at [368, 199] on link "Subscript" at bounding box center [365, 203] width 11 height 11
click at [366, 204] on span at bounding box center [365, 203] width 7 height 7
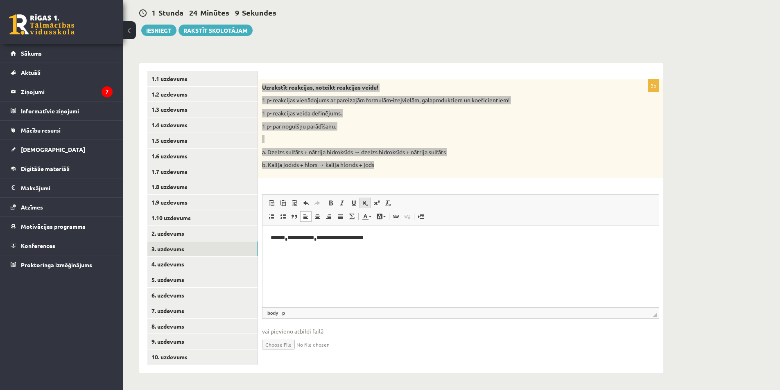
click at [365, 200] on span at bounding box center [365, 203] width 7 height 7
click at [366, 202] on span at bounding box center [365, 203] width 7 height 7
click at [358, 265] on html "**********" at bounding box center [461, 245] width 397 height 40
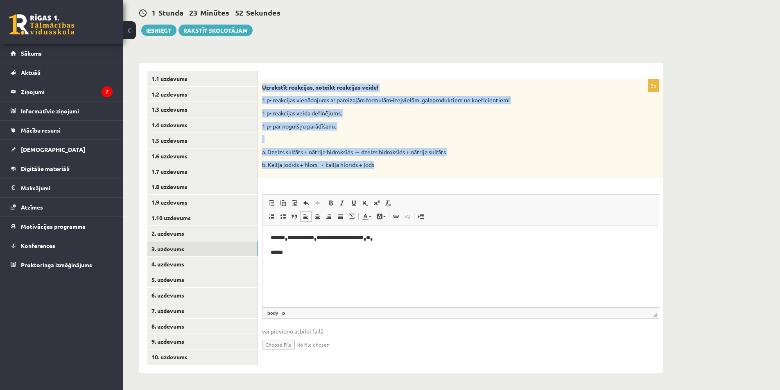
click at [366, 156] on p "a. Dzelzs sulfāts + nātrija hidroksīds → dzelzs hidroksīds + nātrija sulfāts" at bounding box center [440, 152] width 356 height 8
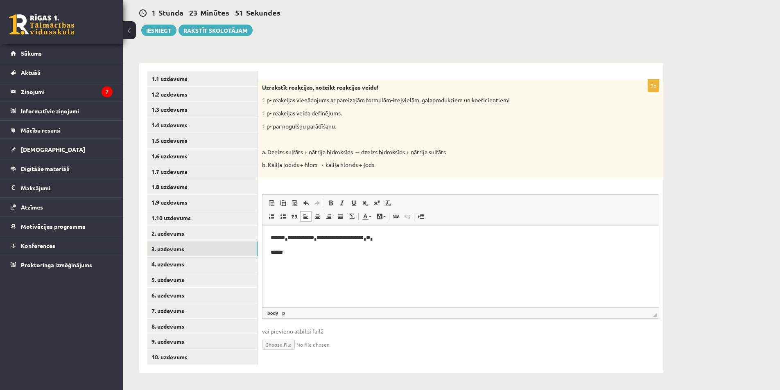
click at [336, 259] on html "**********" at bounding box center [461, 245] width 397 height 40
click at [367, 204] on span at bounding box center [365, 203] width 7 height 7
click at [364, 206] on link "Subscript" at bounding box center [365, 203] width 11 height 11
click at [363, 205] on span at bounding box center [365, 203] width 7 height 7
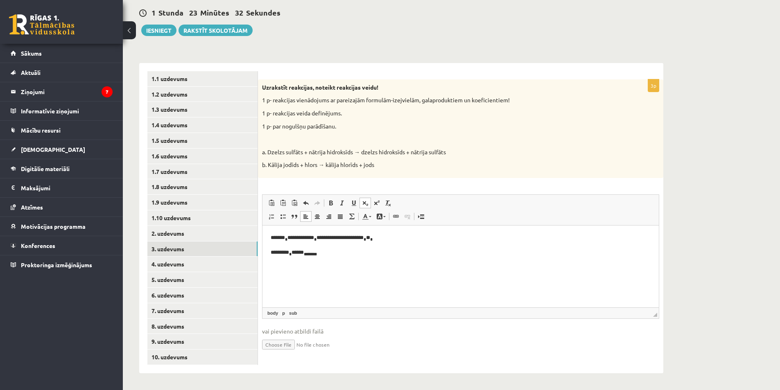
click at [363, 205] on span at bounding box center [365, 203] width 7 height 7
click at [365, 203] on span at bounding box center [365, 203] width 7 height 7
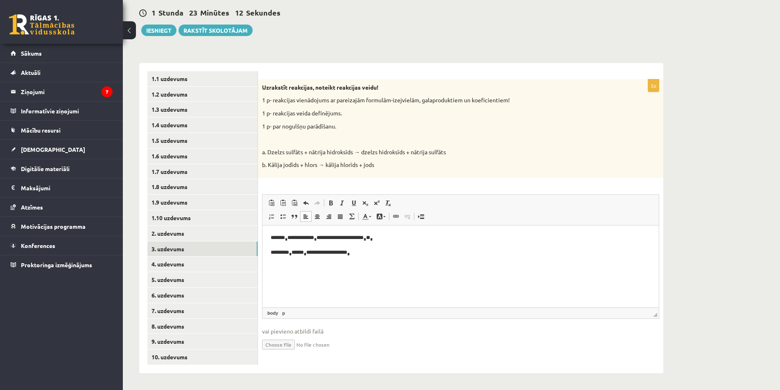
click at [374, 256] on p "**********" at bounding box center [461, 252] width 380 height 9
click at [236, 257] on link "4. uzdevums" at bounding box center [202, 264] width 110 height 15
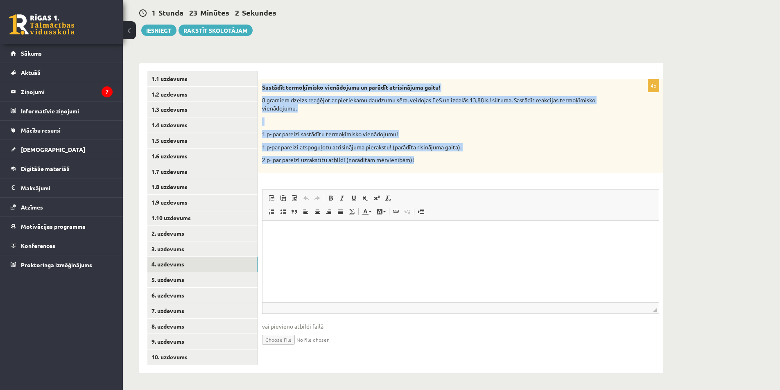
drag, startPoint x: 263, startPoint y: 85, endPoint x: 429, endPoint y: 152, distance: 179.6
click at [429, 152] on div "Sastādīt termoķīmisko vienādojumu un parādīt atrisinājuma gaitu! 8 gramiem dzel…" at bounding box center [461, 126] width 406 height 94
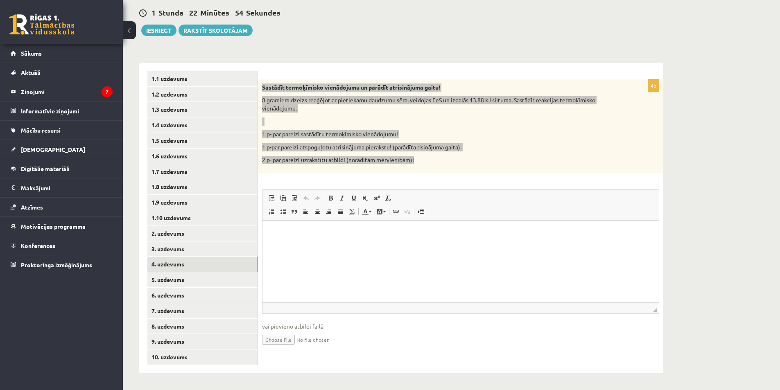
click at [338, 245] on html at bounding box center [461, 232] width 397 height 25
click at [336, 235] on p "*********" at bounding box center [461, 233] width 380 height 9
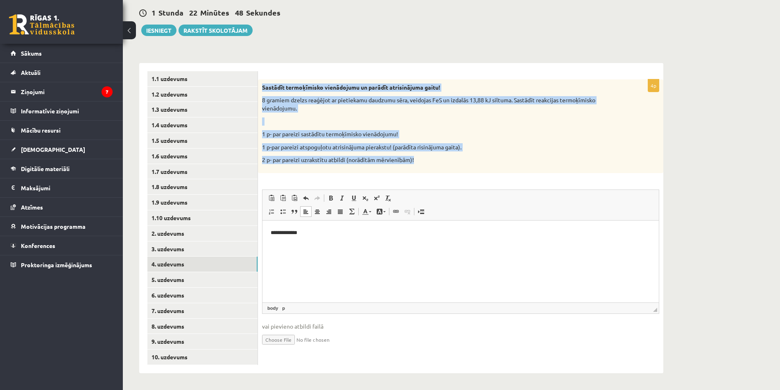
click at [359, 151] on p "1 p-par pareizi atspoguļotu atrisinājuma pierakstu! (parādīta risinājuma gaita)." at bounding box center [440, 147] width 356 height 8
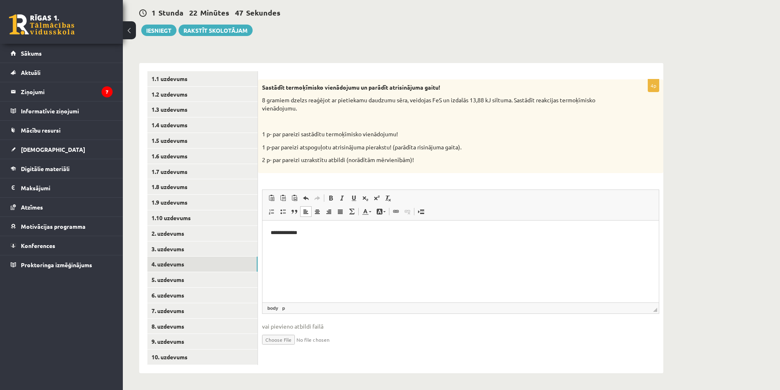
click at [329, 240] on html "**********" at bounding box center [461, 232] width 397 height 25
click at [374, 259] on html "**********" at bounding box center [461, 239] width 397 height 39
drag, startPoint x: 346, startPoint y: 263, endPoint x: 211, endPoint y: 213, distance: 144.3
click at [263, 220] on html "**********" at bounding box center [461, 246] width 397 height 52
click at [340, 290] on p "**********" at bounding box center [461, 288] width 380 height 9
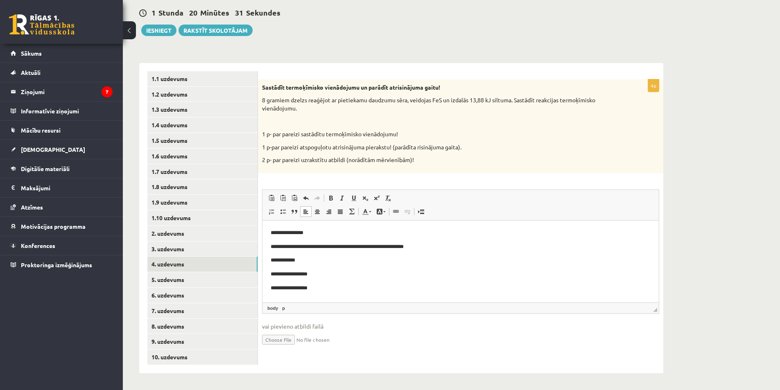
click at [336, 292] on p "**********" at bounding box center [461, 288] width 380 height 9
click at [342, 288] on p "**********" at bounding box center [461, 288] width 380 height 9
drag, startPoint x: 340, startPoint y: 286, endPoint x: 319, endPoint y: 283, distance: 21.9
click at [319, 283] on body "**********" at bounding box center [461, 260] width 380 height 63
click at [344, 285] on p "**********" at bounding box center [461, 288] width 380 height 9
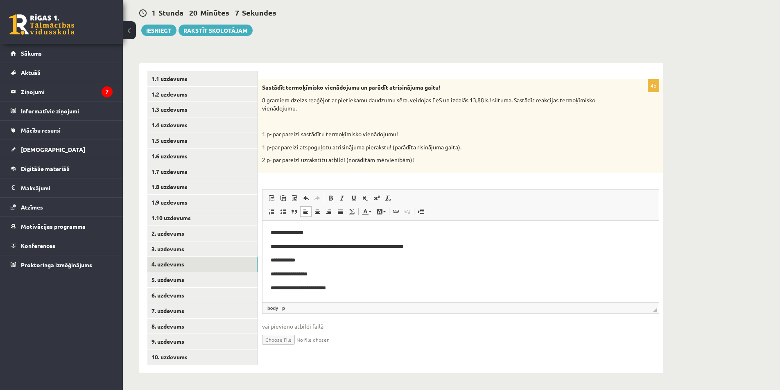
click at [356, 287] on p "**********" at bounding box center [461, 288] width 380 height 9
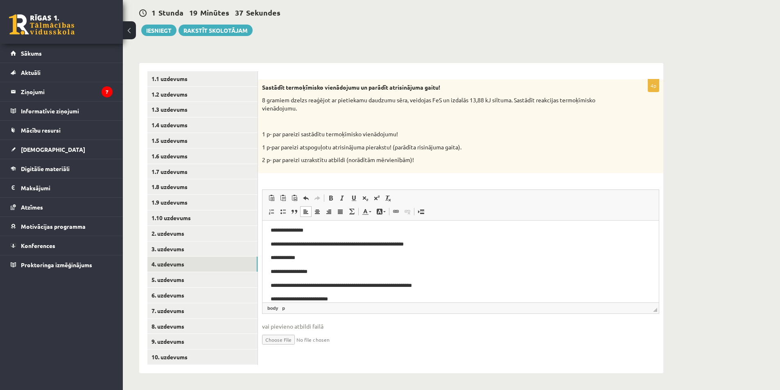
scroll to position [12, 0]
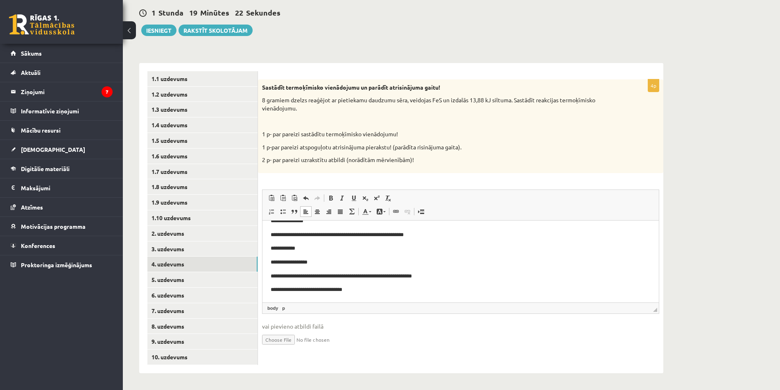
click at [340, 276] on p "**********" at bounding box center [458, 276] width 374 height 9
click at [349, 274] on p "**********" at bounding box center [458, 276] width 374 height 9
click at [361, 291] on p "**********" at bounding box center [458, 290] width 374 height 9
click at [377, 289] on p "**********" at bounding box center [458, 290] width 374 height 9
click at [379, 289] on p "**********" at bounding box center [458, 290] width 374 height 9
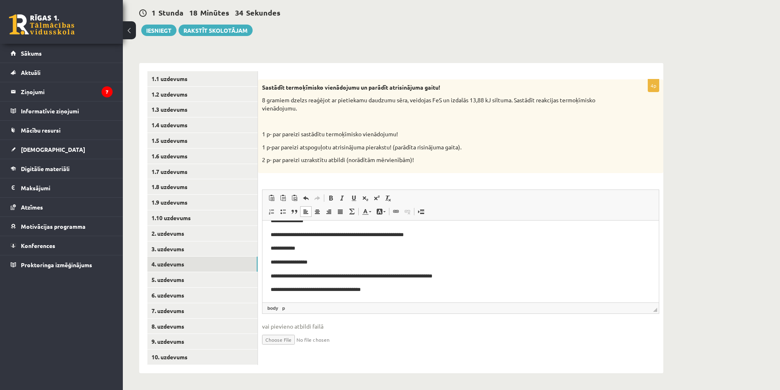
click at [413, 289] on p "**********" at bounding box center [458, 290] width 374 height 9
click at [409, 290] on p "**********" at bounding box center [458, 290] width 374 height 9
click at [417, 293] on p "**********" at bounding box center [458, 290] width 374 height 9
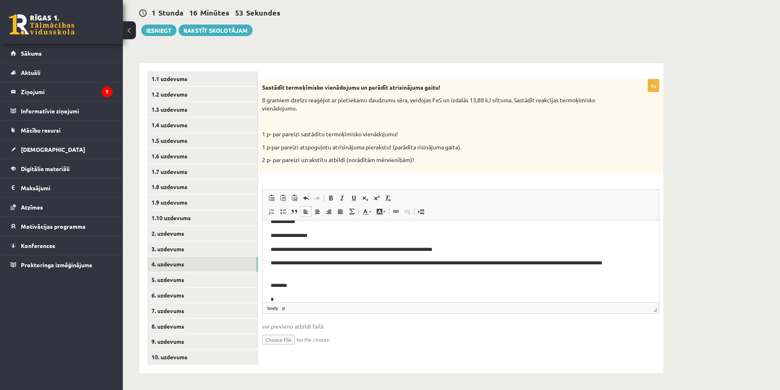
scroll to position [39, 0]
click at [525, 263] on p "**********" at bounding box center [458, 267] width 374 height 17
click at [523, 262] on p "**********" at bounding box center [458, 267] width 374 height 17
click at [404, 295] on body "**********" at bounding box center [461, 246] width 380 height 113
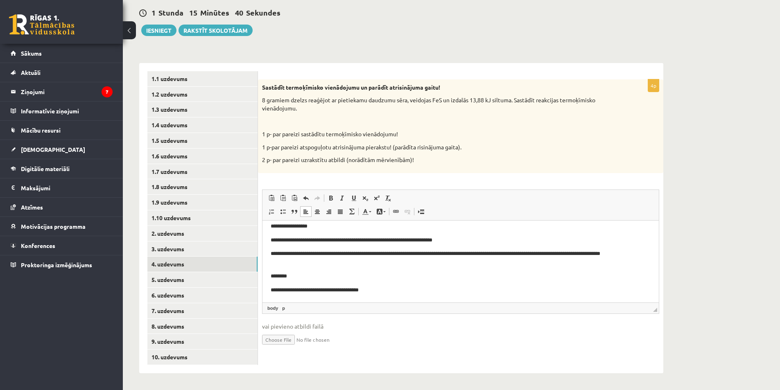
click at [402, 290] on p "**********" at bounding box center [458, 290] width 374 height 9
click at [185, 281] on link "5. uzdevums" at bounding box center [202, 279] width 110 height 15
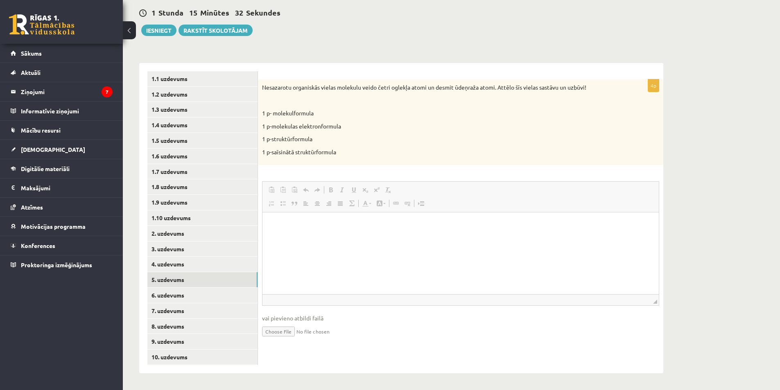
scroll to position [0, 0]
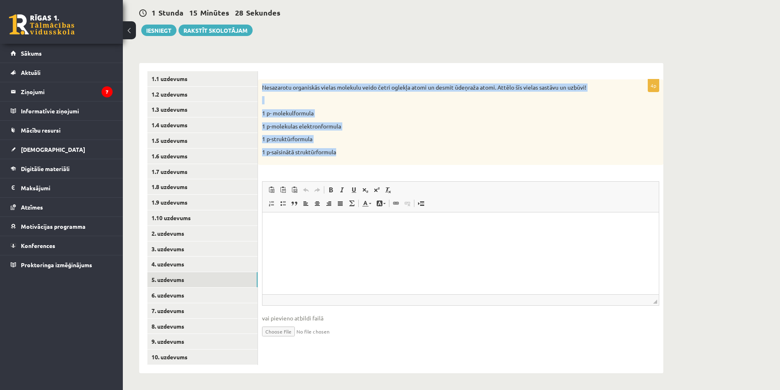
drag, startPoint x: 263, startPoint y: 85, endPoint x: 351, endPoint y: 147, distance: 106.7
click at [351, 147] on div "Nesazarotu organiskās vielas molekulu veido četri oglekļa atomi un desmit ūdeņr…" at bounding box center [461, 122] width 406 height 86
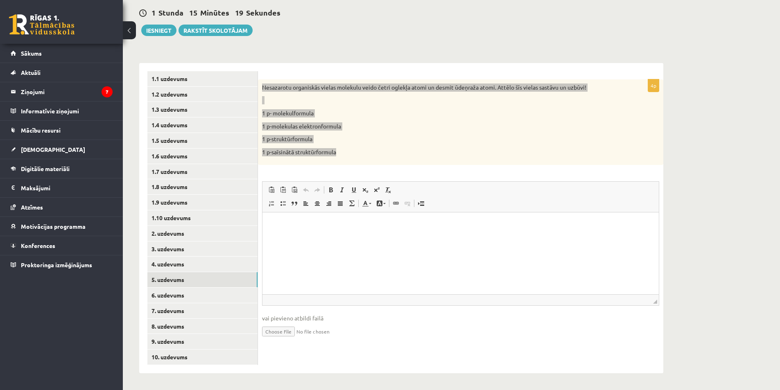
click at [377, 238] on html at bounding box center [461, 225] width 397 height 25
click at [363, 191] on span at bounding box center [365, 190] width 7 height 7
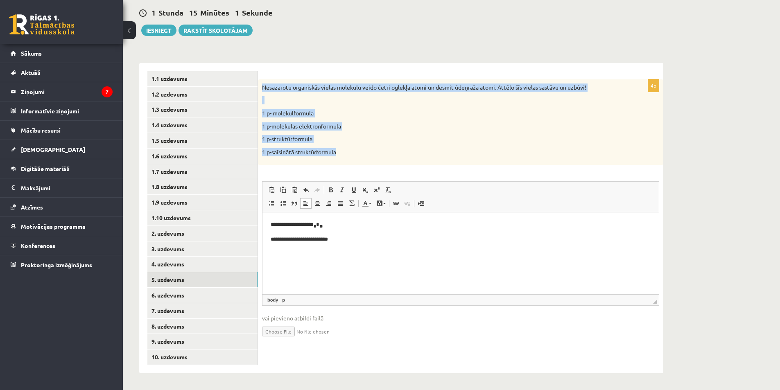
click at [485, 101] on p at bounding box center [440, 100] width 356 height 8
click at [329, 108] on div "Nesazarotu organiskās vielas molekulu veido četri oglekļa atomi un desmit ūdeņr…" at bounding box center [461, 122] width 406 height 86
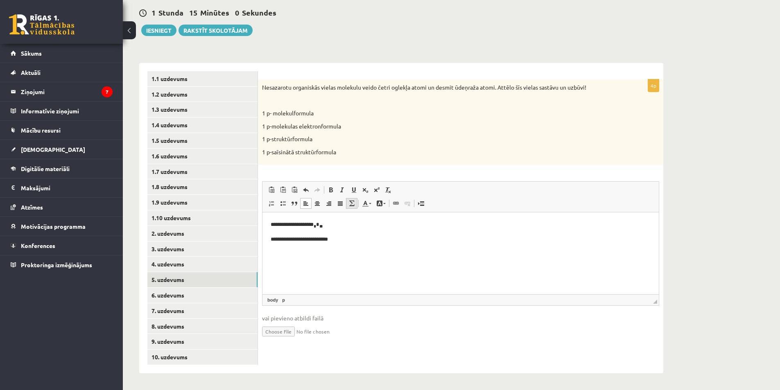
click at [338, 152] on p "1 p-saīsinātā struktūrformula" at bounding box center [440, 152] width 356 height 8
click at [347, 239] on p "**********" at bounding box center [461, 240] width 380 height 9
click at [366, 191] on span at bounding box center [365, 190] width 7 height 7
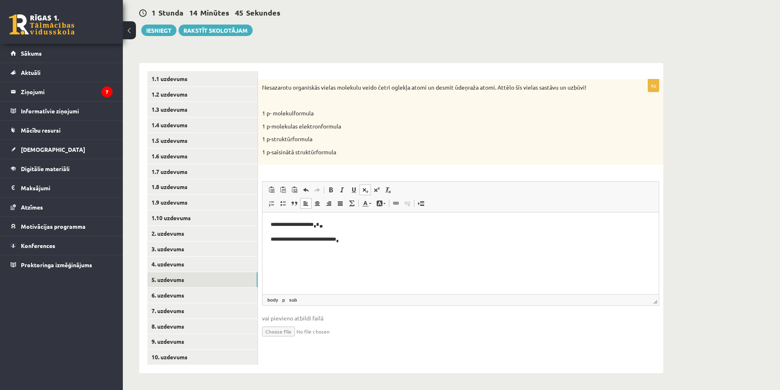
click at [367, 194] on link "Subscript" at bounding box center [365, 190] width 11 height 11
click at [368, 193] on span at bounding box center [365, 190] width 7 height 7
click at [364, 188] on span at bounding box center [365, 190] width 7 height 7
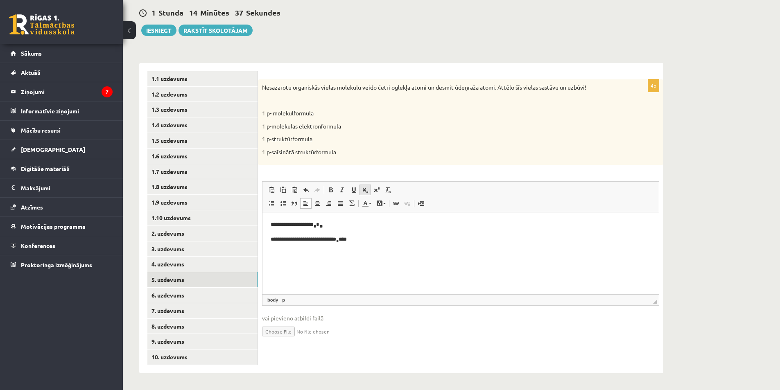
click at [364, 188] on span at bounding box center [365, 190] width 7 height 7
click at [367, 192] on span at bounding box center [365, 190] width 7 height 7
click at [367, 191] on span at bounding box center [365, 190] width 7 height 7
click at [367, 190] on span at bounding box center [365, 190] width 7 height 7
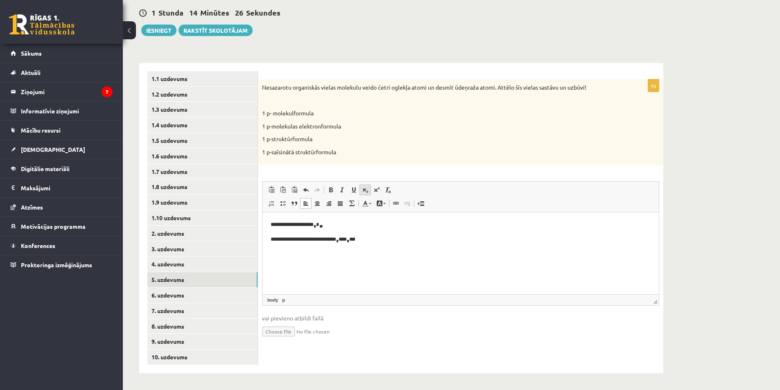
click at [367, 190] on span at bounding box center [365, 190] width 7 height 7
click at [366, 191] on span at bounding box center [365, 190] width 7 height 7
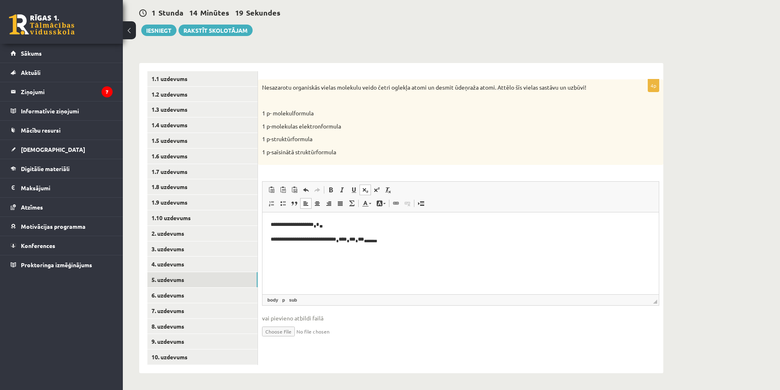
click at [366, 191] on span at bounding box center [365, 190] width 7 height 7
click at [344, 255] on p "**********" at bounding box center [461, 254] width 380 height 9
click at [375, 271] on p "**********" at bounding box center [461, 268] width 380 height 9
click at [366, 190] on span at bounding box center [365, 190] width 7 height 7
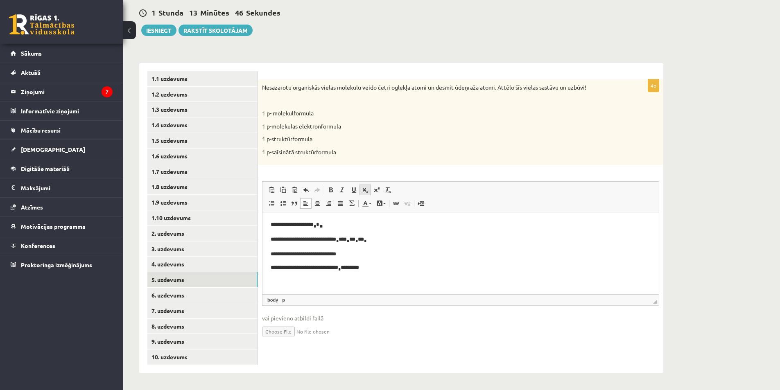
click at [366, 190] on span at bounding box center [365, 190] width 7 height 7
click at [368, 190] on span at bounding box center [365, 190] width 7 height 7
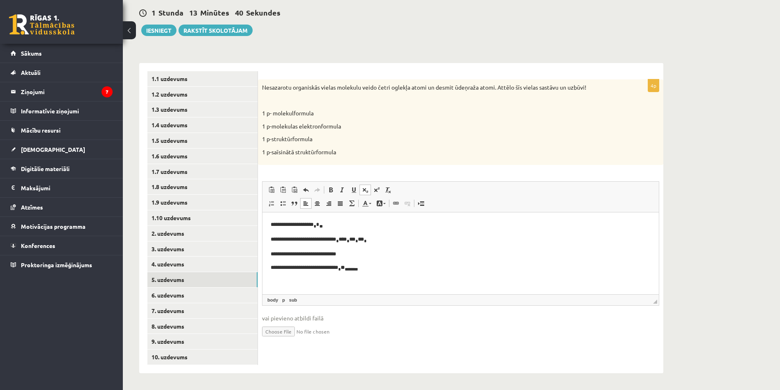
click at [368, 190] on span at bounding box center [365, 190] width 7 height 7
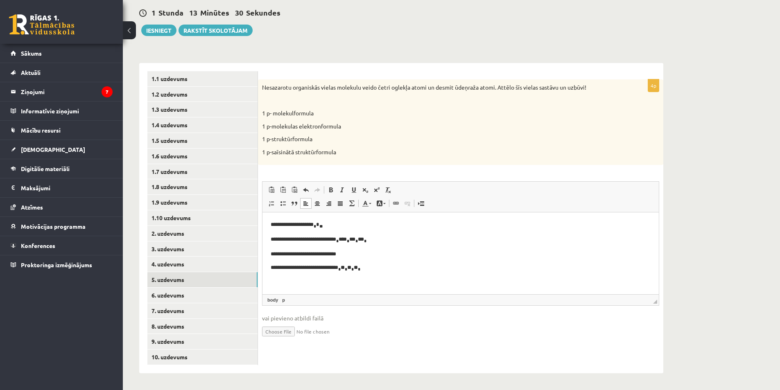
click at [327, 249] on body "**********" at bounding box center [461, 247] width 380 height 52
click at [417, 240] on p "**********" at bounding box center [461, 240] width 380 height 9
click at [364, 190] on span at bounding box center [365, 190] width 7 height 7
click at [366, 268] on p "**********" at bounding box center [458, 269] width 374 height 9
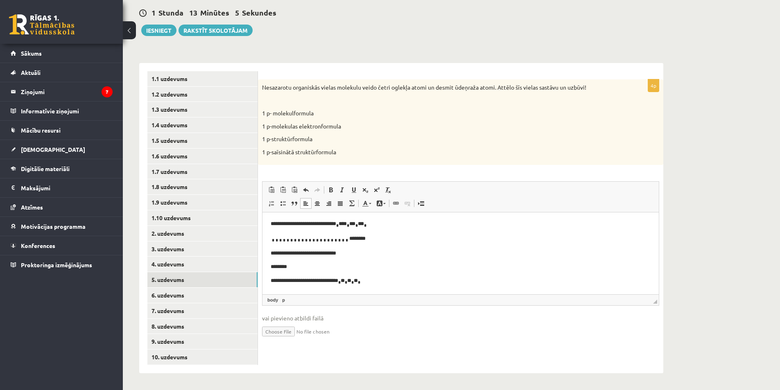
click at [405, 262] on body "**********" at bounding box center [461, 245] width 380 height 81
click at [204, 297] on link "6. uzdevums" at bounding box center [202, 295] width 110 height 15
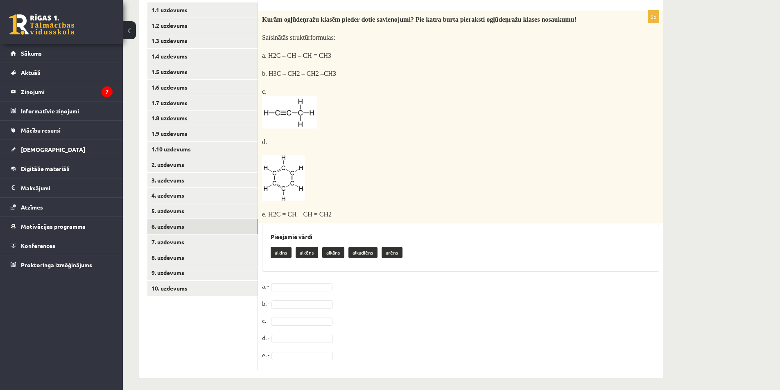
scroll to position [76, 0]
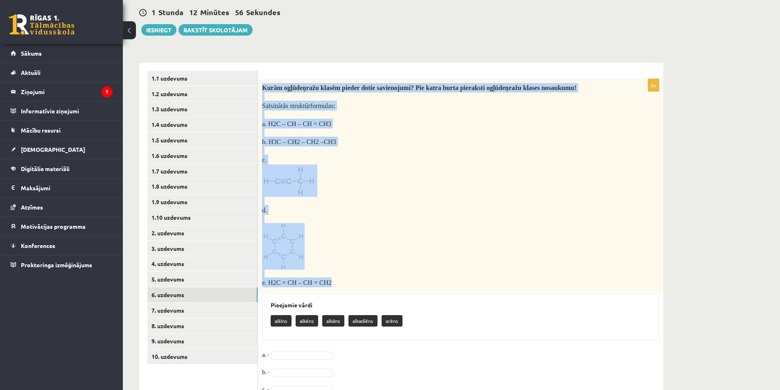
drag, startPoint x: 261, startPoint y: 86, endPoint x: 369, endPoint y: 280, distance: 222.6
click at [369, 280] on div "Kurām ogļūdeņražu klasēm pieder dotie savienojumi? Pie katra burta pieraksti og…" at bounding box center [461, 185] width 406 height 213
click at [397, 256] on p at bounding box center [440, 246] width 356 height 47
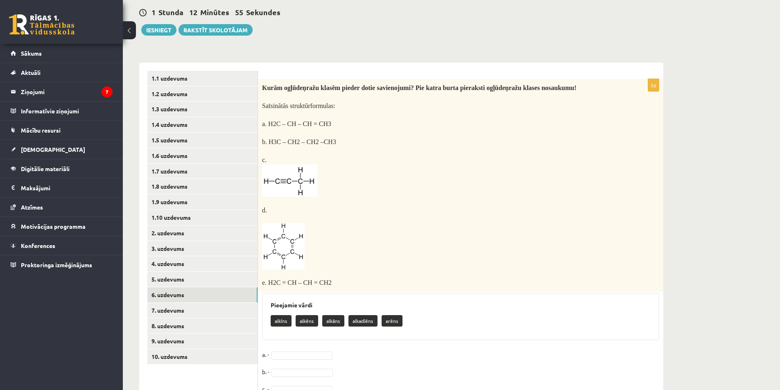
scroll to position [147, 0]
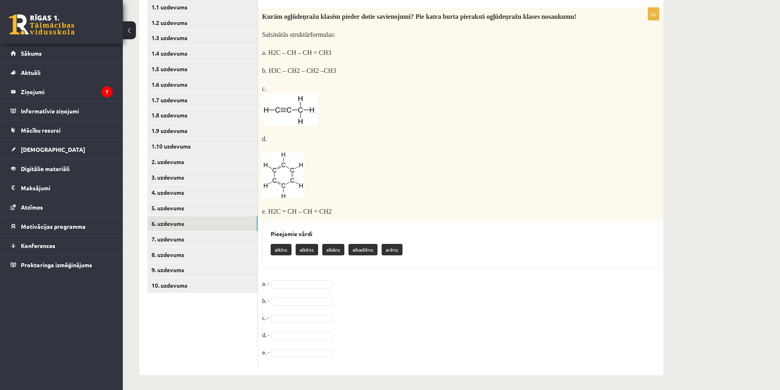
click at [385, 177] on p at bounding box center [440, 175] width 356 height 47
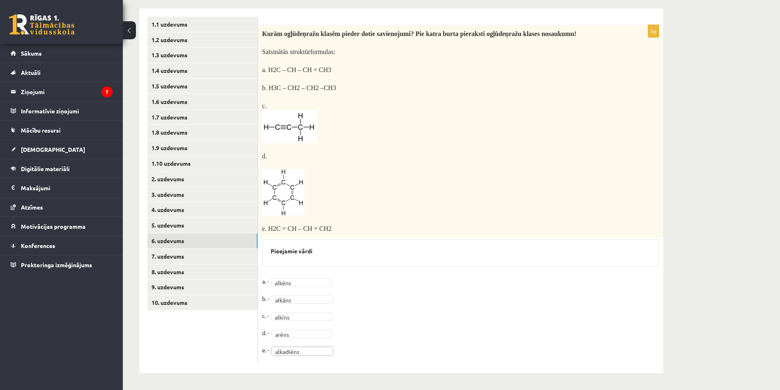
scroll to position [128, 0]
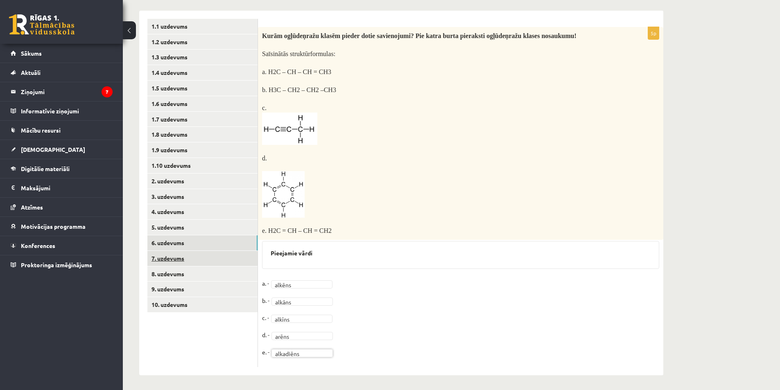
click at [185, 262] on link "7. uzdevums" at bounding box center [202, 258] width 110 height 15
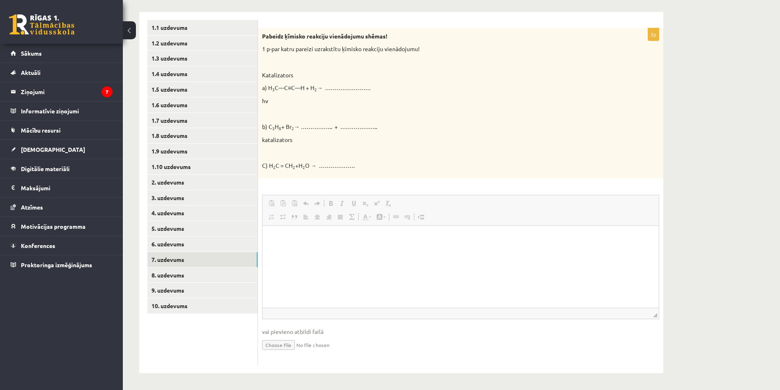
scroll to position [0, 0]
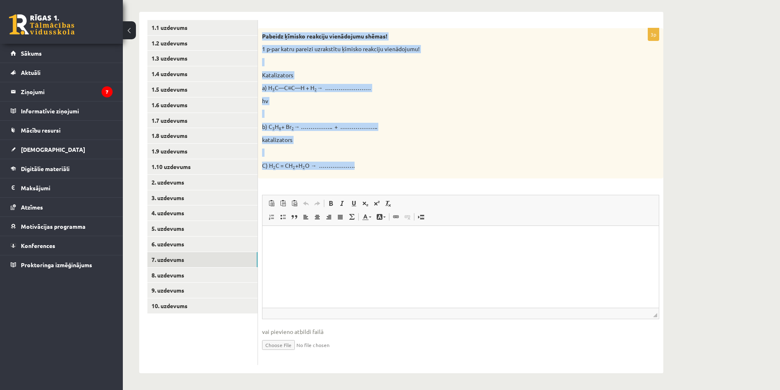
drag, startPoint x: 261, startPoint y: 34, endPoint x: 373, endPoint y: 163, distance: 171.1
click at [373, 163] on div "Pabeidz ķīmisko reakciju vienādojumu shēmas! 1 p-par katru pareizi uzrakstītu ķ…" at bounding box center [461, 103] width 406 height 151
click at [458, 133] on div "Pabeidz ķīmisko reakciju vienādojumu shēmas! 1 p-par katru pareizi uzrakstītu ķ…" at bounding box center [461, 103] width 406 height 151
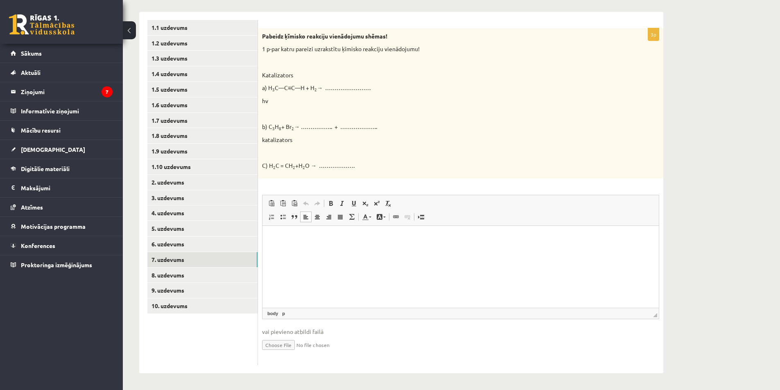
click at [350, 251] on html at bounding box center [461, 238] width 397 height 25
click at [315, 244] on body "** ** **" at bounding box center [461, 266] width 380 height 64
click at [314, 232] on html "** ** **" at bounding box center [461, 266] width 397 height 80
click at [365, 201] on span at bounding box center [365, 203] width 7 height 7
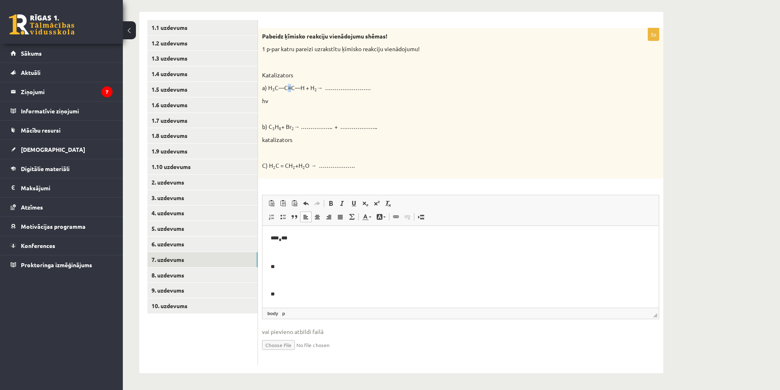
click at [289, 89] on p "a) H 3 C—C≡C—H + H 2 → ……………………" at bounding box center [440, 88] width 356 height 8
click at [305, 235] on p "**** * ***" at bounding box center [461, 238] width 380 height 9
click at [363, 205] on span at bounding box center [365, 203] width 7 height 7
click at [364, 205] on span at bounding box center [365, 203] width 7 height 7
click at [321, 266] on p "**" at bounding box center [461, 267] width 380 height 9
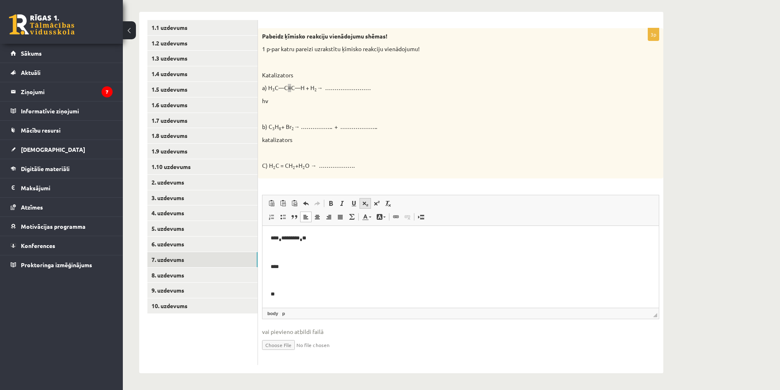
click at [363, 205] on span at bounding box center [365, 203] width 7 height 7
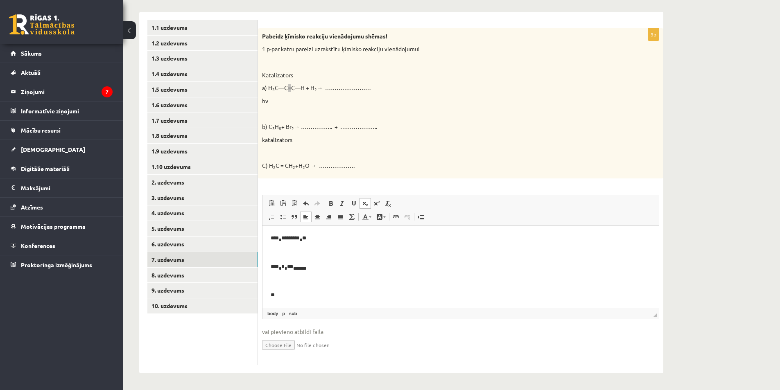
click at [363, 205] on span at bounding box center [365, 203] width 7 height 7
click at [310, 302] on html "**** * ********* * ** **** * * * *** * ********* **" at bounding box center [461, 267] width 397 height 82
click at [365, 203] on span at bounding box center [365, 203] width 7 height 7
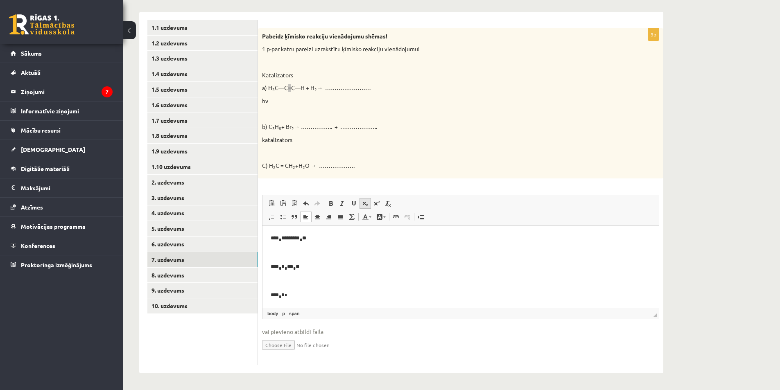
click at [365, 203] on span at bounding box center [365, 203] width 7 height 7
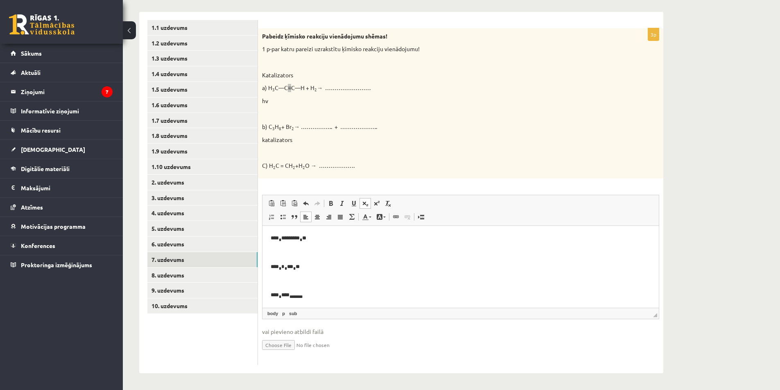
click at [365, 203] on span at bounding box center [365, 203] width 7 height 7
click at [364, 98] on p "hv" at bounding box center [440, 101] width 356 height 8
click at [355, 241] on p "**** * ********* * **" at bounding box center [458, 238] width 374 height 9
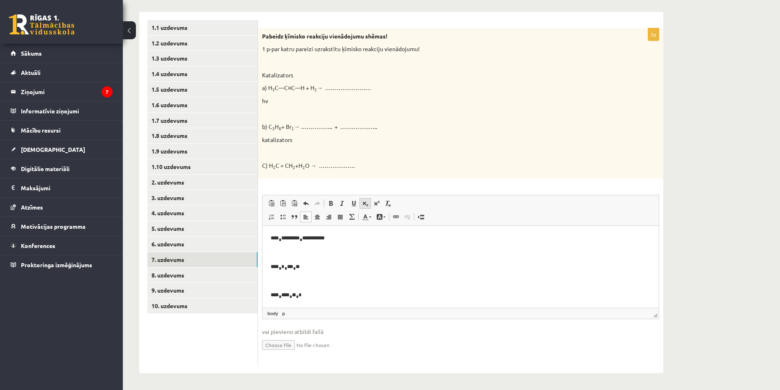
click at [363, 205] on span at bounding box center [365, 203] width 7 height 7
drag, startPoint x: 313, startPoint y: 267, endPoint x: 310, endPoint y: 243, distance: 24.8
click at [313, 267] on p "**** * * * *** * **" at bounding box center [458, 267] width 374 height 9
click at [329, 293] on p "**** * **** * ** * *" at bounding box center [458, 295] width 374 height 9
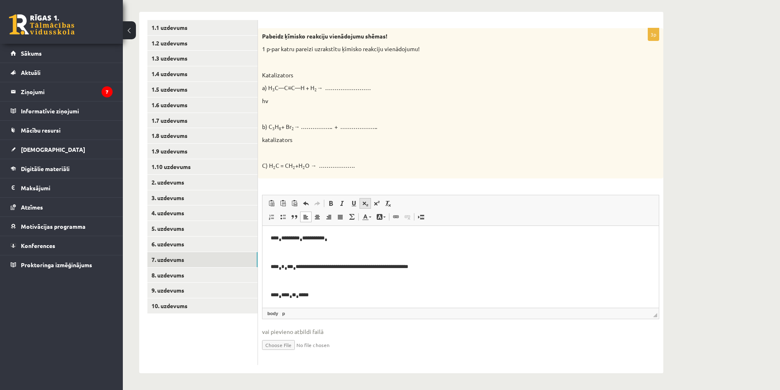
click at [366, 202] on span at bounding box center [365, 203] width 7 height 7
click at [367, 202] on span at bounding box center [365, 203] width 7 height 7
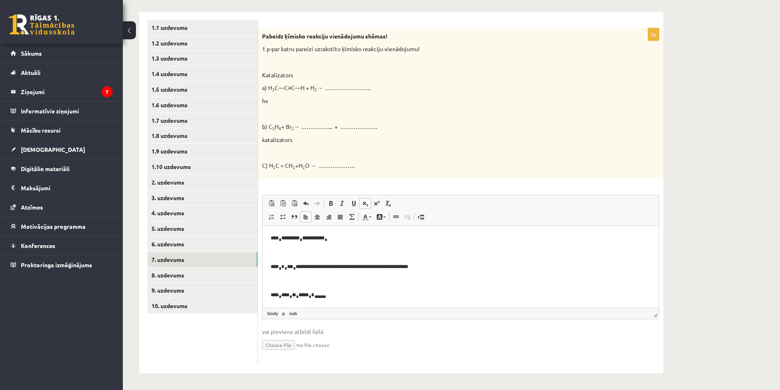
click at [367, 202] on span at bounding box center [365, 203] width 7 height 7
click at [367, 204] on span at bounding box center [365, 203] width 7 height 7
drag, startPoint x: 449, startPoint y: 267, endPoint x: 308, endPoint y: 265, distance: 140.5
click at [308, 265] on p "**********" at bounding box center [458, 267] width 374 height 9
click at [365, 202] on span at bounding box center [365, 203] width 7 height 7
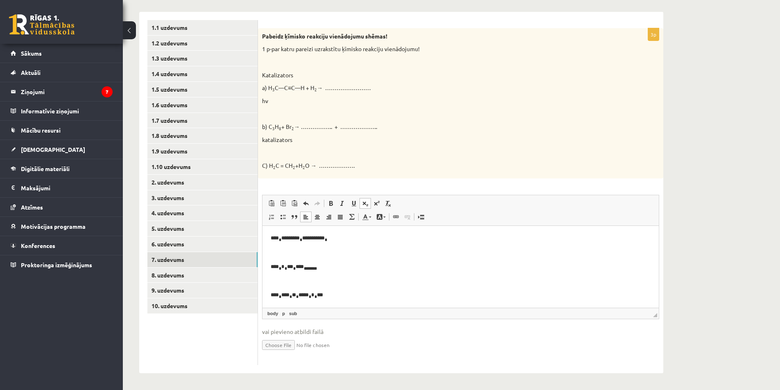
click at [365, 202] on span at bounding box center [365, 203] width 7 height 7
click at [366, 205] on span at bounding box center [365, 203] width 7 height 7
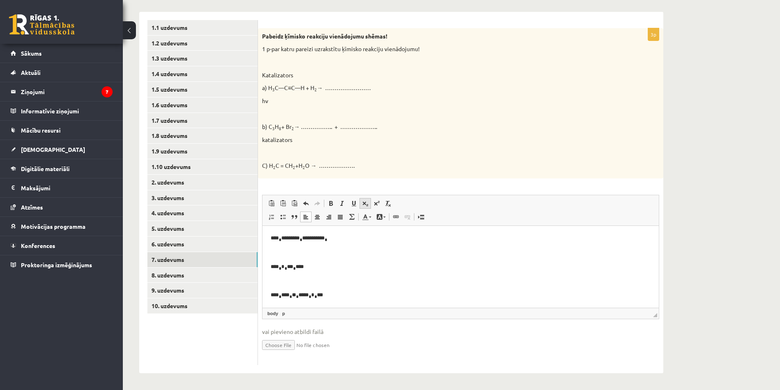
click at [366, 205] on span at bounding box center [365, 203] width 7 height 7
click at [365, 204] on span at bounding box center [365, 203] width 7 height 7
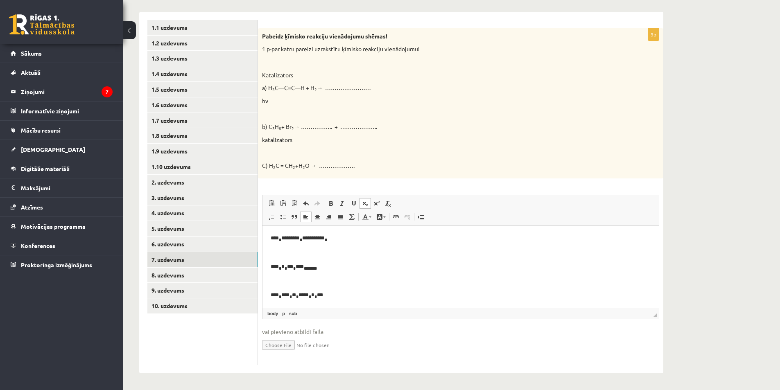
click at [365, 204] on span at bounding box center [365, 203] width 7 height 7
click at [367, 205] on span at bounding box center [365, 203] width 7 height 7
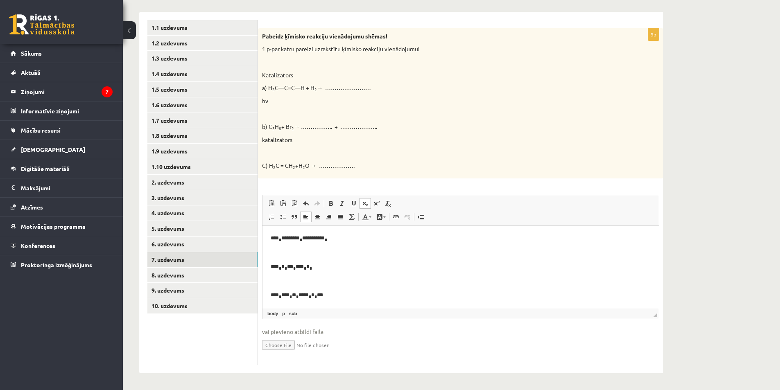
click at [367, 205] on span at bounding box center [365, 203] width 7 height 7
drag, startPoint x: 329, startPoint y: 266, endPoint x: 398, endPoint y: 227, distance: 79.4
click at [329, 266] on p "**** * * * *** * **** * * * *****" at bounding box center [458, 267] width 374 height 9
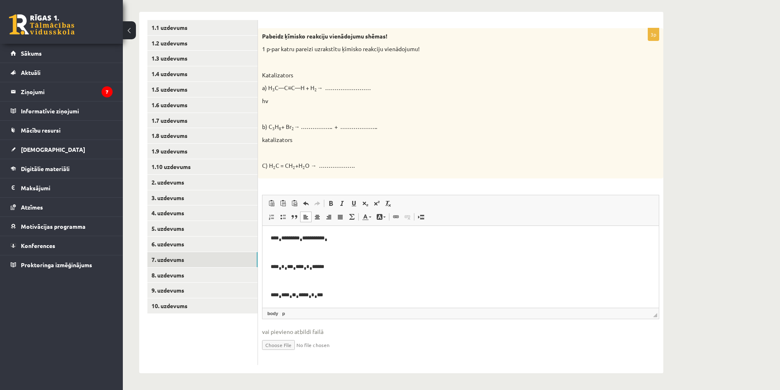
click at [312, 269] on sub "*" at bounding box center [311, 268] width 2 height 4
click at [368, 200] on span at bounding box center [365, 203] width 7 height 7
click at [377, 291] on p "**** * **** * ** * ***** * * * **" at bounding box center [458, 295] width 374 height 9
click at [178, 279] on link "8. uzdevums" at bounding box center [202, 275] width 110 height 15
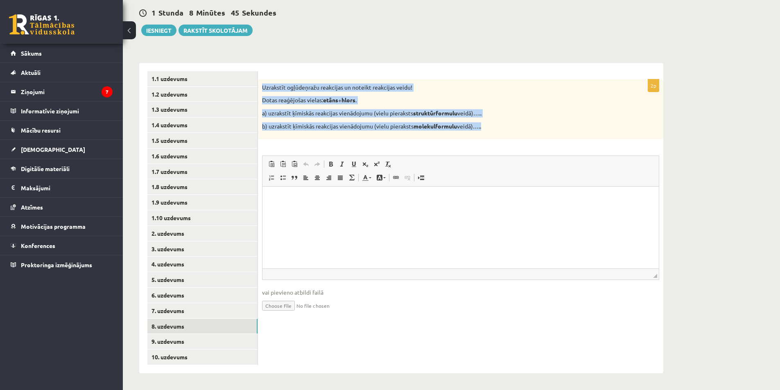
drag, startPoint x: 261, startPoint y: 86, endPoint x: 500, endPoint y: 126, distance: 241.8
click at [500, 126] on div "Uzrakstīt ogļūdeņražu reakcijas un noteikt reakcijas veidu! Dotas reaģējošas vi…" at bounding box center [461, 109] width 406 height 60
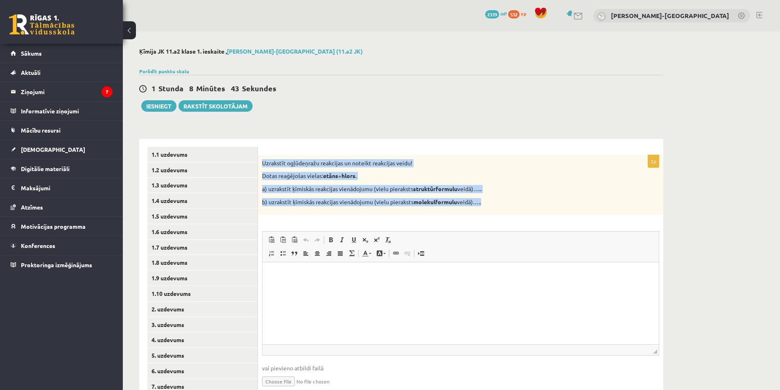
drag, startPoint x: 393, startPoint y: 136, endPoint x: 203, endPoint y: 2, distance: 232.5
click at [392, 136] on div "**********" at bounding box center [401, 290] width 524 height 319
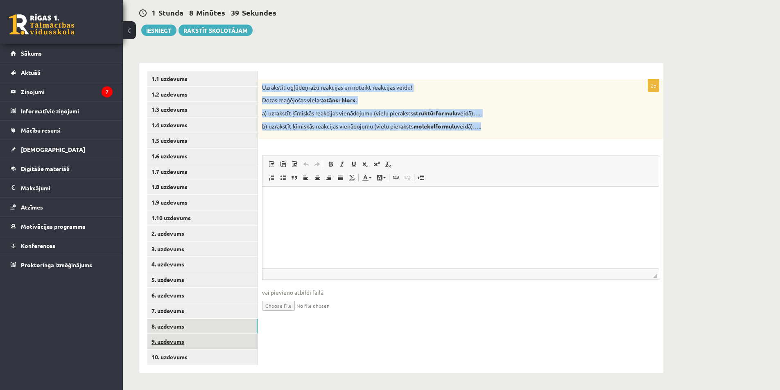
click at [183, 342] on link "9. uzdevums" at bounding box center [202, 341] width 110 height 15
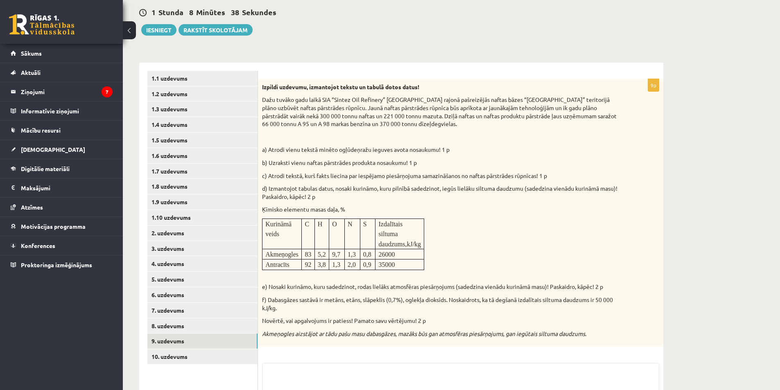
click at [520, 132] on div "Izpildi uzdevumu, izmantojot tekstu un tabulā dotos datus! Dažu tuvāko gadu lai…" at bounding box center [461, 213] width 406 height 268
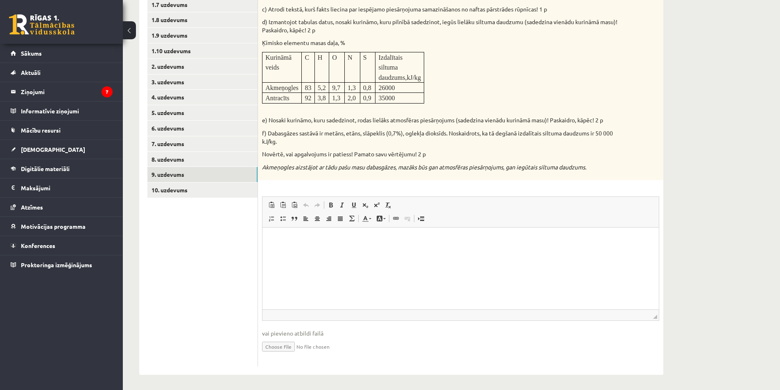
scroll to position [107, 0]
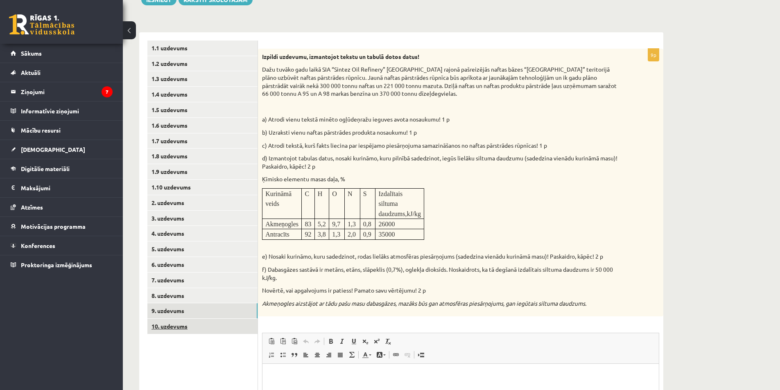
click at [189, 332] on link "10. uzdevums" at bounding box center [202, 326] width 110 height 15
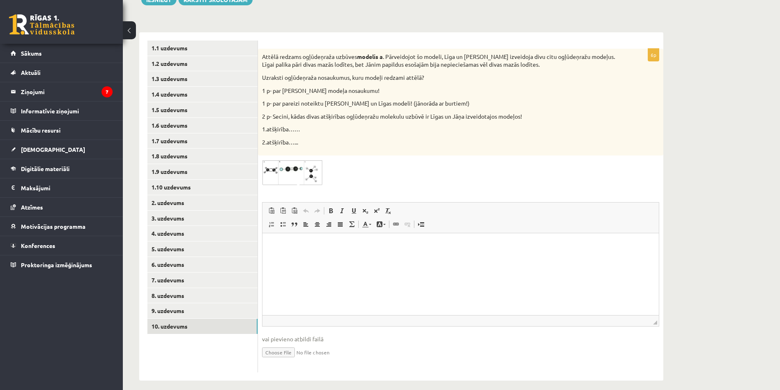
scroll to position [0, 0]
click at [290, 180] on span at bounding box center [293, 179] width 13 height 13
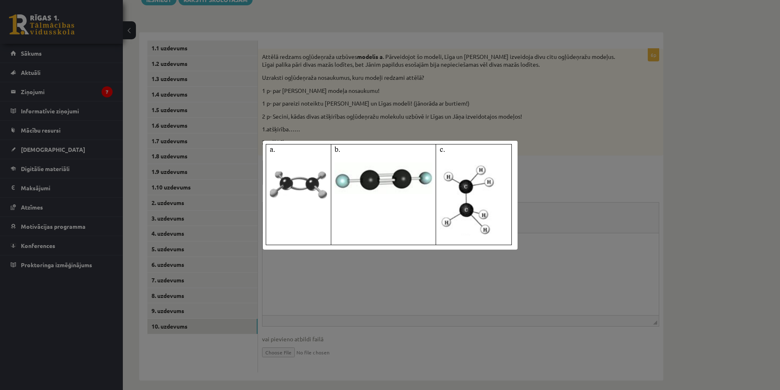
click at [594, 294] on div at bounding box center [390, 195] width 780 height 390
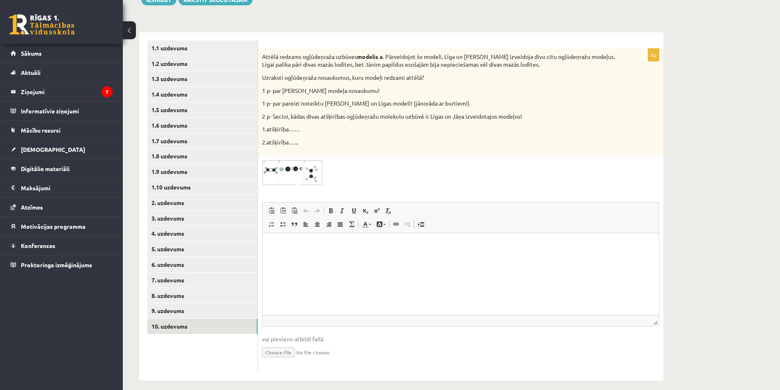
click at [285, 170] on img at bounding box center [292, 173] width 61 height 26
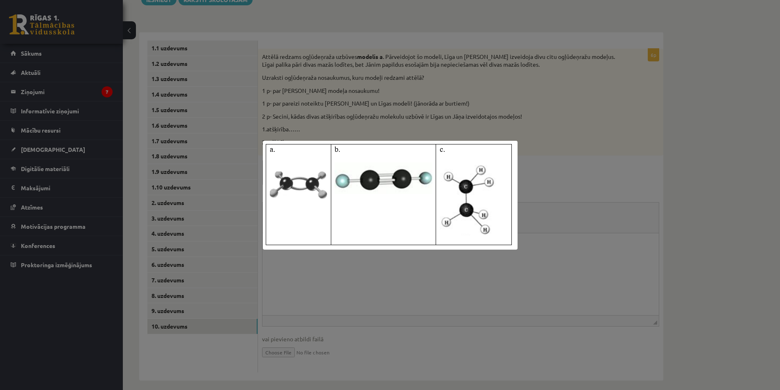
click at [533, 305] on div at bounding box center [390, 195] width 780 height 390
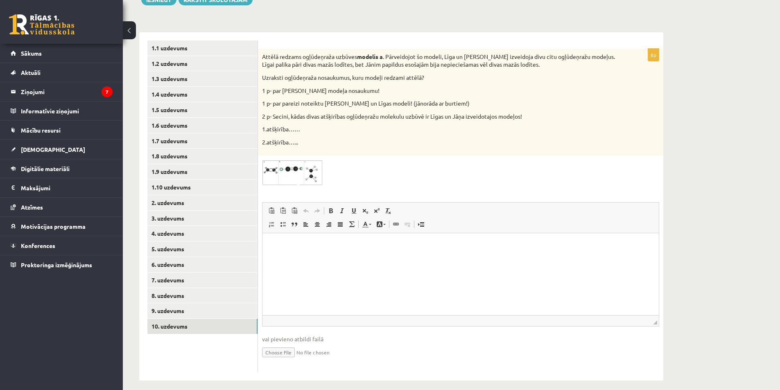
click at [418, 258] on html at bounding box center [461, 245] width 397 height 25
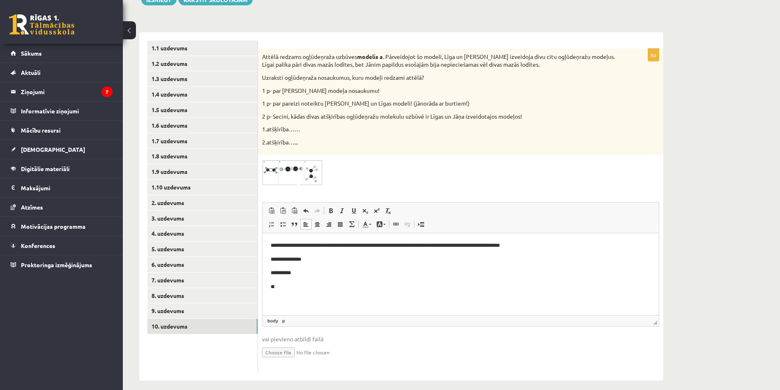
click at [308, 177] on img at bounding box center [292, 173] width 61 height 26
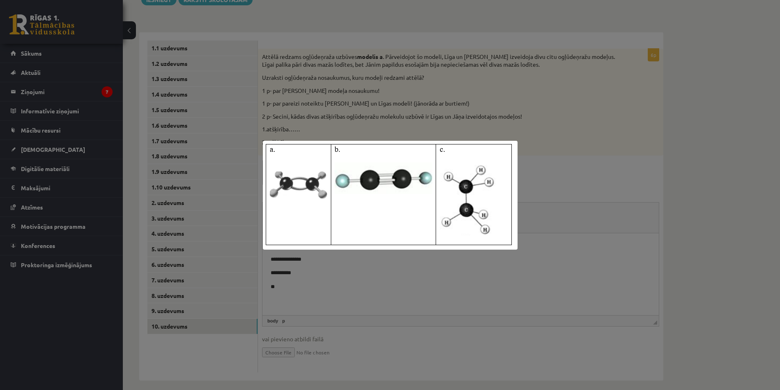
click at [625, 238] on div at bounding box center [390, 195] width 780 height 390
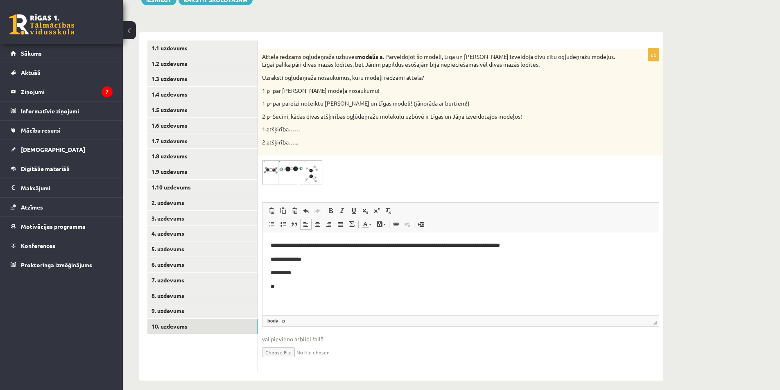
click at [338, 288] on p "**" at bounding box center [461, 287] width 380 height 9
click at [161, 314] on link "9. uzdevums" at bounding box center [202, 311] width 110 height 15
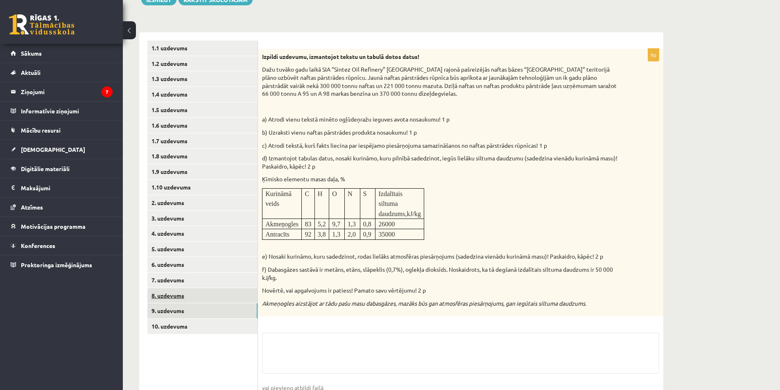
click at [165, 304] on link "8. uzdevums" at bounding box center [202, 295] width 110 height 15
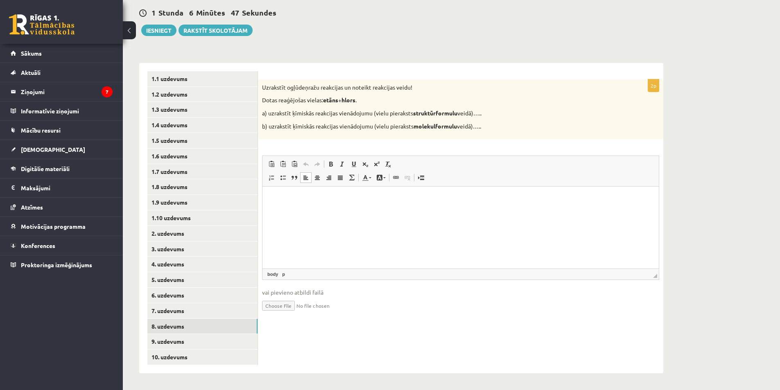
click at [364, 212] on html at bounding box center [461, 199] width 397 height 25
click at [345, 166] on span at bounding box center [342, 164] width 7 height 7
click at [363, 165] on span at bounding box center [365, 164] width 7 height 7
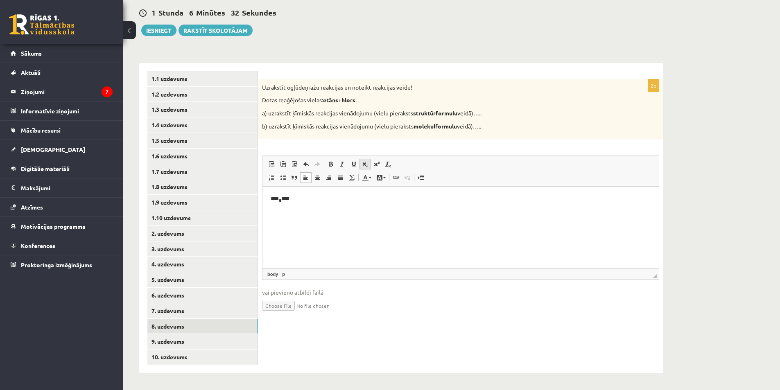
click at [364, 168] on link "Subscript" at bounding box center [365, 164] width 11 height 11
click at [365, 164] on span at bounding box center [365, 164] width 7 height 7
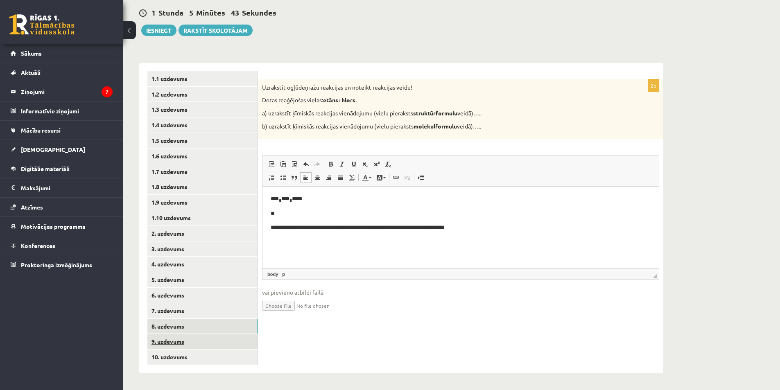
click at [175, 336] on link "9. uzdevums" at bounding box center [202, 341] width 110 height 15
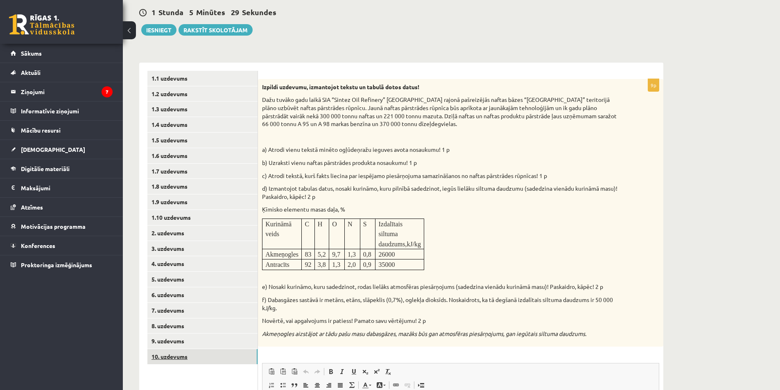
click at [190, 354] on link "10. uzdevums" at bounding box center [202, 356] width 110 height 15
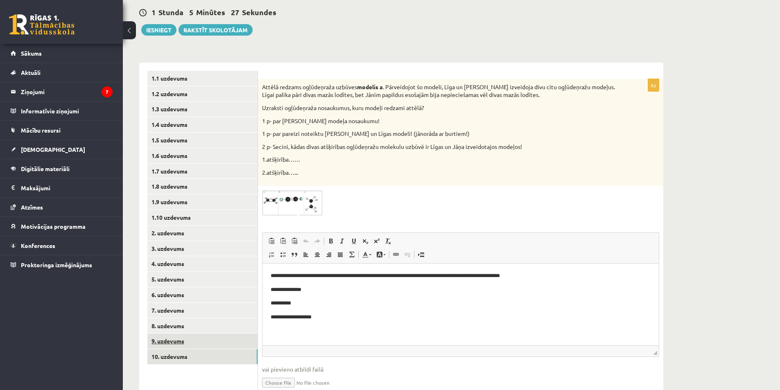
click at [189, 340] on link "9. uzdevums" at bounding box center [202, 341] width 110 height 15
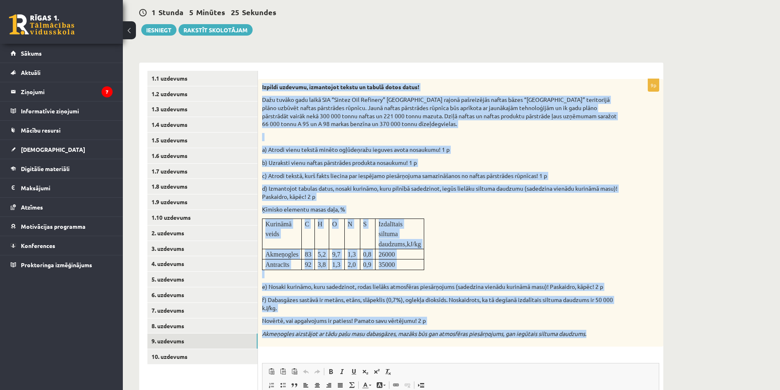
drag, startPoint x: 271, startPoint y: 98, endPoint x: 601, endPoint y: 332, distance: 404.0
click at [601, 332] on div "Izpildi uzdevumu, izmantojot tekstu un tabulā dotos datus! Dažu tuvāko gadu lai…" at bounding box center [461, 213] width 406 height 268
click at [522, 297] on p "f) Dabasgāzes sastāvā ir metāns, etāns, slāpeklis (0,7%), oglekļa dioksīds. Nos…" at bounding box center [440, 304] width 356 height 16
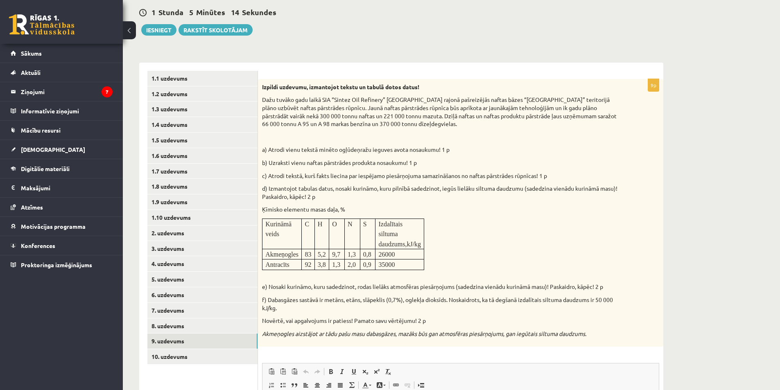
click at [387, 238] on p "Izdalītais siltuma daudzums,kJ/kg" at bounding box center [400, 234] width 43 height 30
click at [465, 250] on div "Izpildi uzdevumu, izmantojot tekstu un tabulā dotos datus! Dažu tuvāko gadu lai…" at bounding box center [461, 213] width 406 height 268
drag, startPoint x: 404, startPoint y: 256, endPoint x: 395, endPoint y: 259, distance: 8.7
click at [395, 259] on tbody "Kurināmā veids C H O N S Izdalītais siltuma daudzums,kJ/kg Akmeņogles 83 5,2 9,…" at bounding box center [344, 244] width 162 height 51
click at [507, 257] on div "Izpildi uzdevumu, izmantojot tekstu un tabulā dotos datus! Dažu tuvāko gadu lai…" at bounding box center [461, 213] width 406 height 268
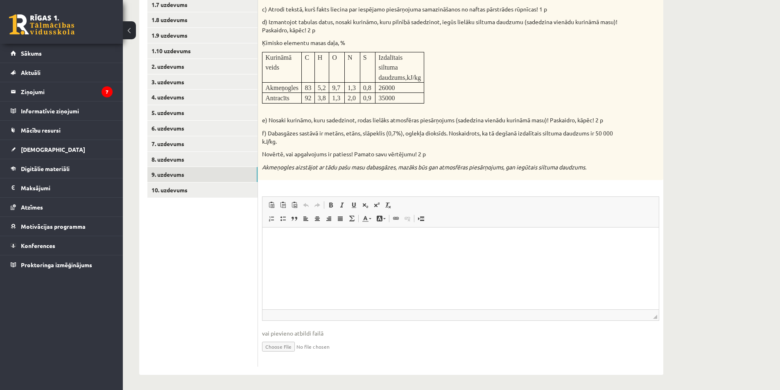
click at [383, 253] on html at bounding box center [461, 240] width 397 height 25
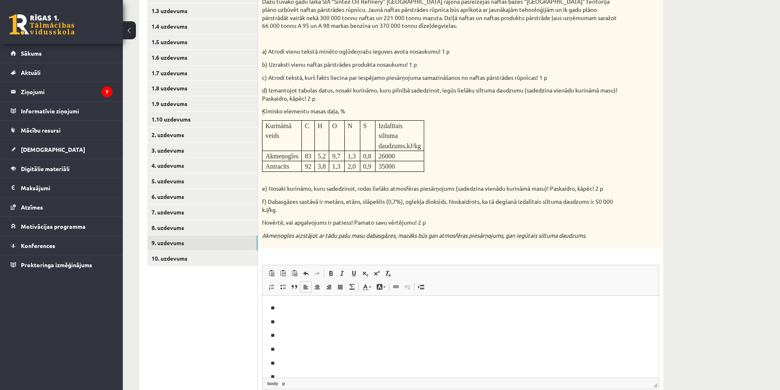
click at [309, 315] on body "** ** ** ** ** **" at bounding box center [461, 342] width 380 height 77
click at [304, 308] on p "**" at bounding box center [458, 308] width 374 height 9
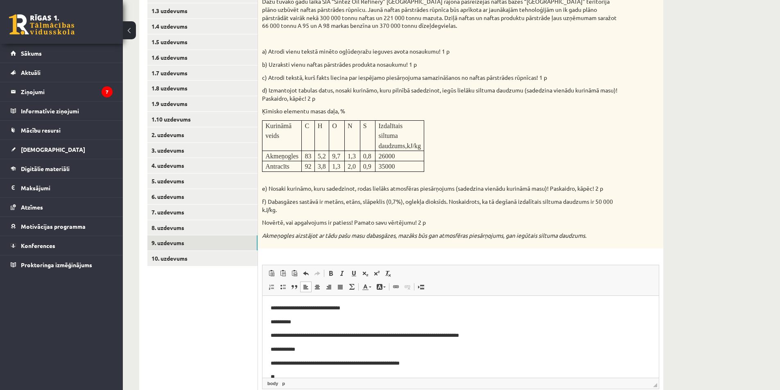
scroll to position [12, 0]
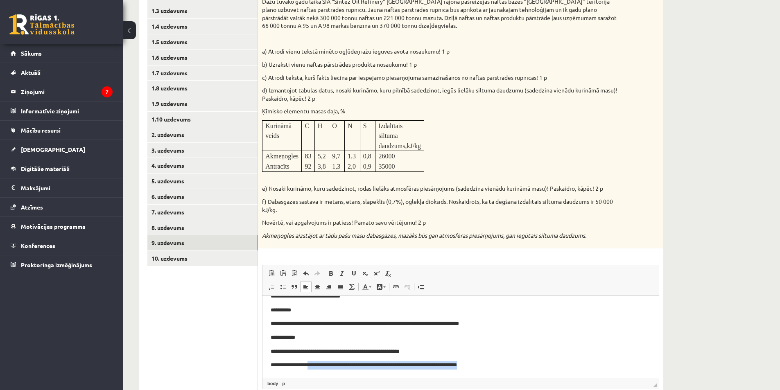
drag, startPoint x: 495, startPoint y: 359, endPoint x: 574, endPoint y: 674, distance: 324.3
click at [311, 378] on html "**********" at bounding box center [461, 331] width 397 height 94
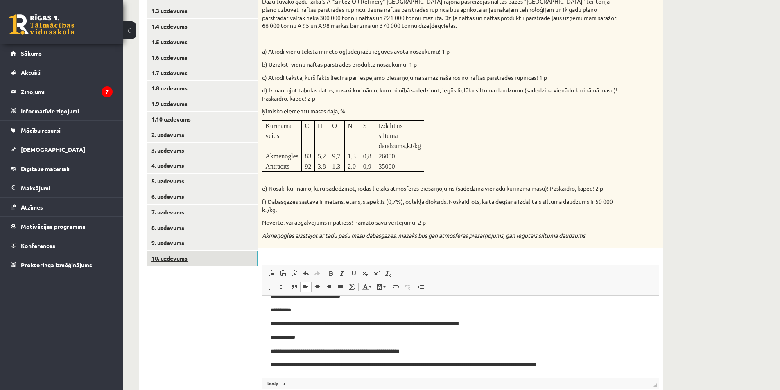
click at [188, 262] on link "10. uzdevums" at bounding box center [202, 258] width 110 height 15
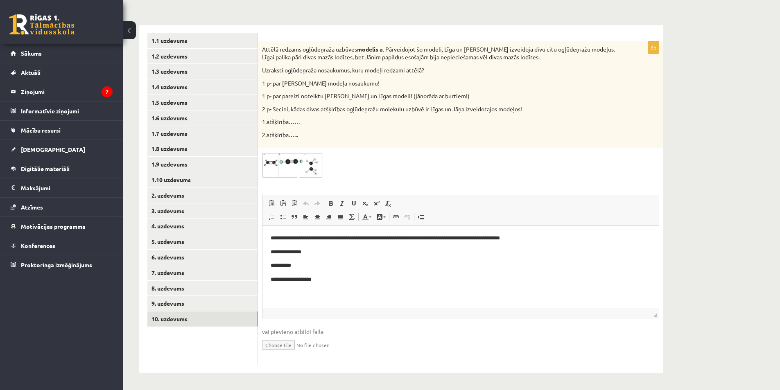
scroll to position [0, 0]
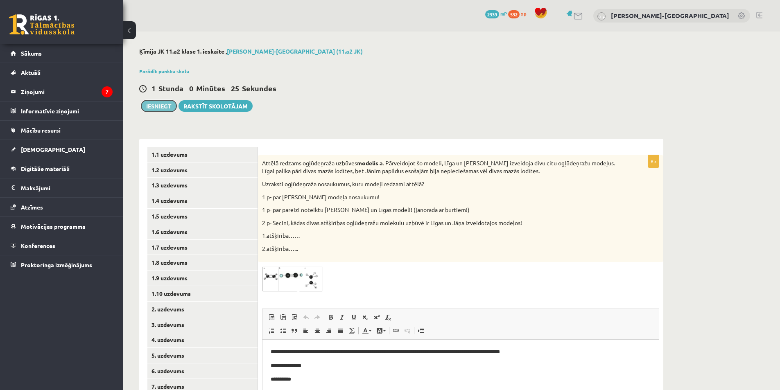
click at [166, 108] on button "Iesniegt" at bounding box center [158, 105] width 35 height 11
